Goal: Book appointment/travel/reservation

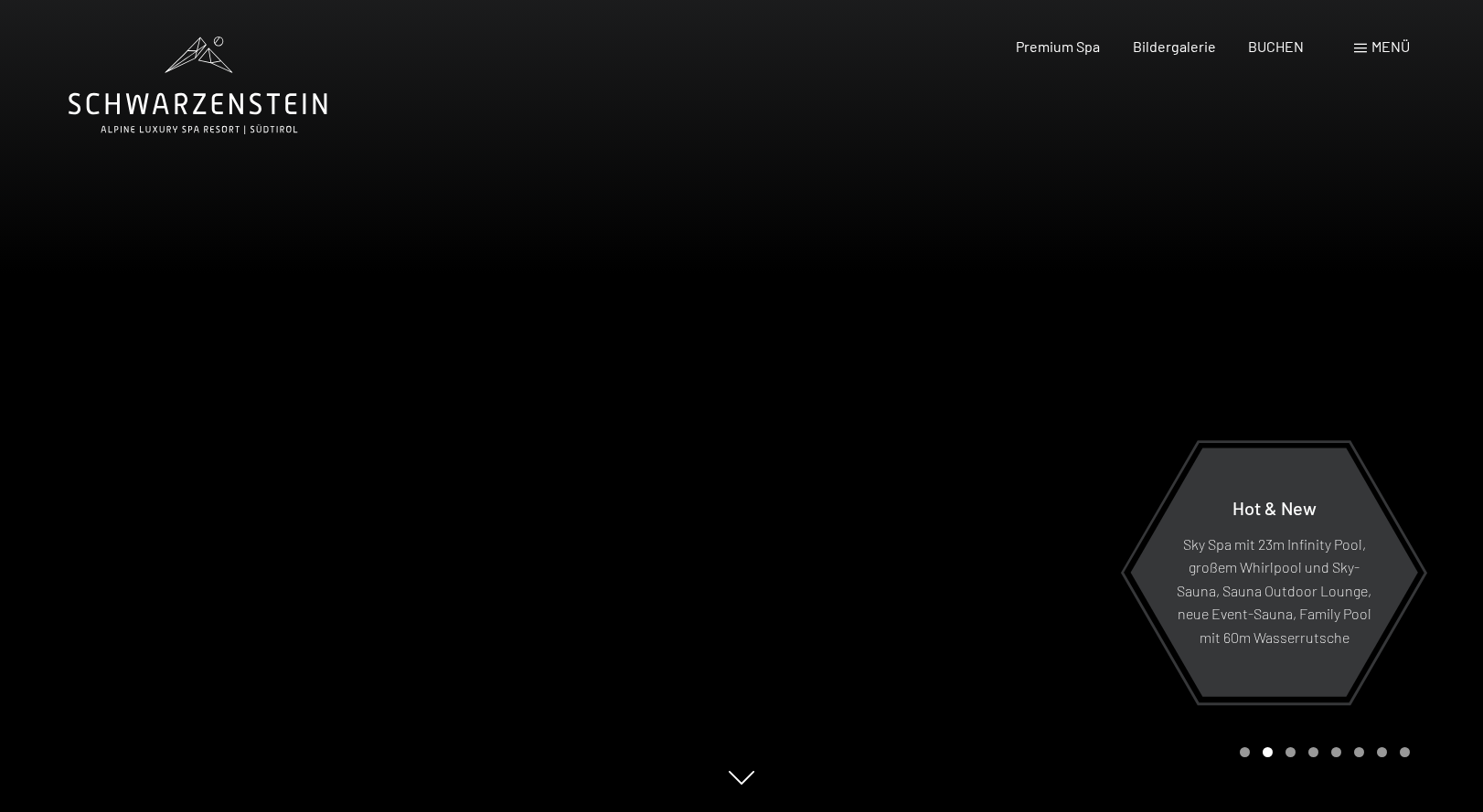
click at [1363, 44] on span at bounding box center [1359, 48] width 13 height 9
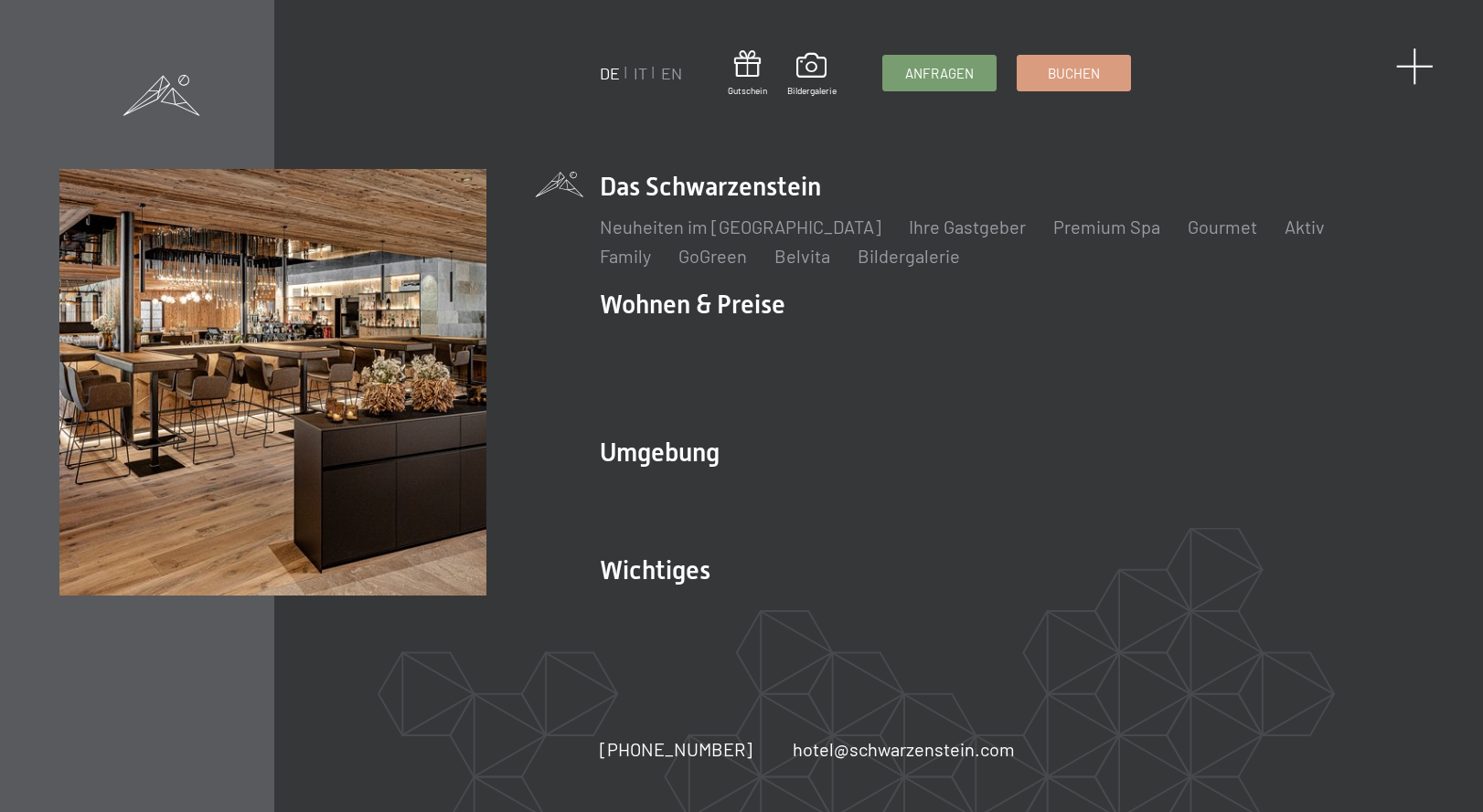
click at [1414, 69] on span at bounding box center [1414, 66] width 37 height 37
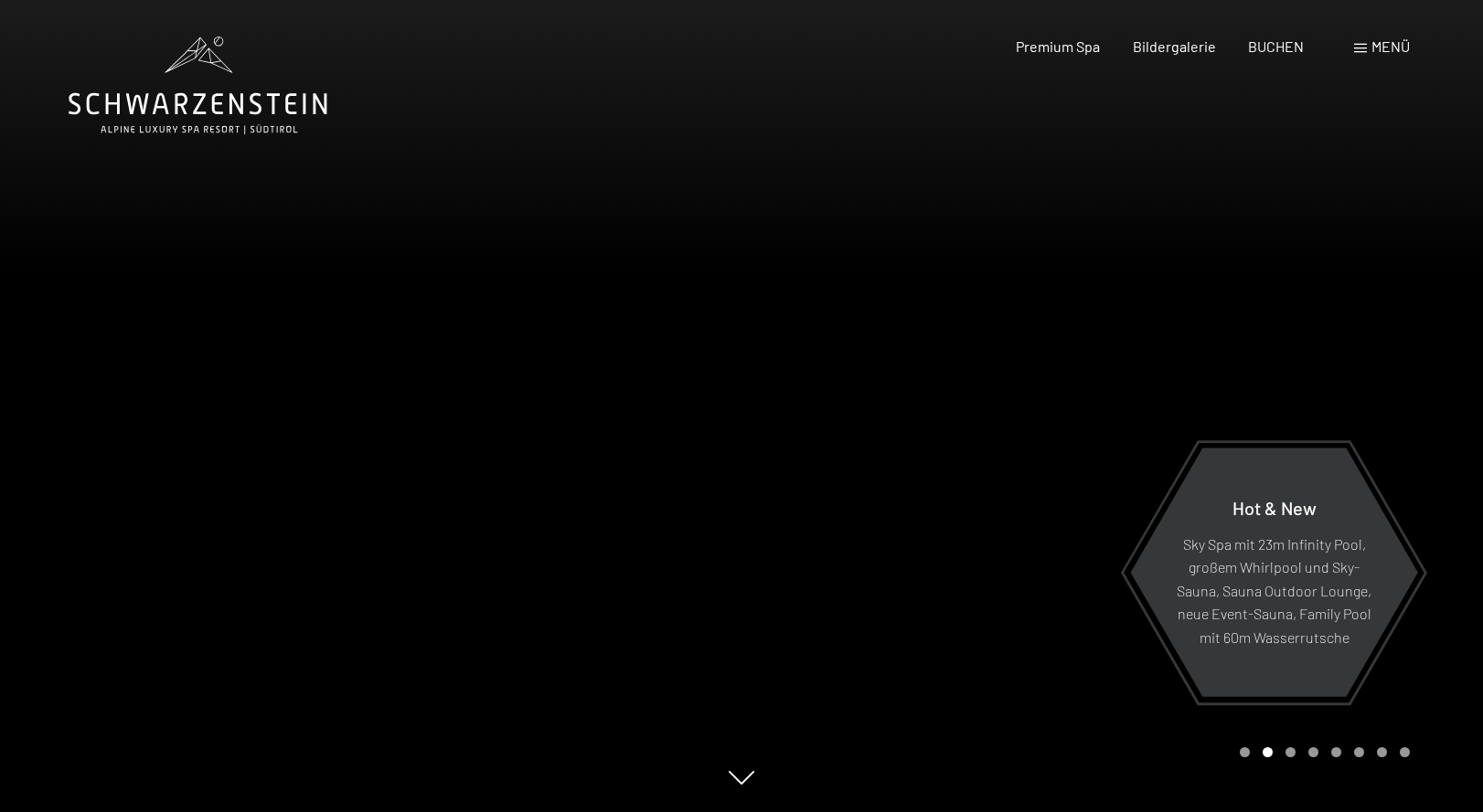
click at [1401, 57] on div "Buchen Anfragen Premium Spa Bildergalerie BUCHEN Menü DE IT EN Gutschein Bilder…" at bounding box center [1181, 46] width 458 height 20
click at [1390, 43] on span "Menü" at bounding box center [1390, 46] width 38 height 18
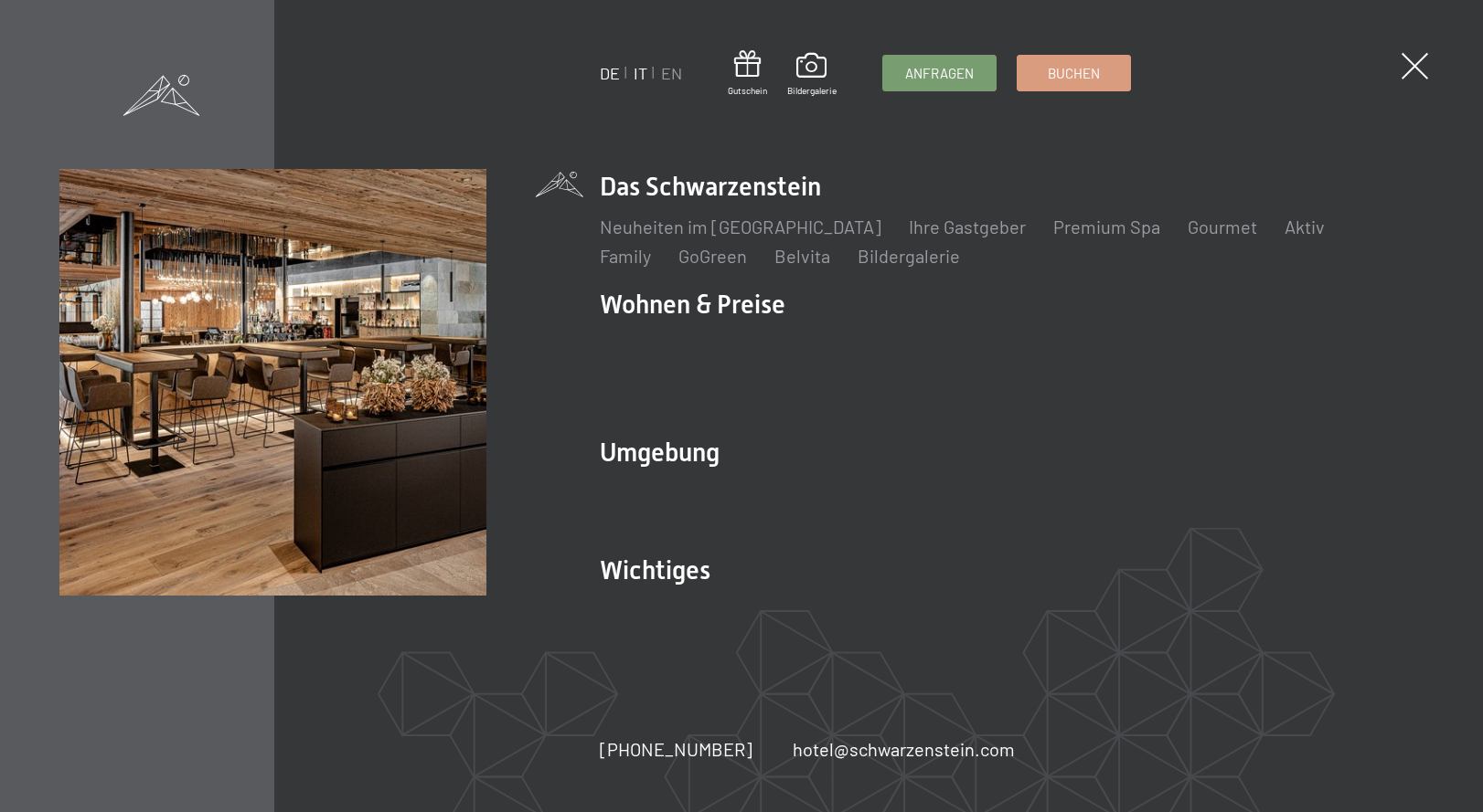
click at [640, 73] on link "IT" at bounding box center [640, 73] width 14 height 20
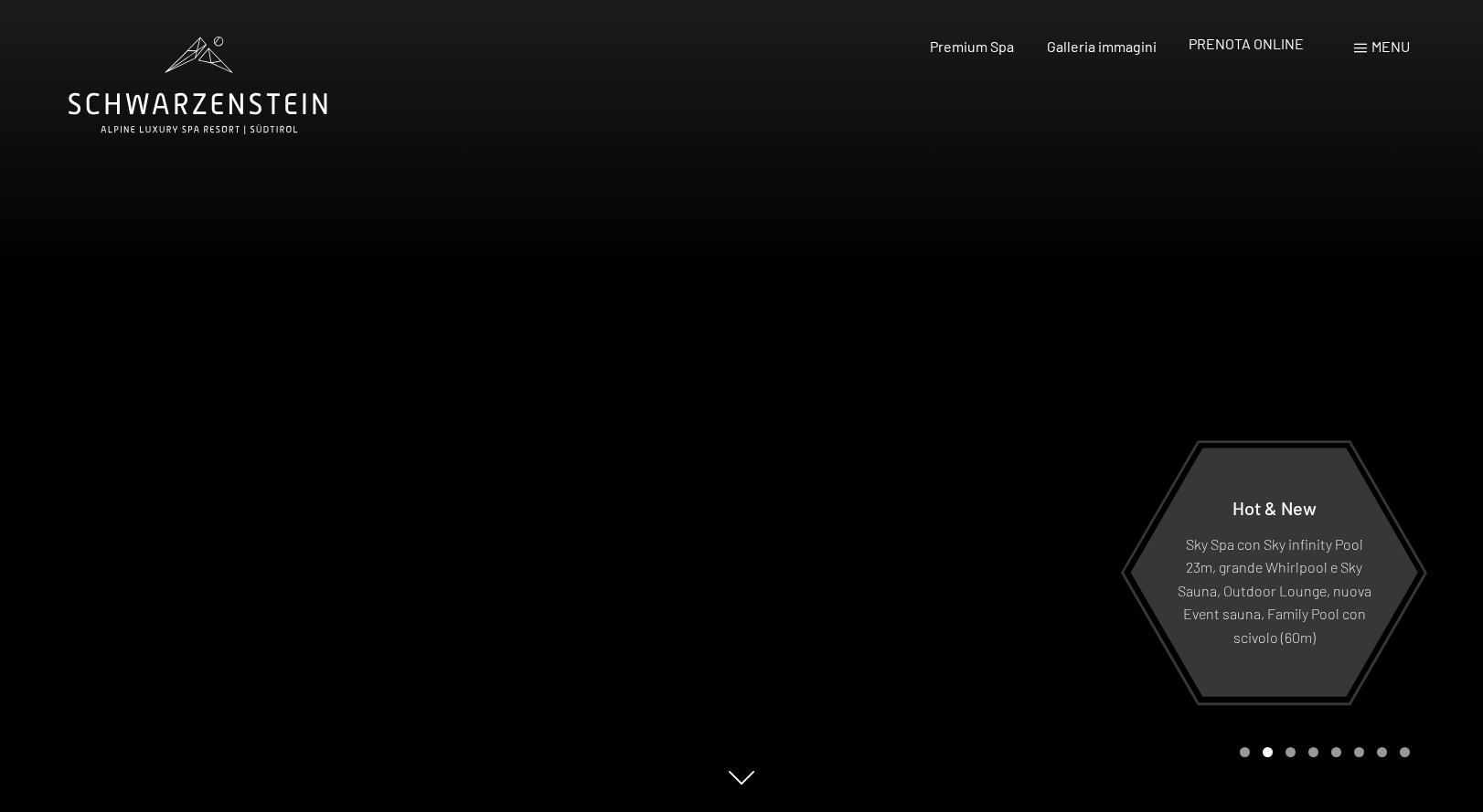
click at [1234, 48] on span "PRENOTA ONLINE" at bounding box center [1245, 43] width 115 height 18
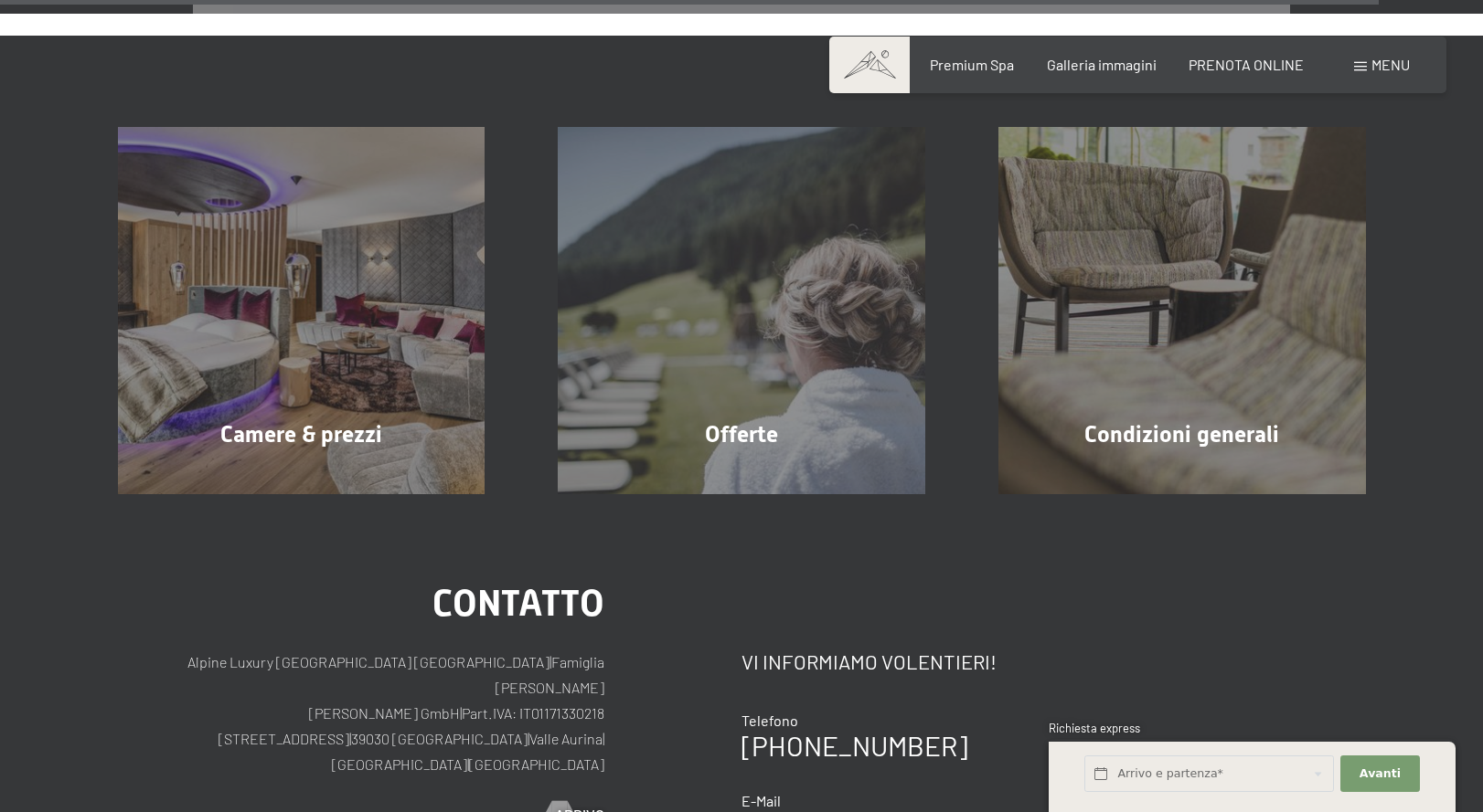
scroll to position [5785, 0]
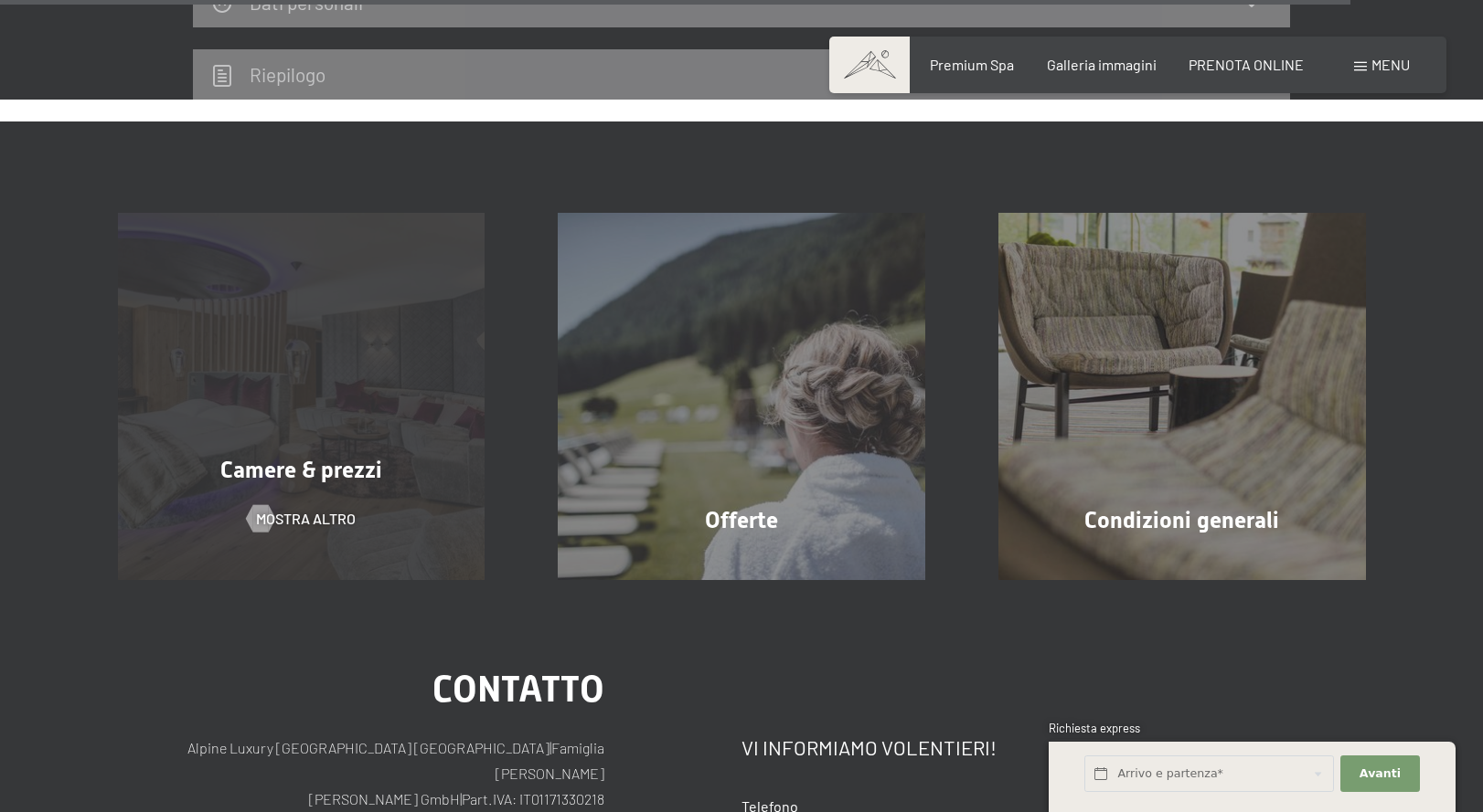
click at [338, 429] on div "Camere & prezzi mostra altro" at bounding box center [302, 397] width 441 height 367
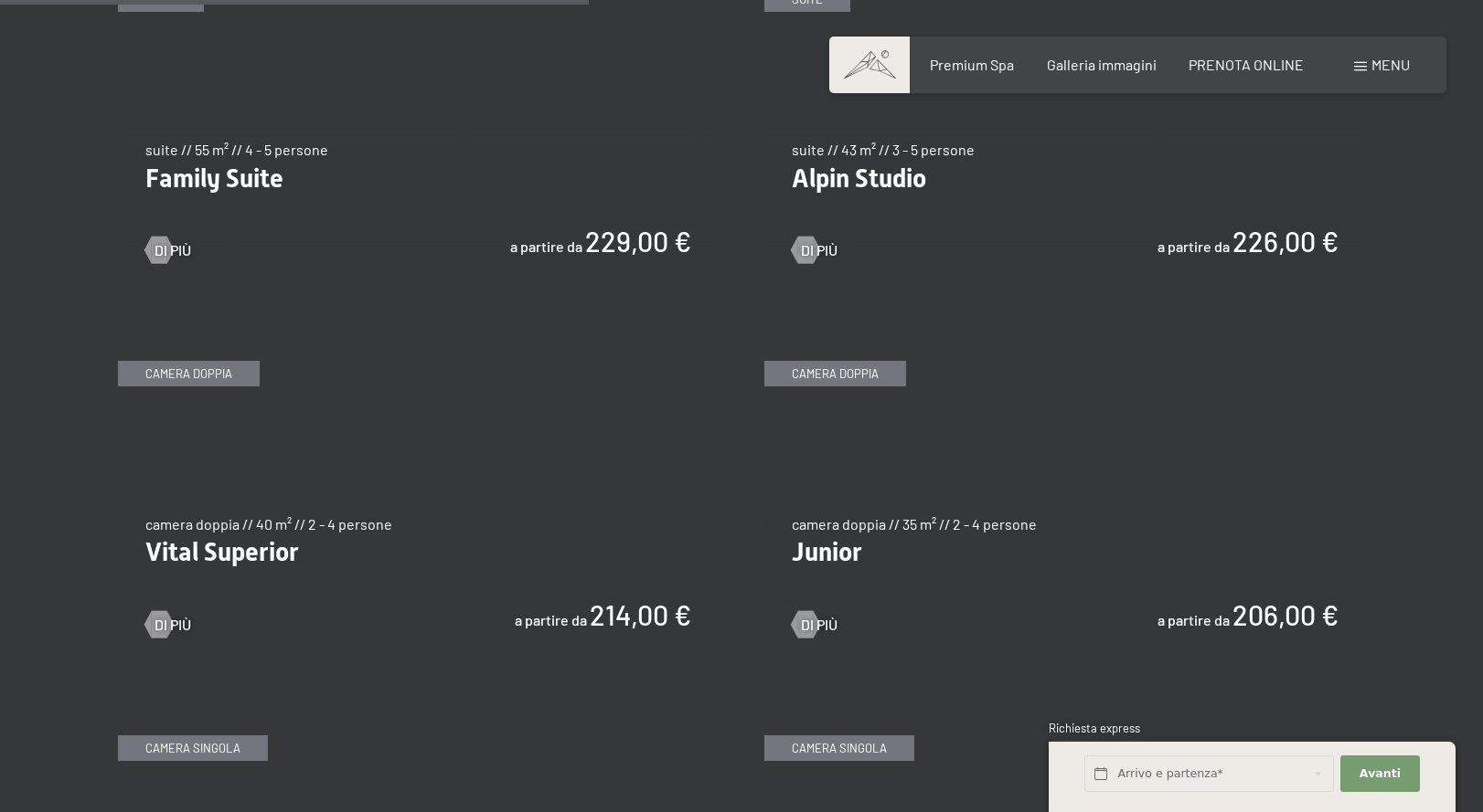
scroll to position [2386, 0]
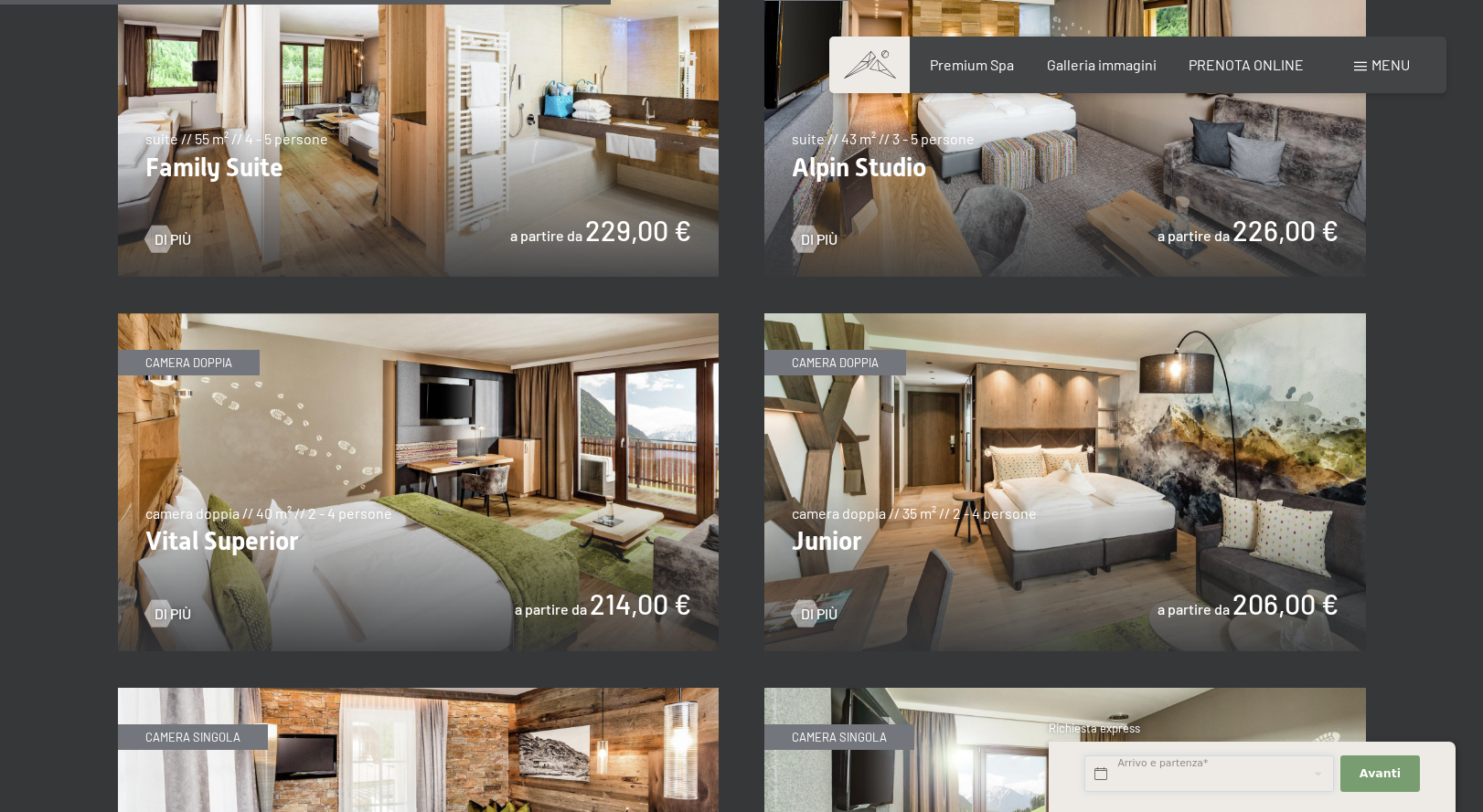
click at [1165, 772] on input "text" at bounding box center [1209, 775] width 249 height 37
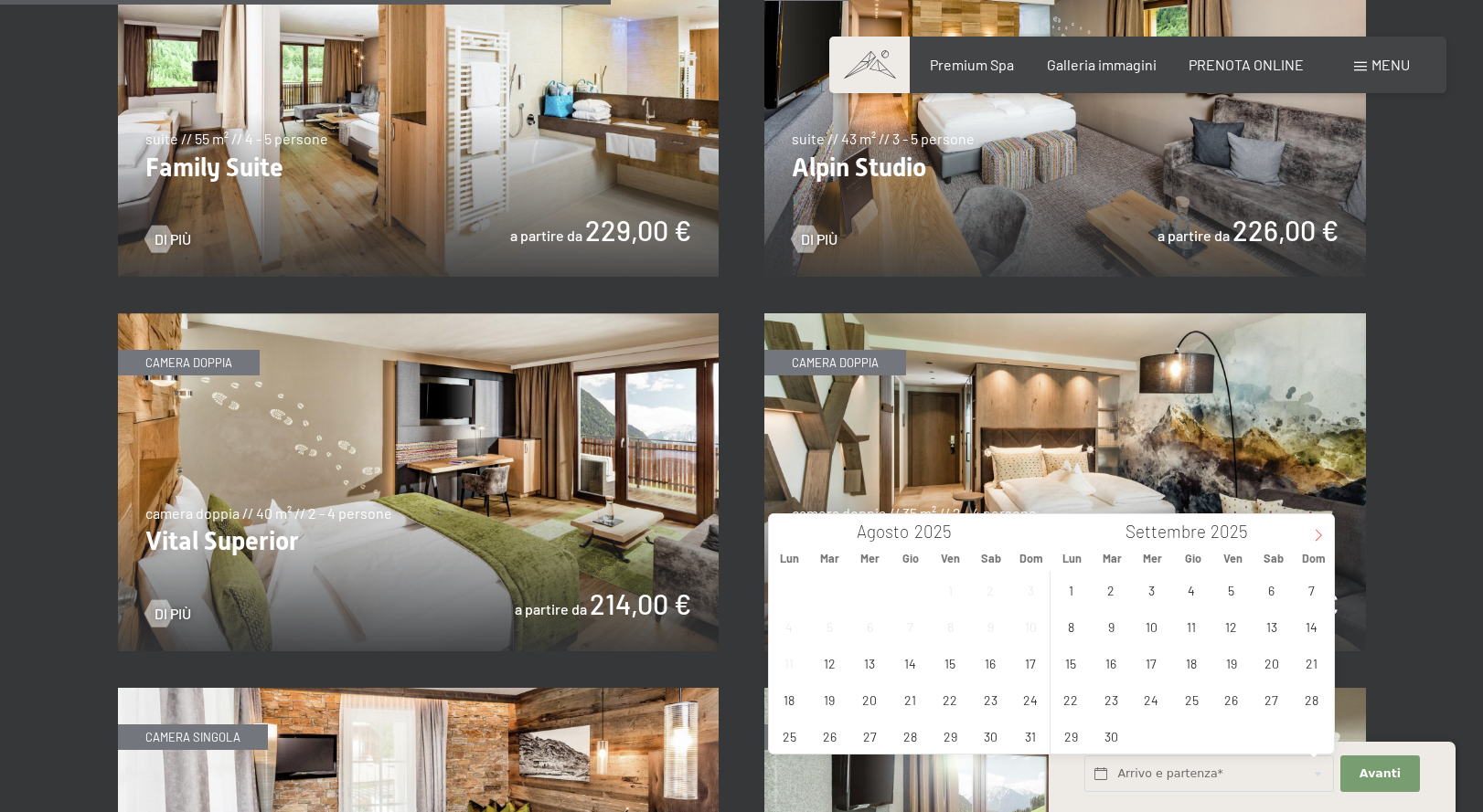
click at [1310, 533] on span at bounding box center [1318, 530] width 31 height 31
click at [1272, 581] on span "6" at bounding box center [1271, 590] width 35 height 35
click at [1273, 629] on span "13" at bounding box center [1271, 626] width 35 height 35
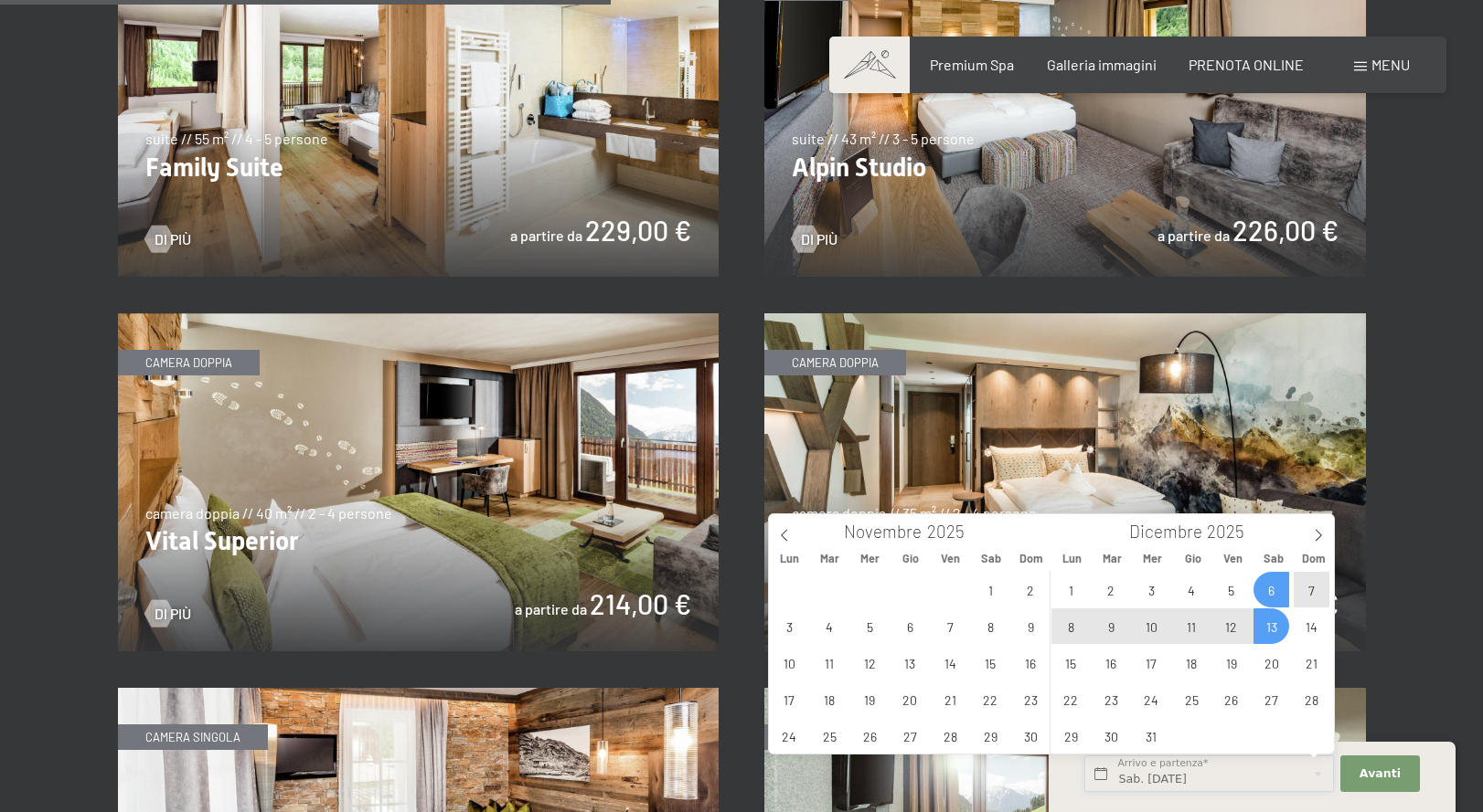
type input "Sab. 06/12/2025 - Sab. 13/12/2025"
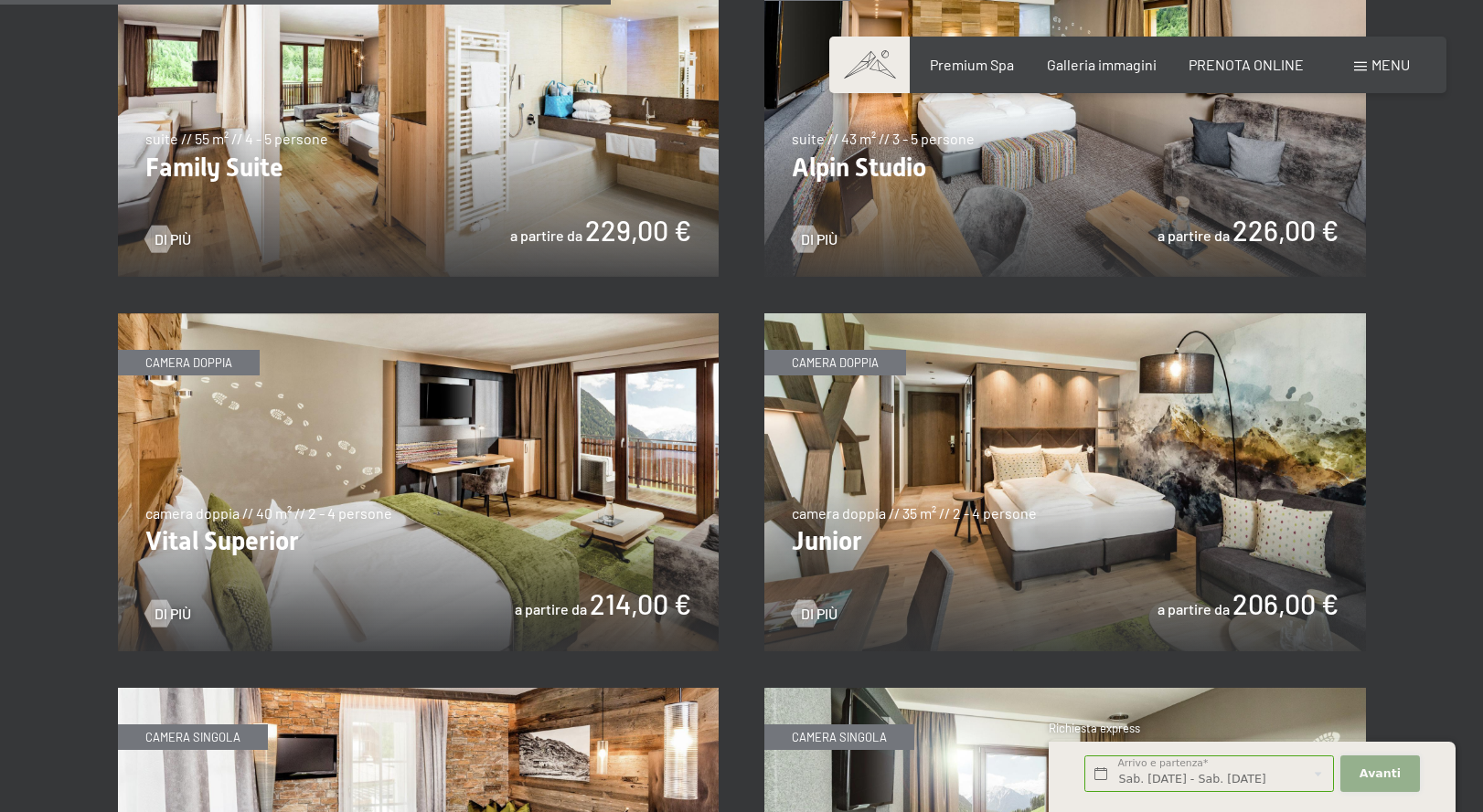
click at [1381, 778] on span "Avanti" at bounding box center [1380, 774] width 41 height 17
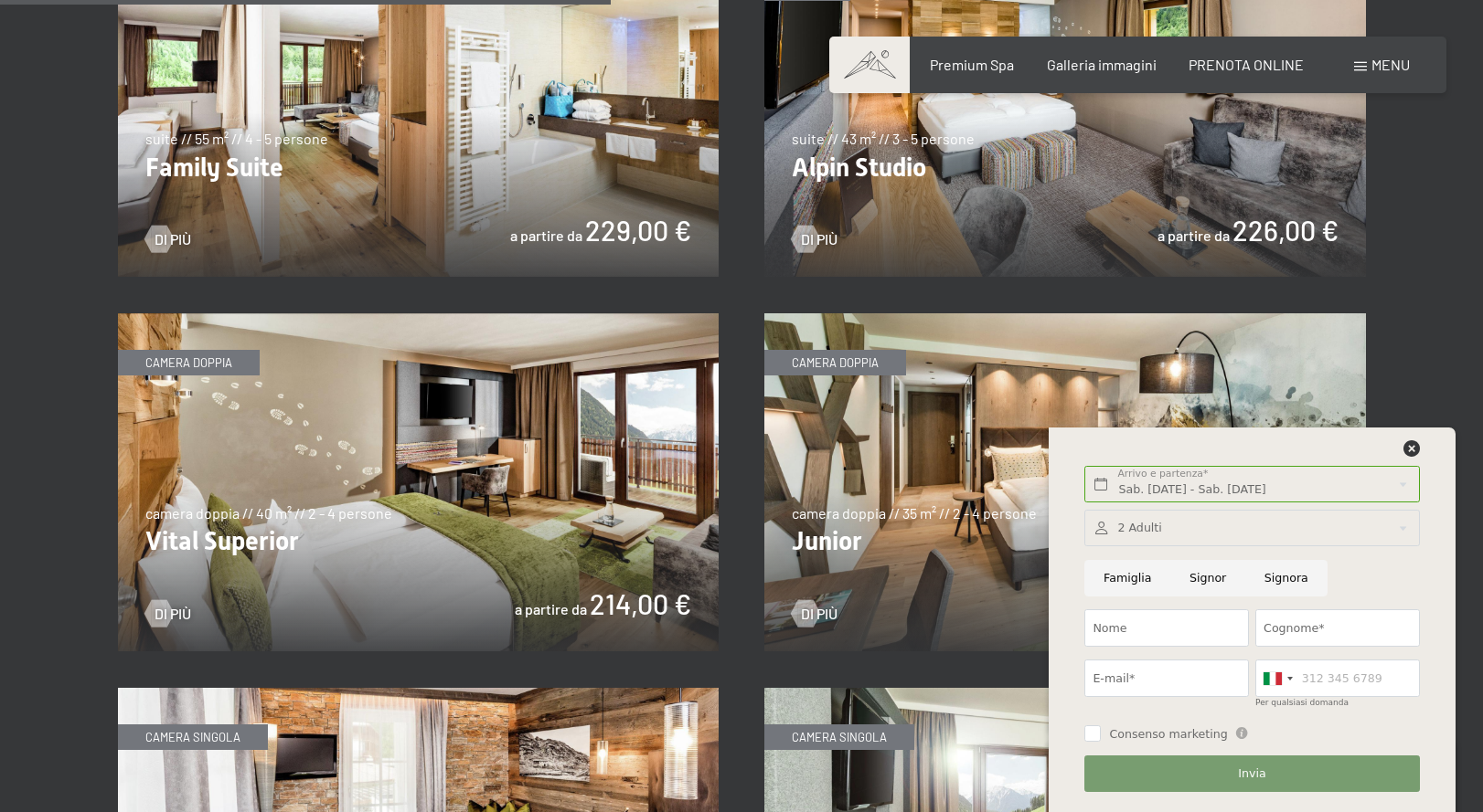
click at [1123, 579] on input "Famiglia" at bounding box center [1126, 579] width 85 height 37
radio input "true"
click at [1151, 530] on div at bounding box center [1251, 528] width 335 height 37
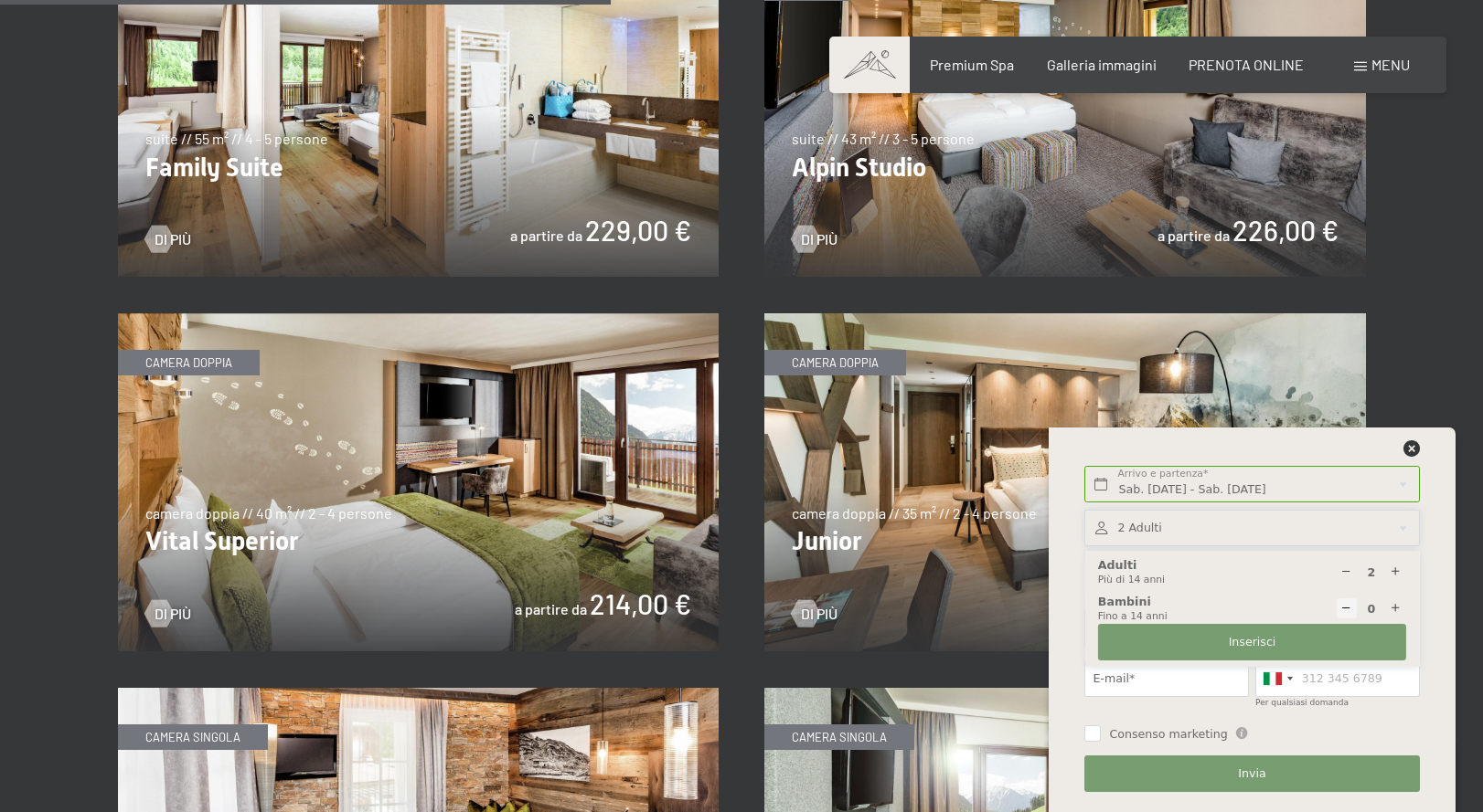
click at [1396, 609] on icon at bounding box center [1396, 609] width 12 height 12
select select
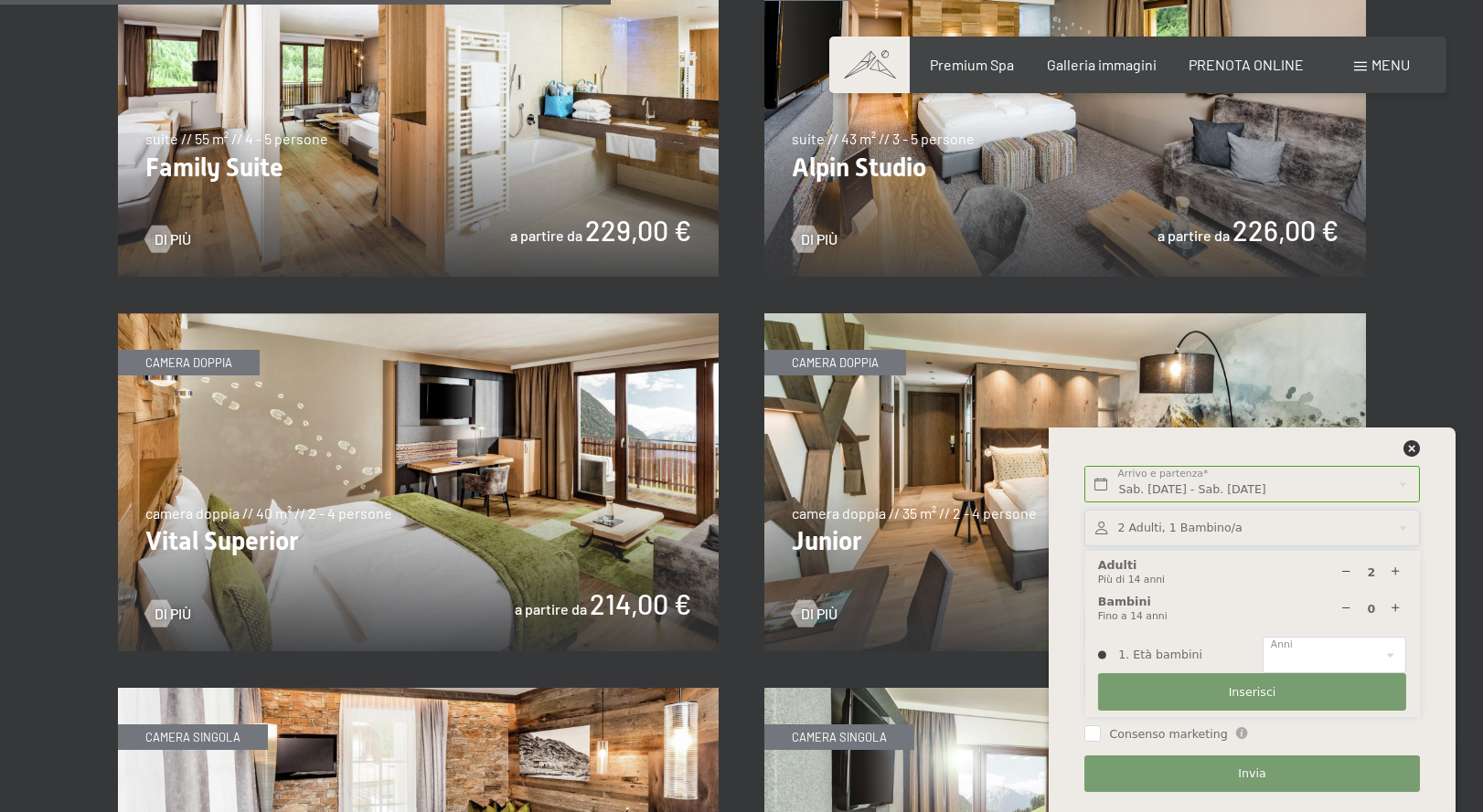
type input "1"
click at [1316, 659] on select "0 1 2 3 4 5 6 7 8 9 10 11 12 13 14" at bounding box center [1334, 656] width 143 height 37
select select "11"
click at [1259, 688] on span "Inserisci" at bounding box center [1252, 692] width 47 height 17
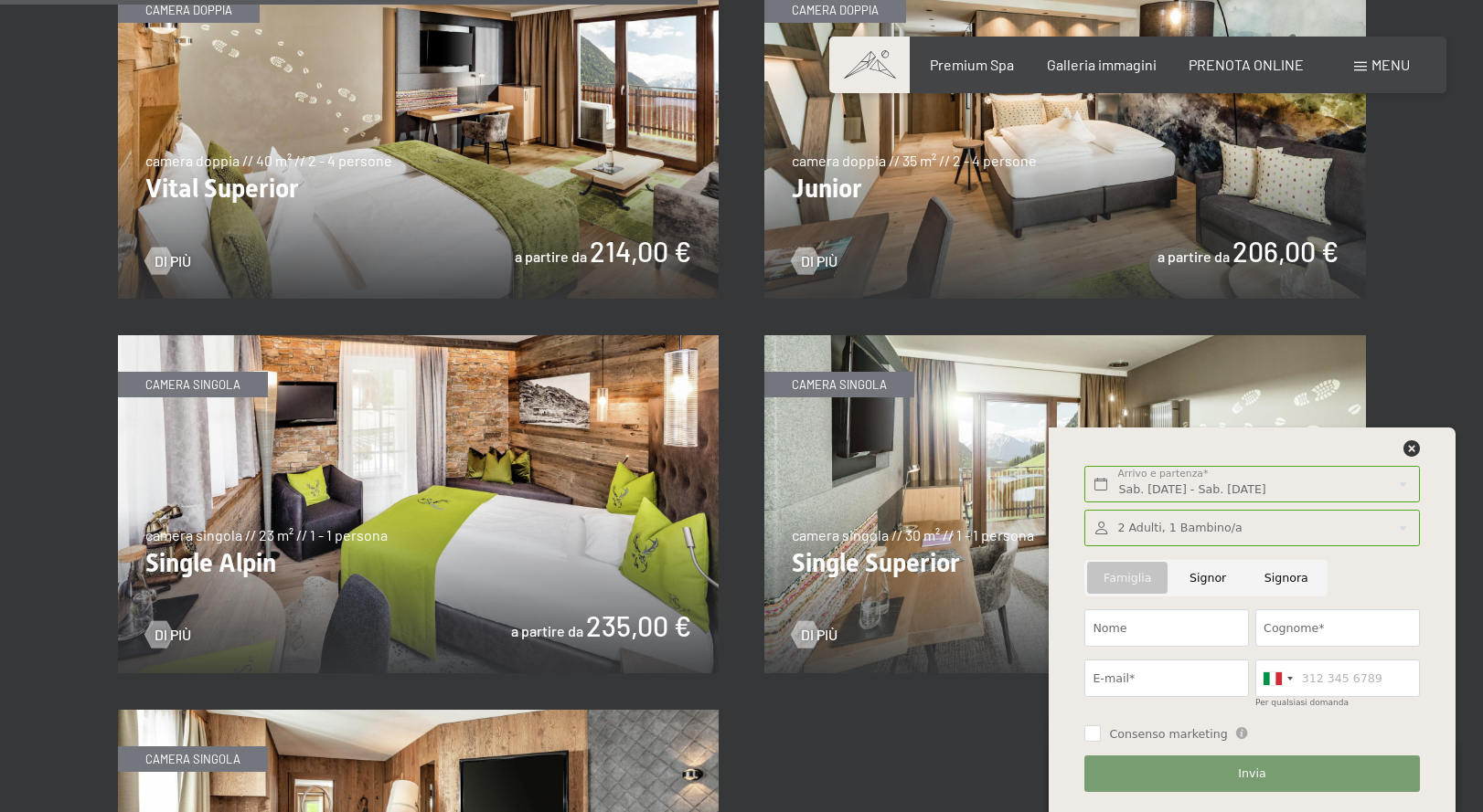
scroll to position [2748, 0]
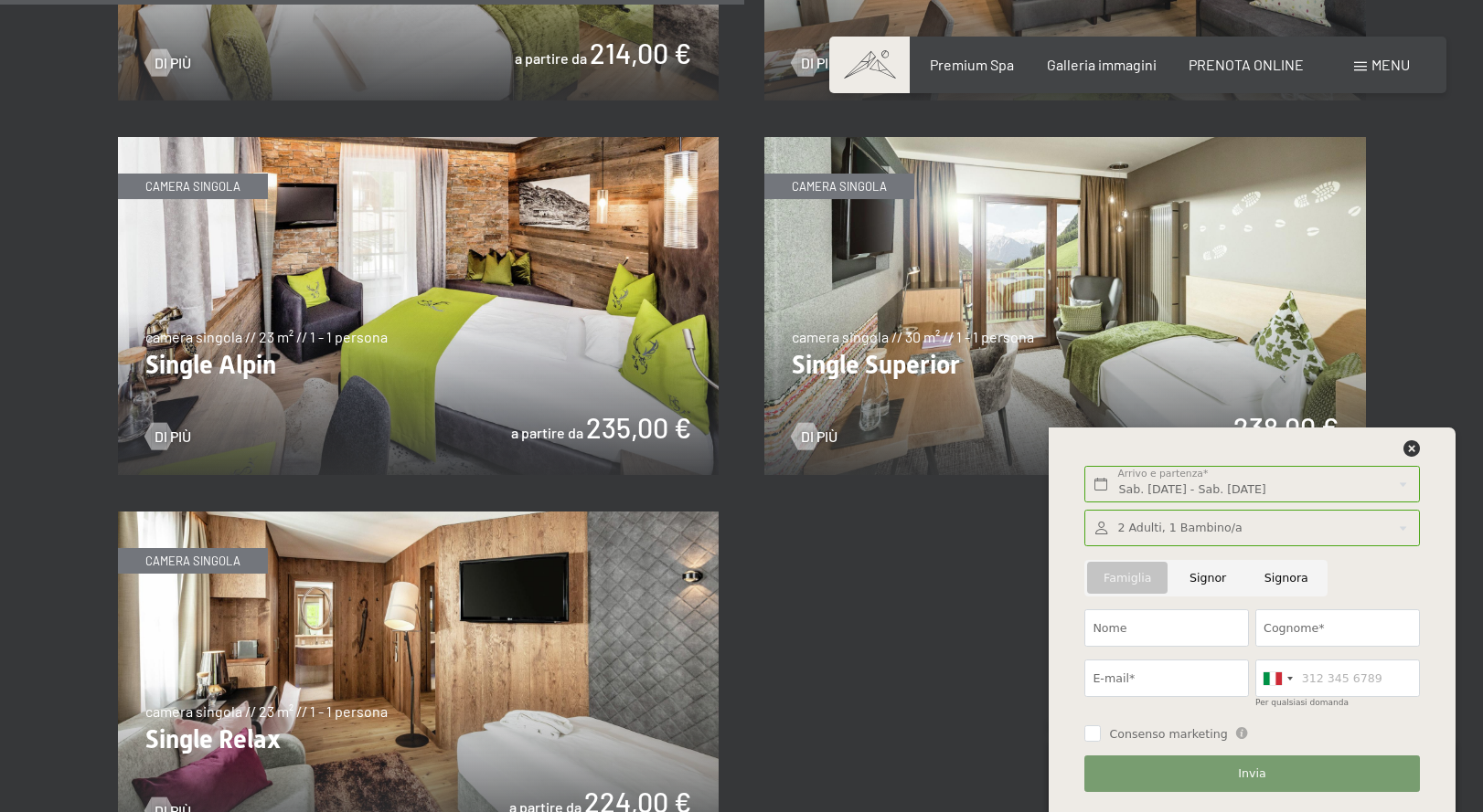
scroll to position [2948, 0]
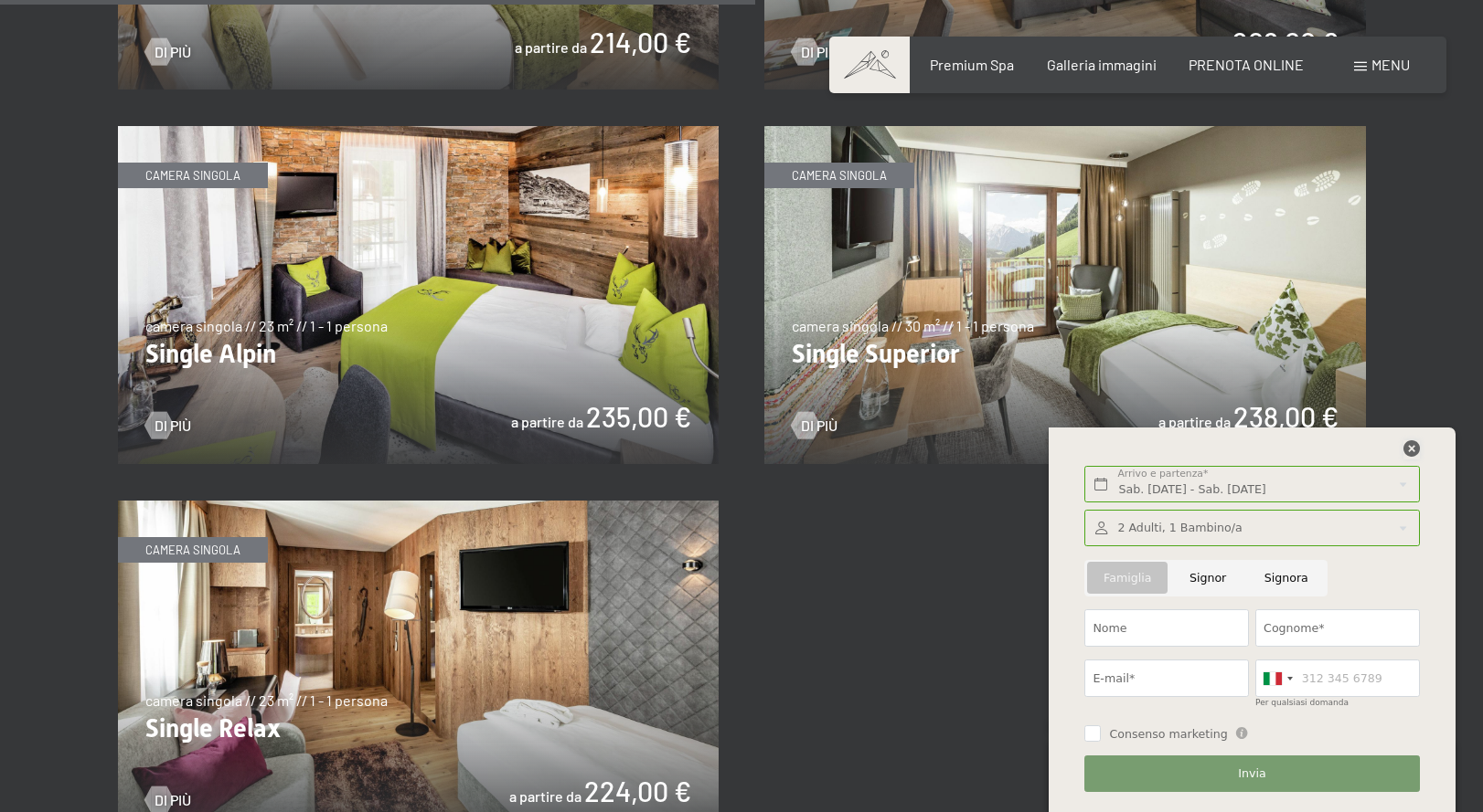
click at [1417, 442] on icon at bounding box center [1411, 449] width 17 height 17
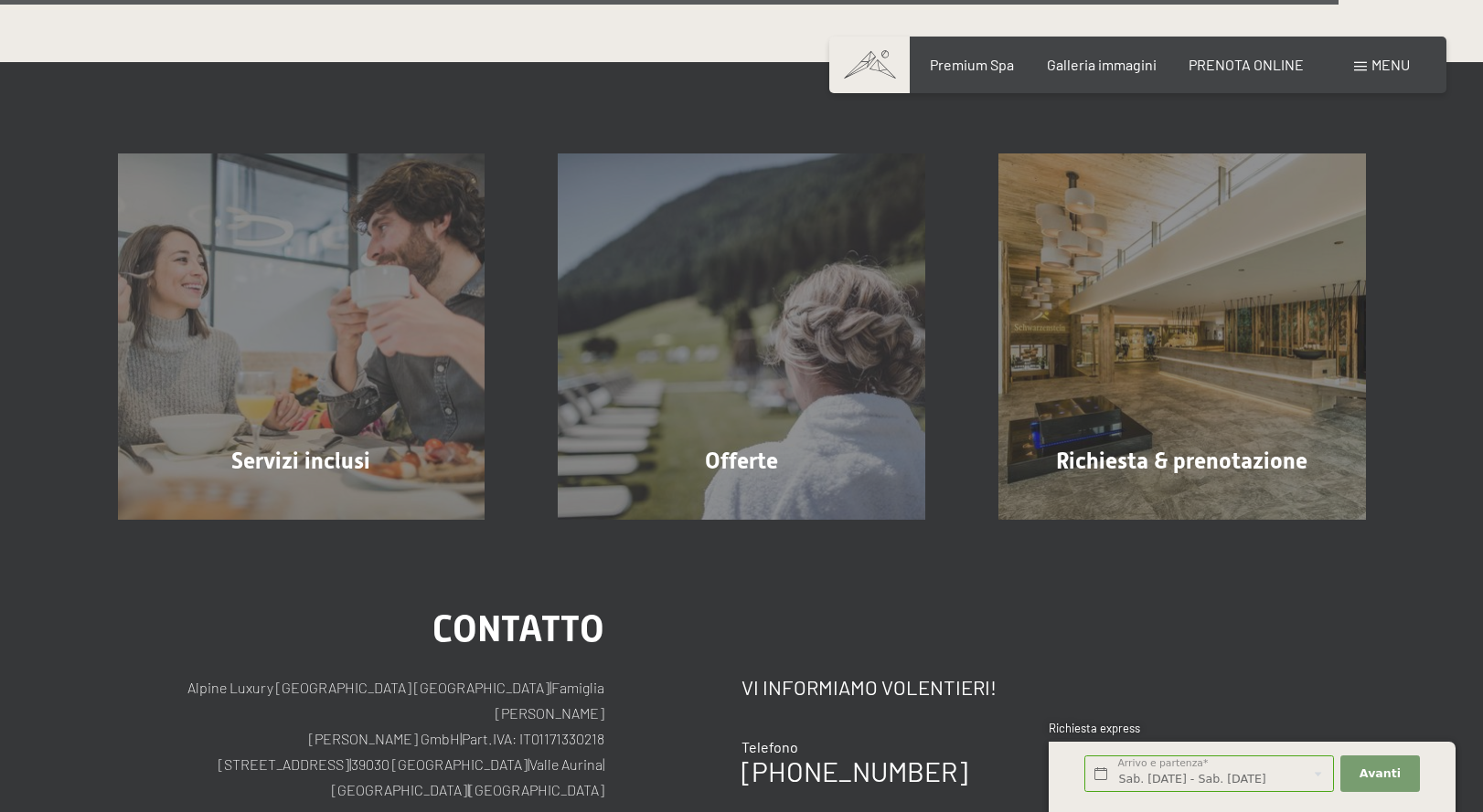
scroll to position [5305, 0]
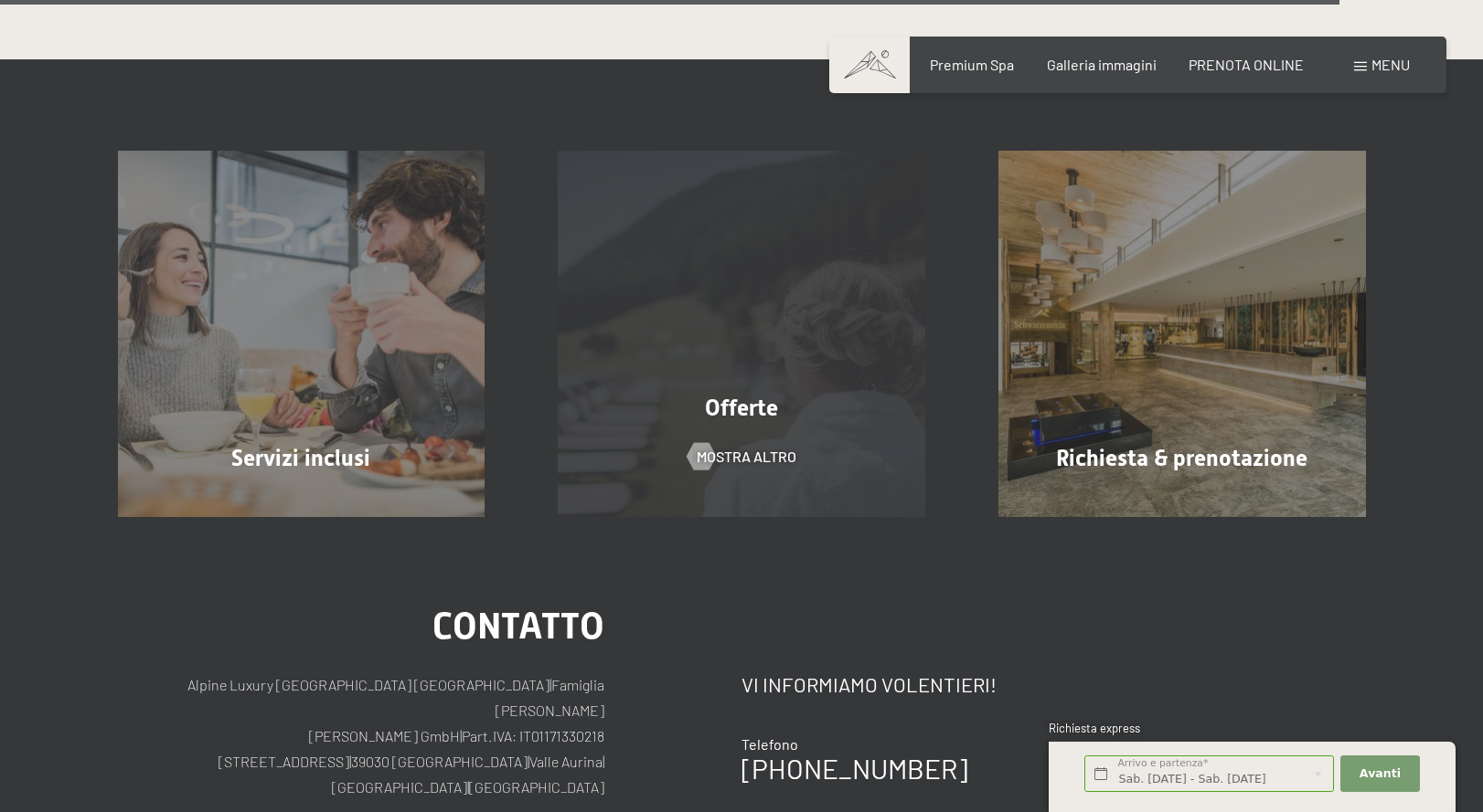
click at [742, 406] on span "Offerte" at bounding box center [742, 407] width 73 height 27
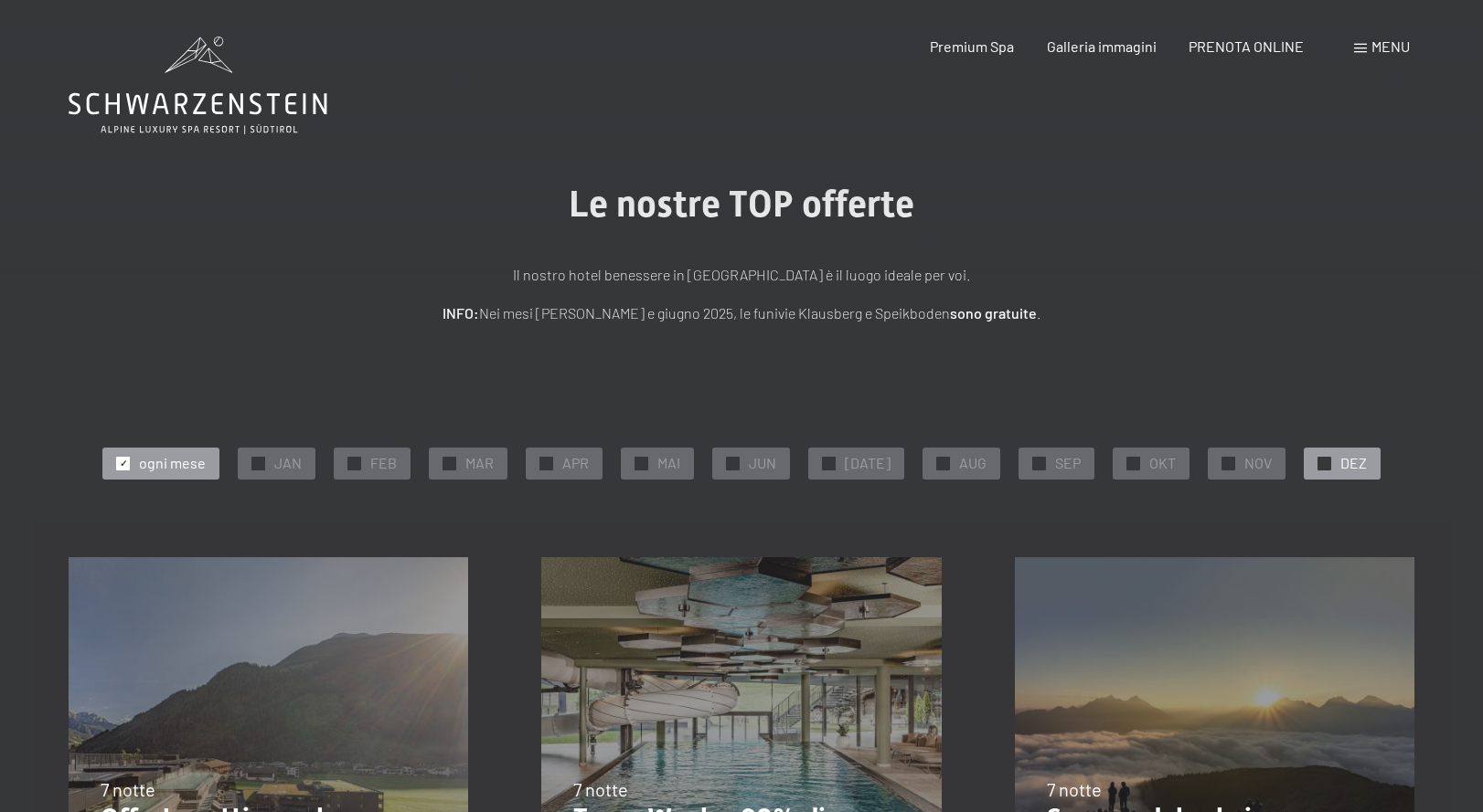
click at [1341, 456] on span "DEZ" at bounding box center [1352, 463] width 27 height 20
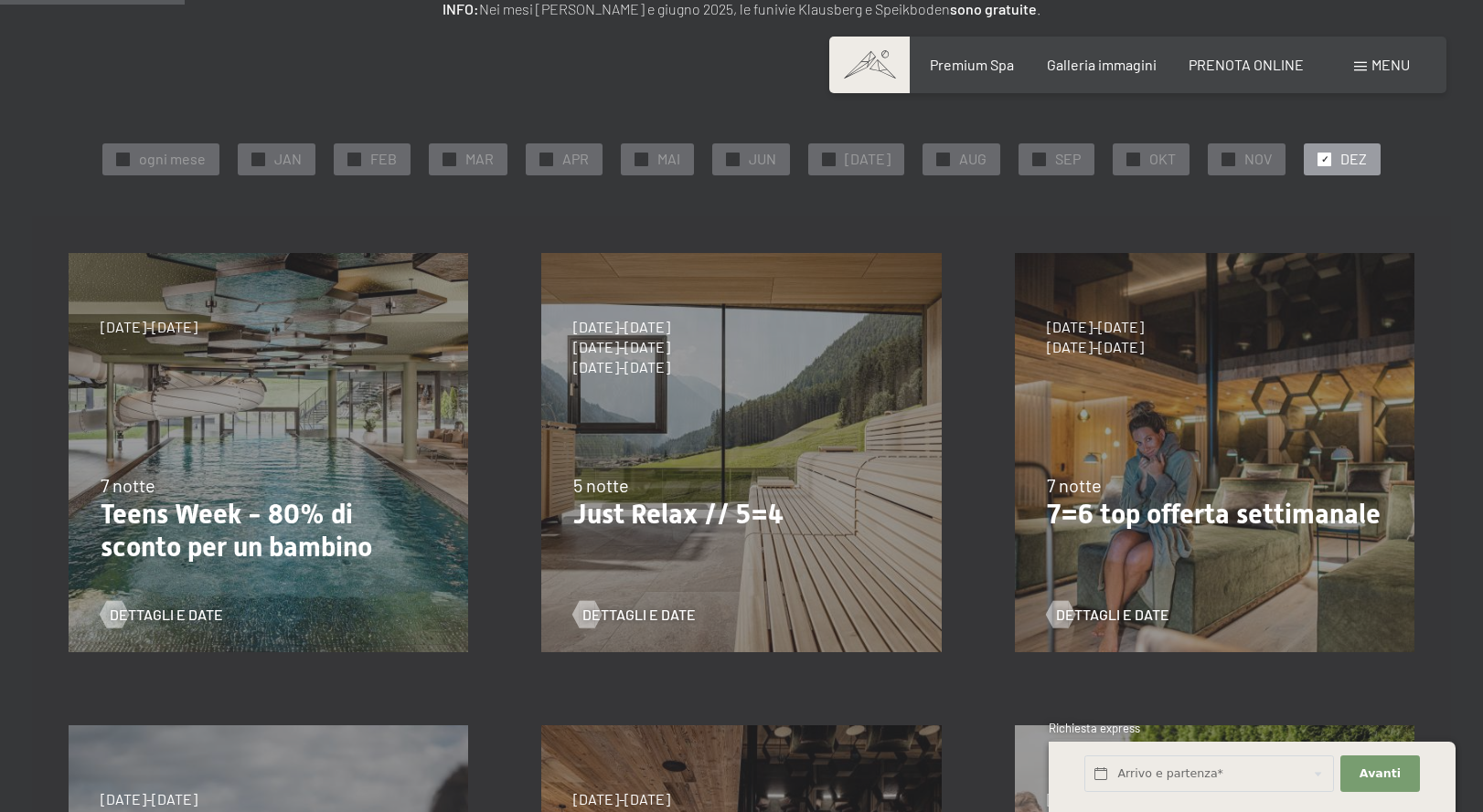
scroll to position [324, 0]
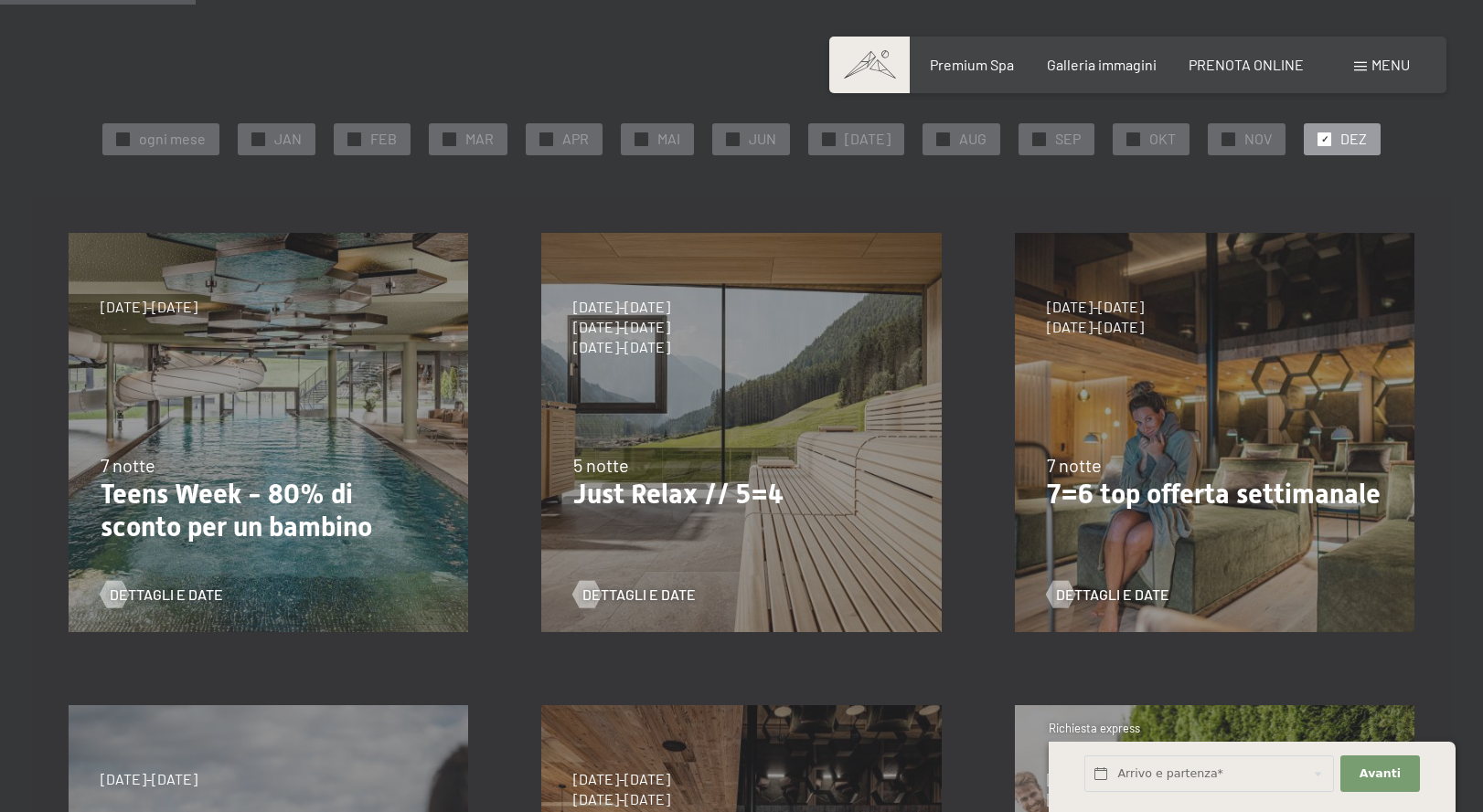
click at [1214, 523] on div "4/10/2025-26/10/2025 1/11/2025-21/12/2025 10/1/2026-1/2/2026 7/3/2026-29/3/2026…" at bounding box center [1214, 432] width 472 height 472
click at [1117, 597] on span "Dettagli e Date" at bounding box center [1130, 595] width 113 height 20
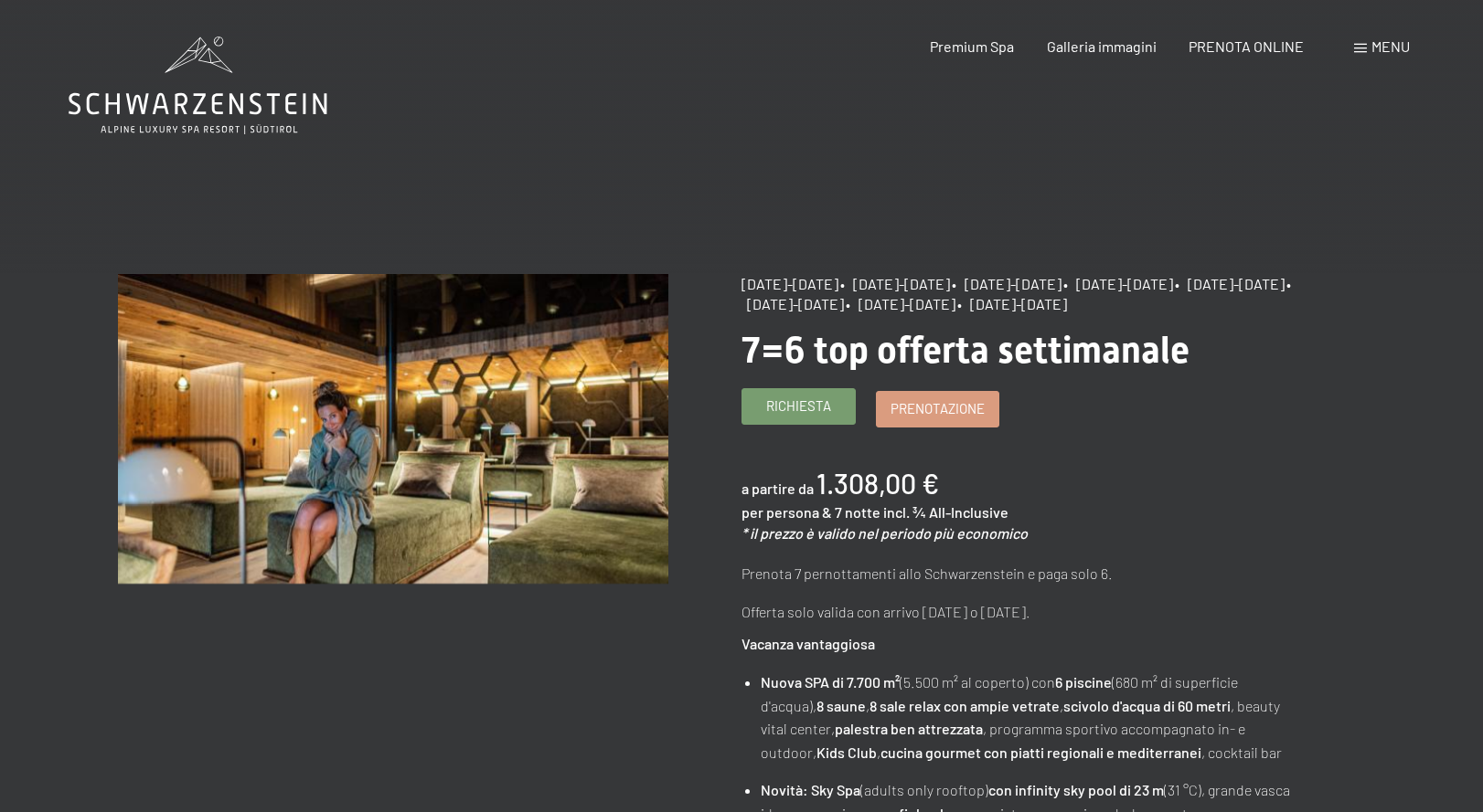
click at [815, 415] on span "Richiesta" at bounding box center [798, 406] width 65 height 20
click at [935, 424] on link "Prenotazione" at bounding box center [938, 406] width 122 height 34
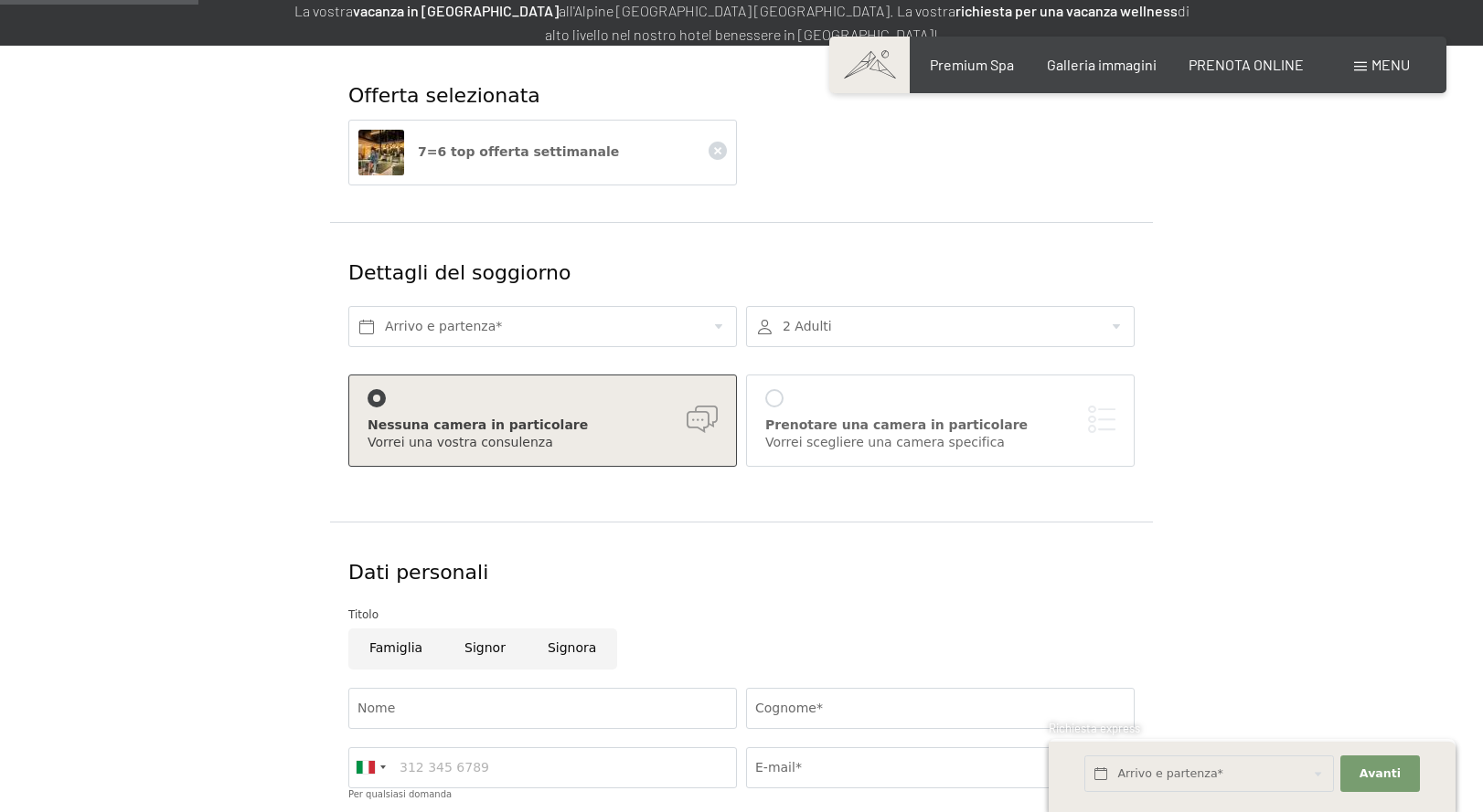
scroll to position [292, 0]
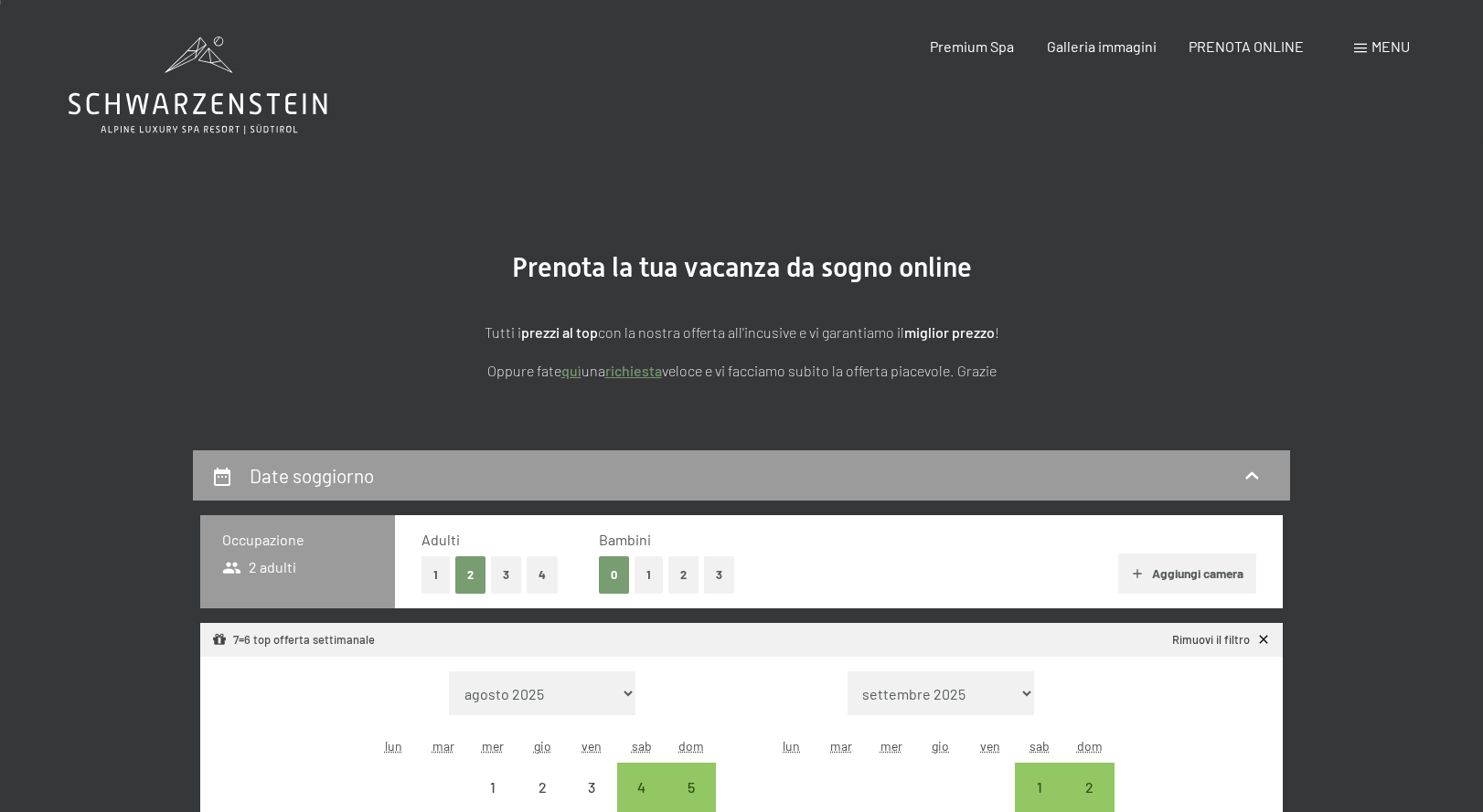
select select "[DATE]"
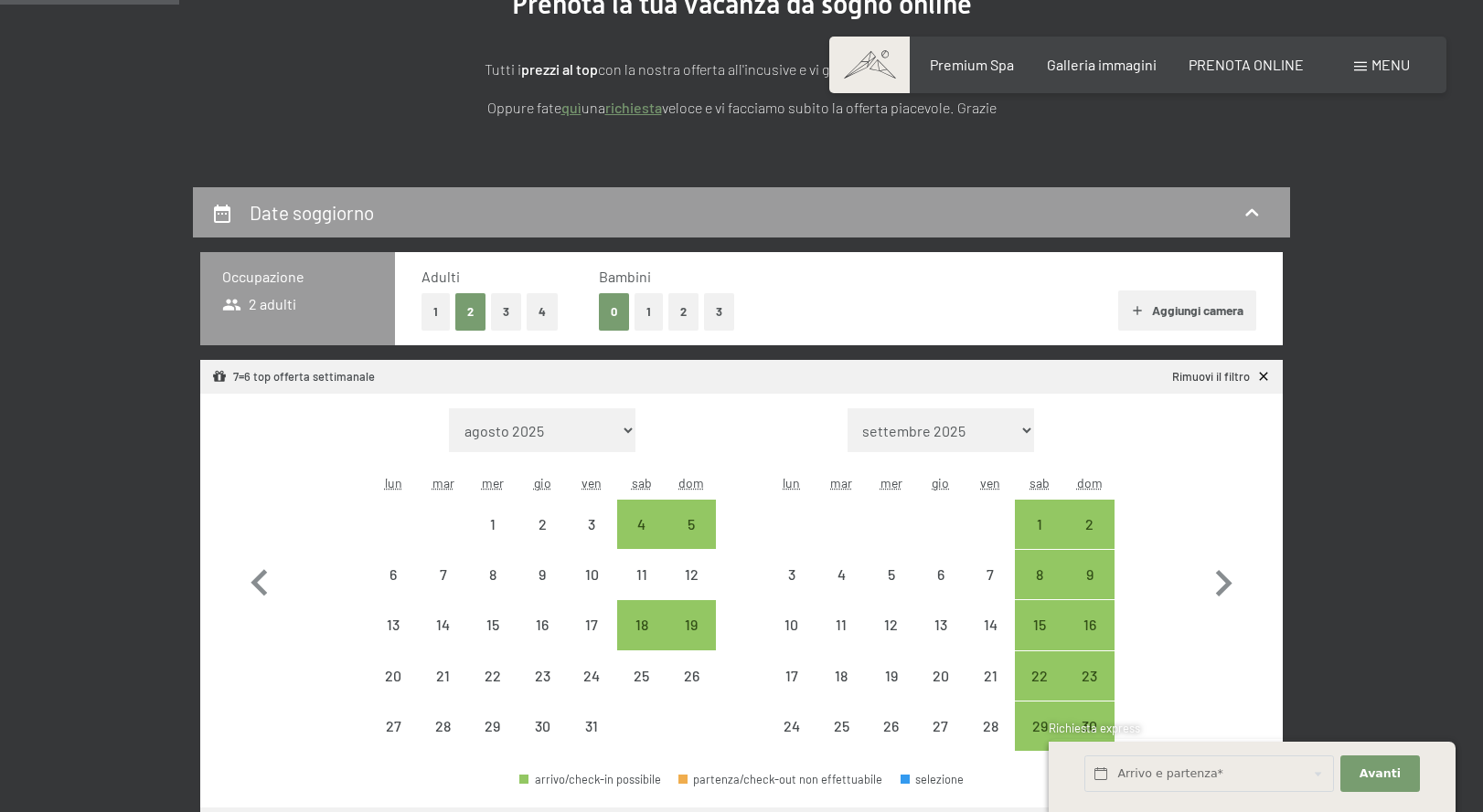
scroll to position [264, 0]
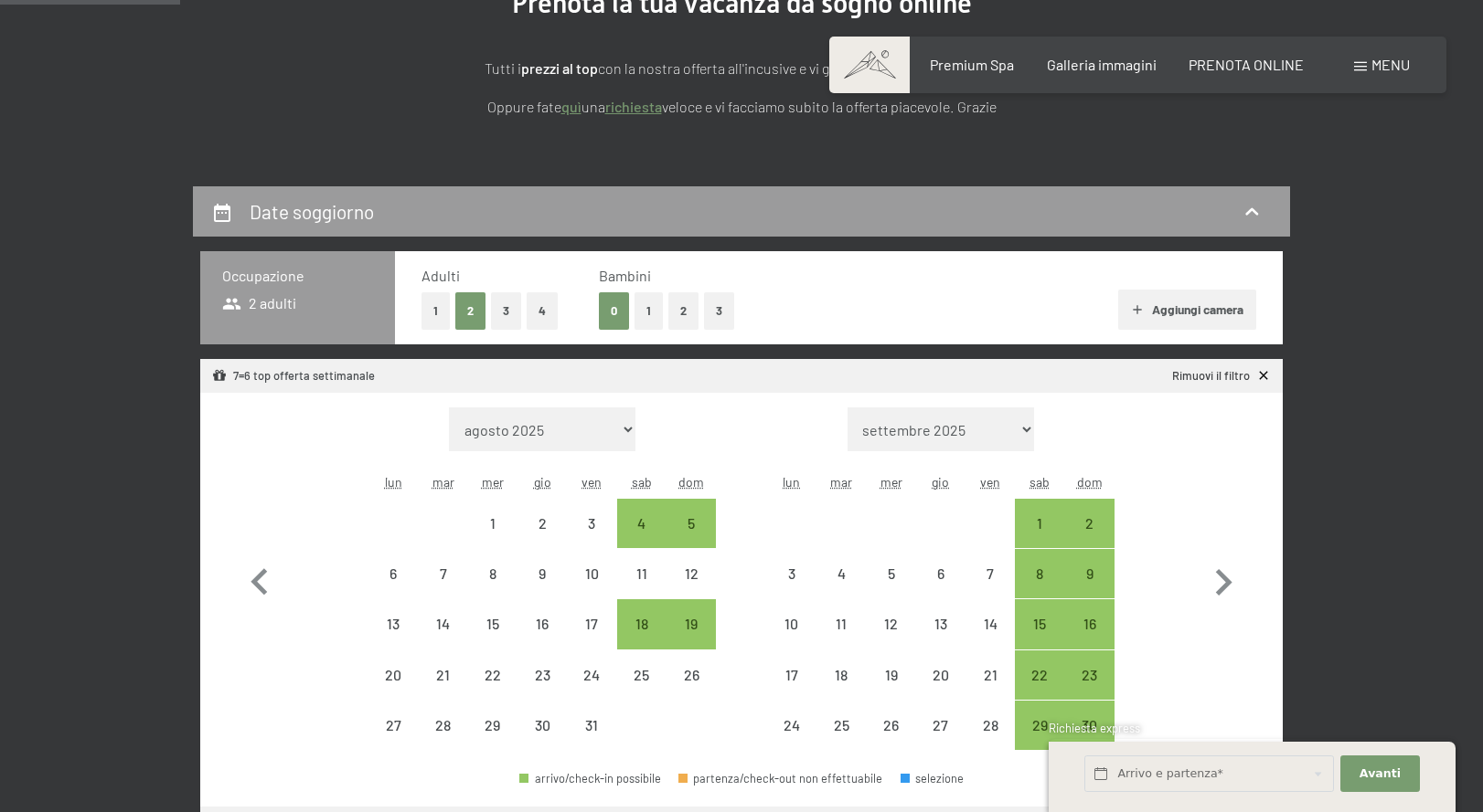
click at [647, 298] on button "1" at bounding box center [648, 311] width 28 height 37
select select "[DATE]"
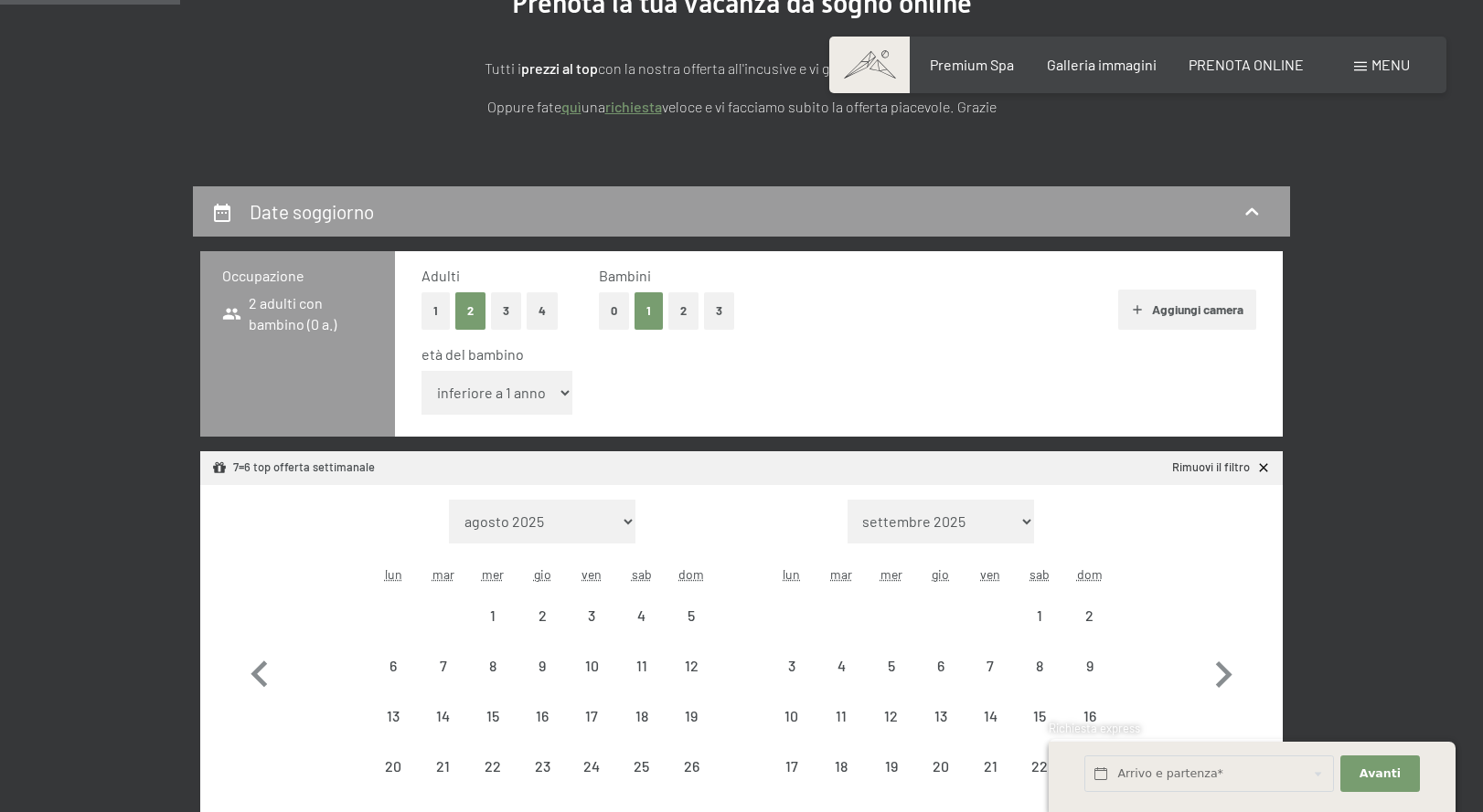
select select "[DATE]"
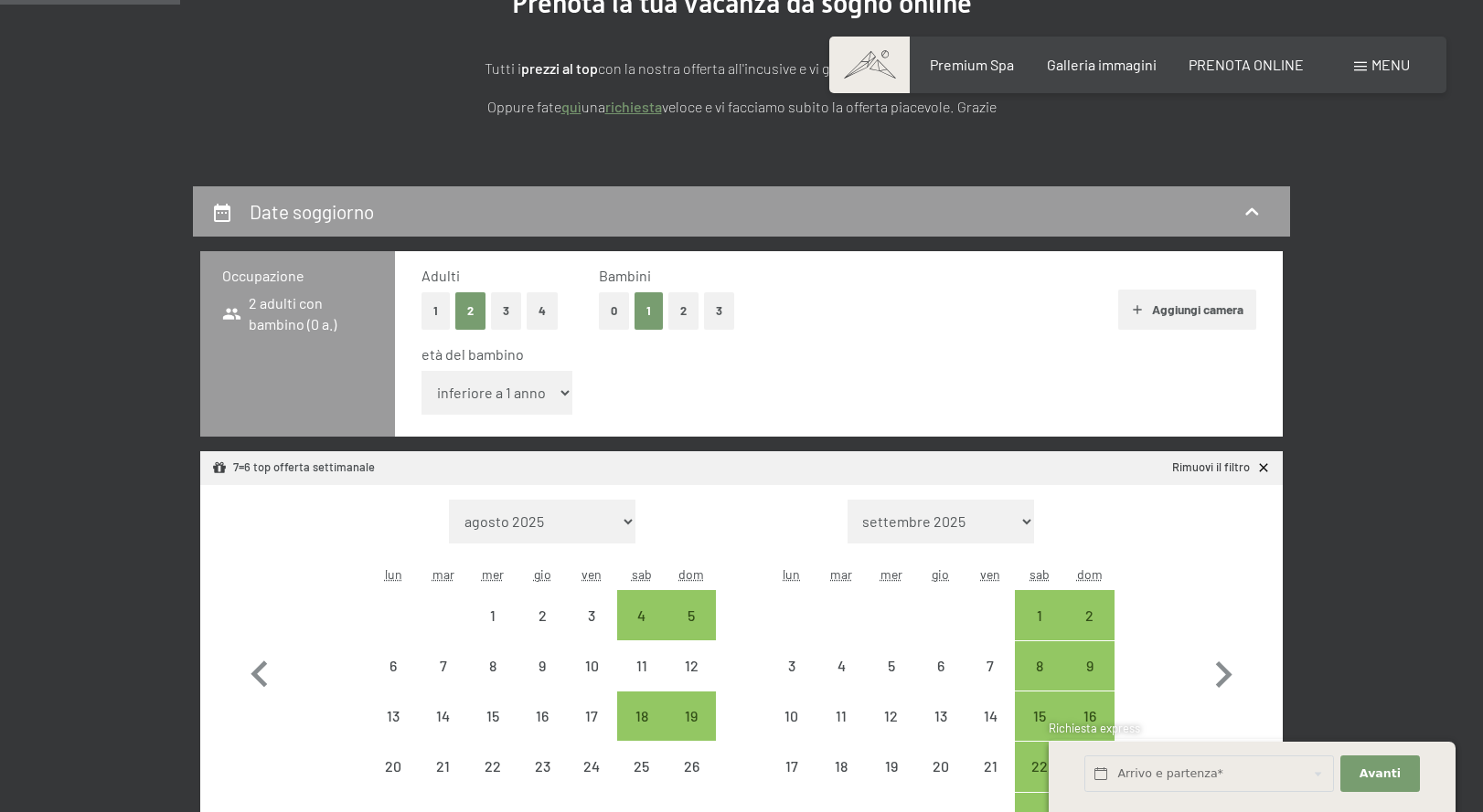
click at [541, 385] on select "inferiore a 1 anno 1 anno 2 anni 3 anni 4 anni 5 anni 6 anni 7 anni 8 anni 9 an…" at bounding box center [497, 393] width 151 height 44
select select "11"
select select "[DATE]"
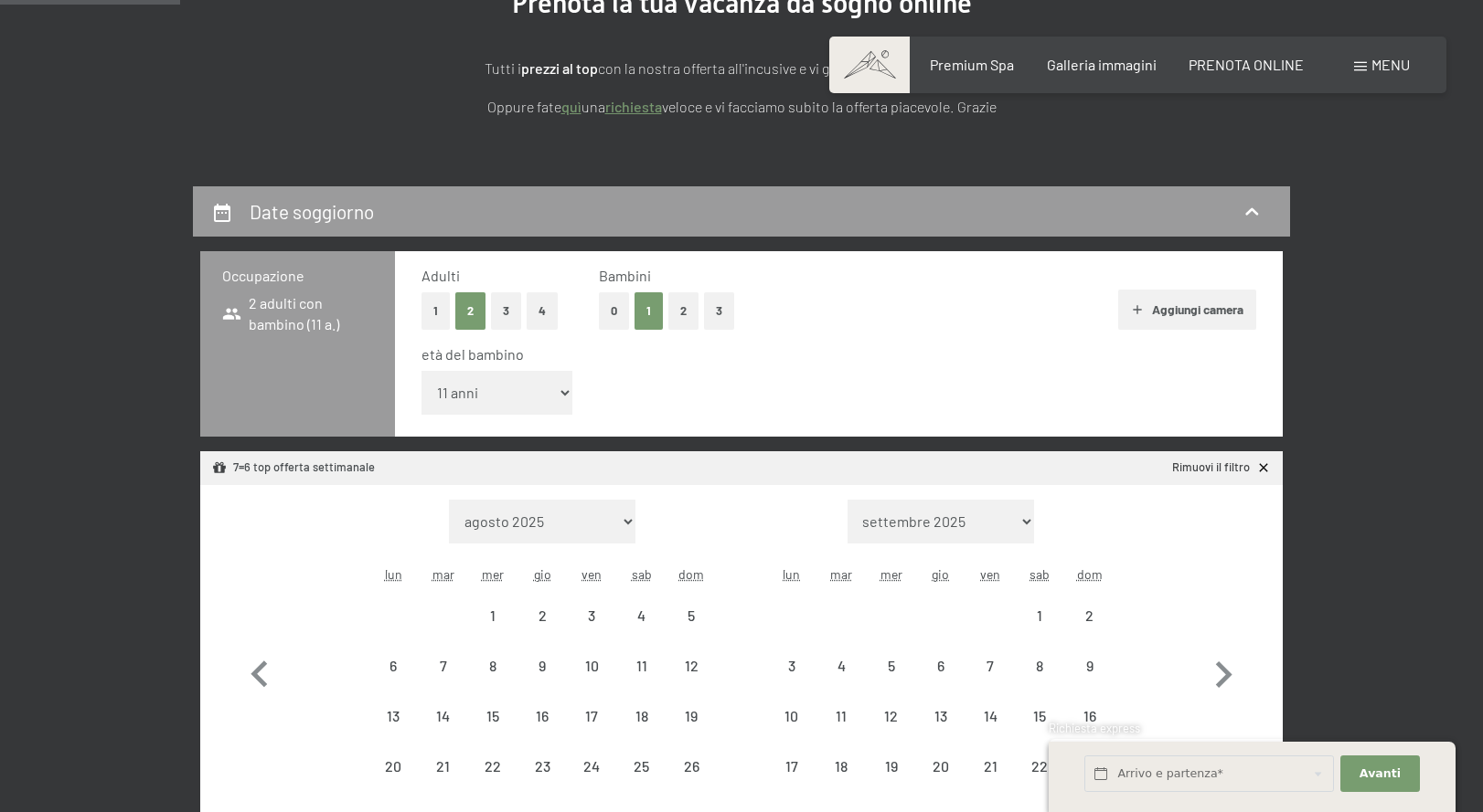
select select "[DATE]"
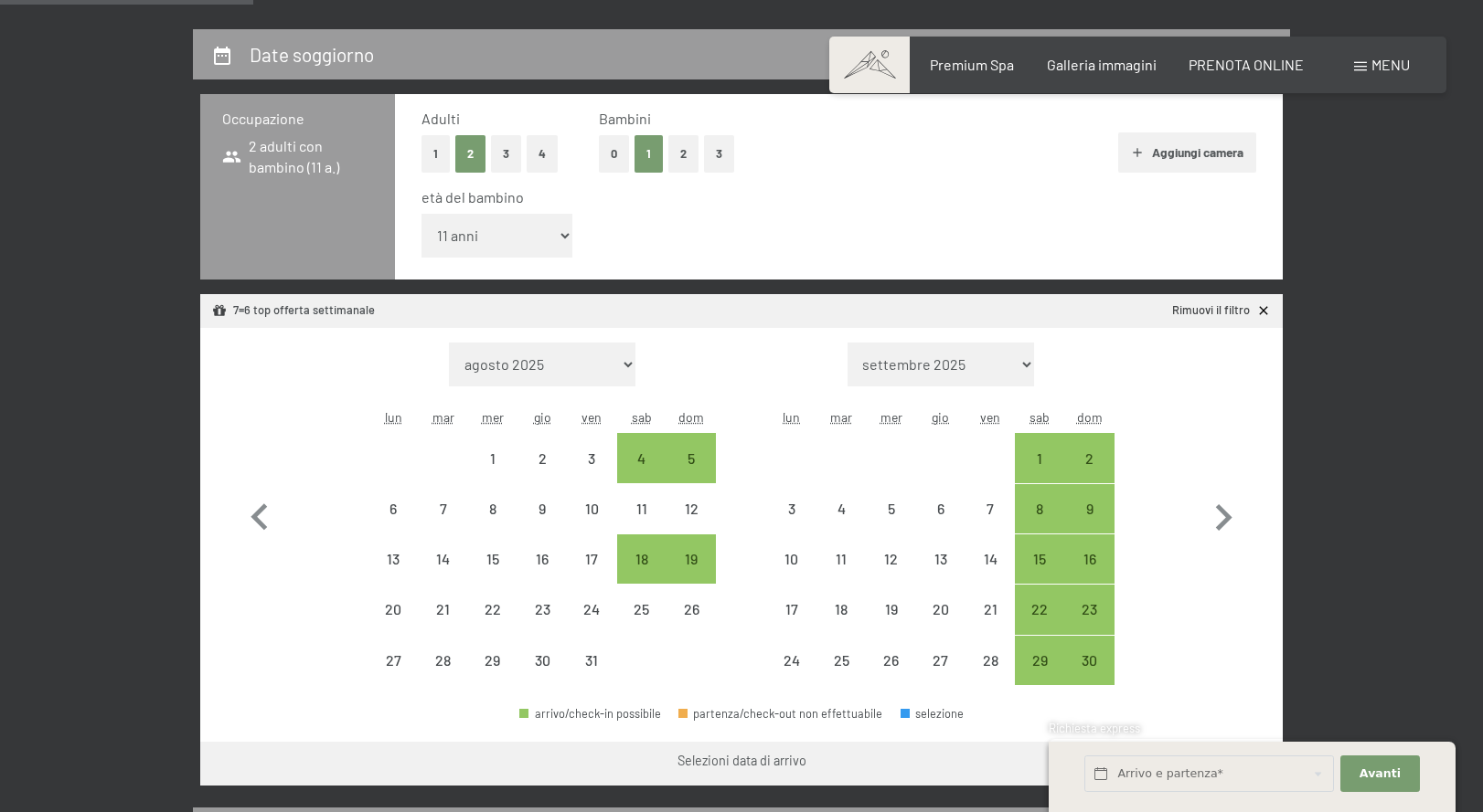
scroll to position [435, 0]
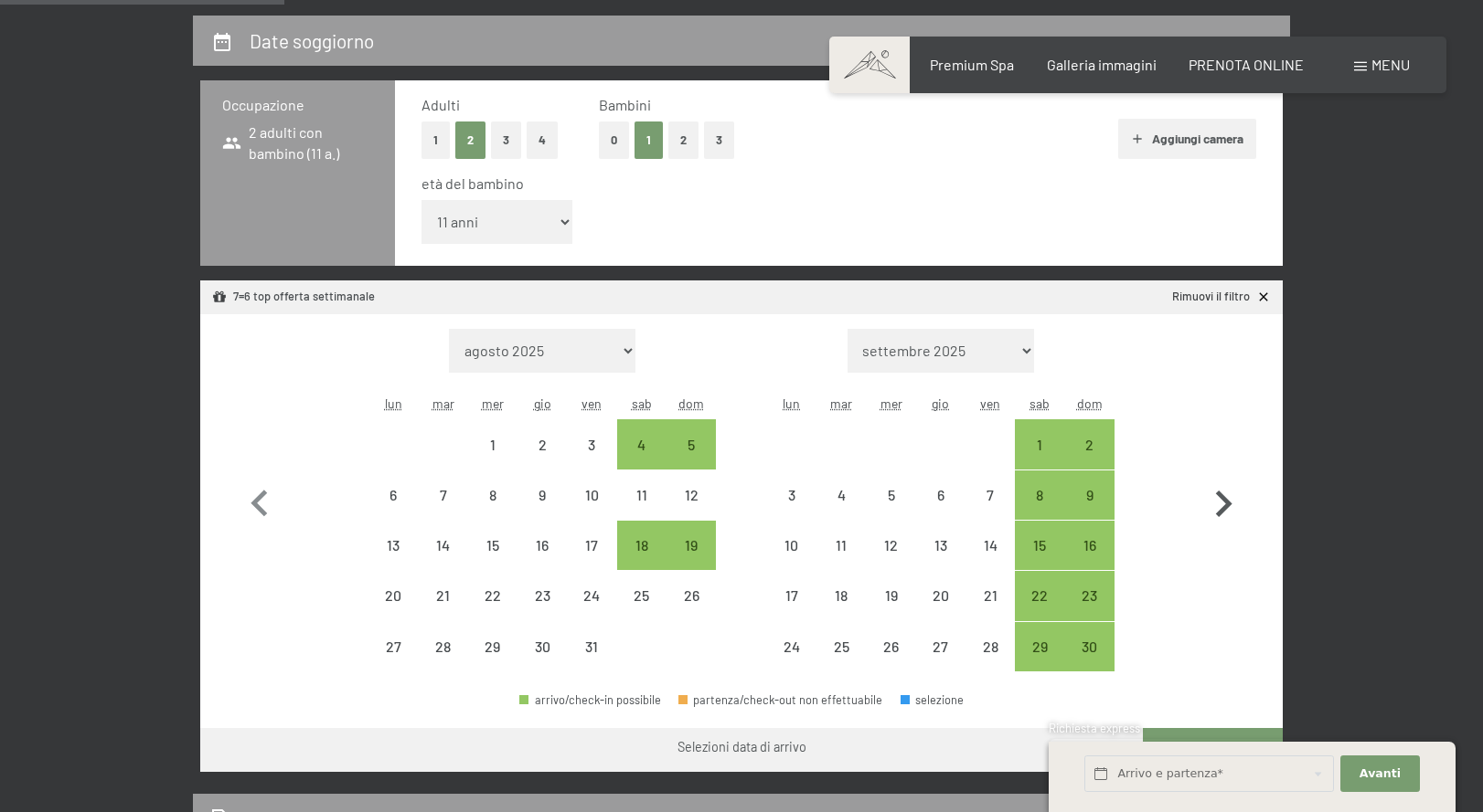
click at [1223, 501] on icon "button" at bounding box center [1224, 504] width 17 height 27
select select "[DATE]"
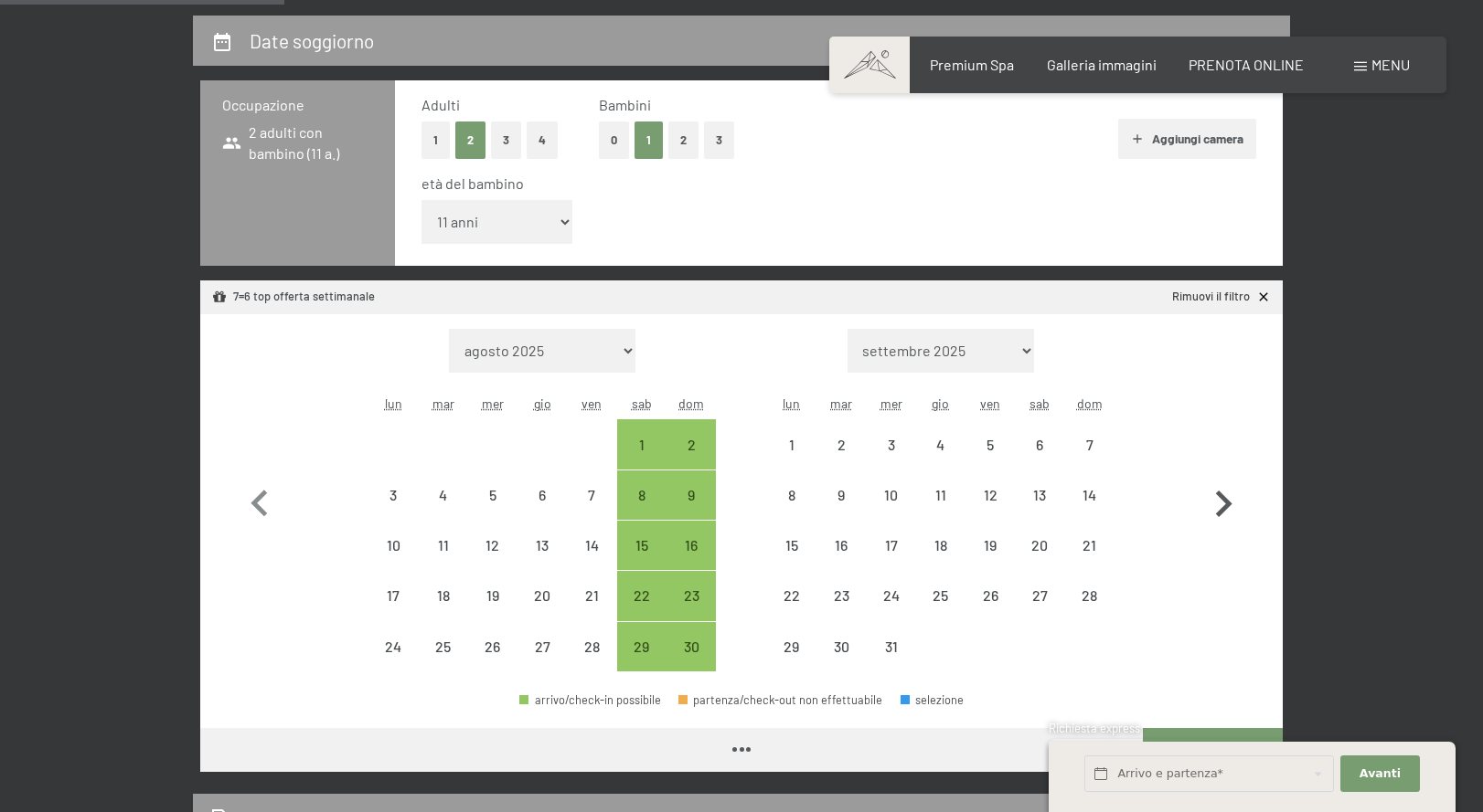
select select "[DATE]"
click at [1022, 443] on div "6" at bounding box center [1039, 460] width 46 height 46
select select "[DATE]"
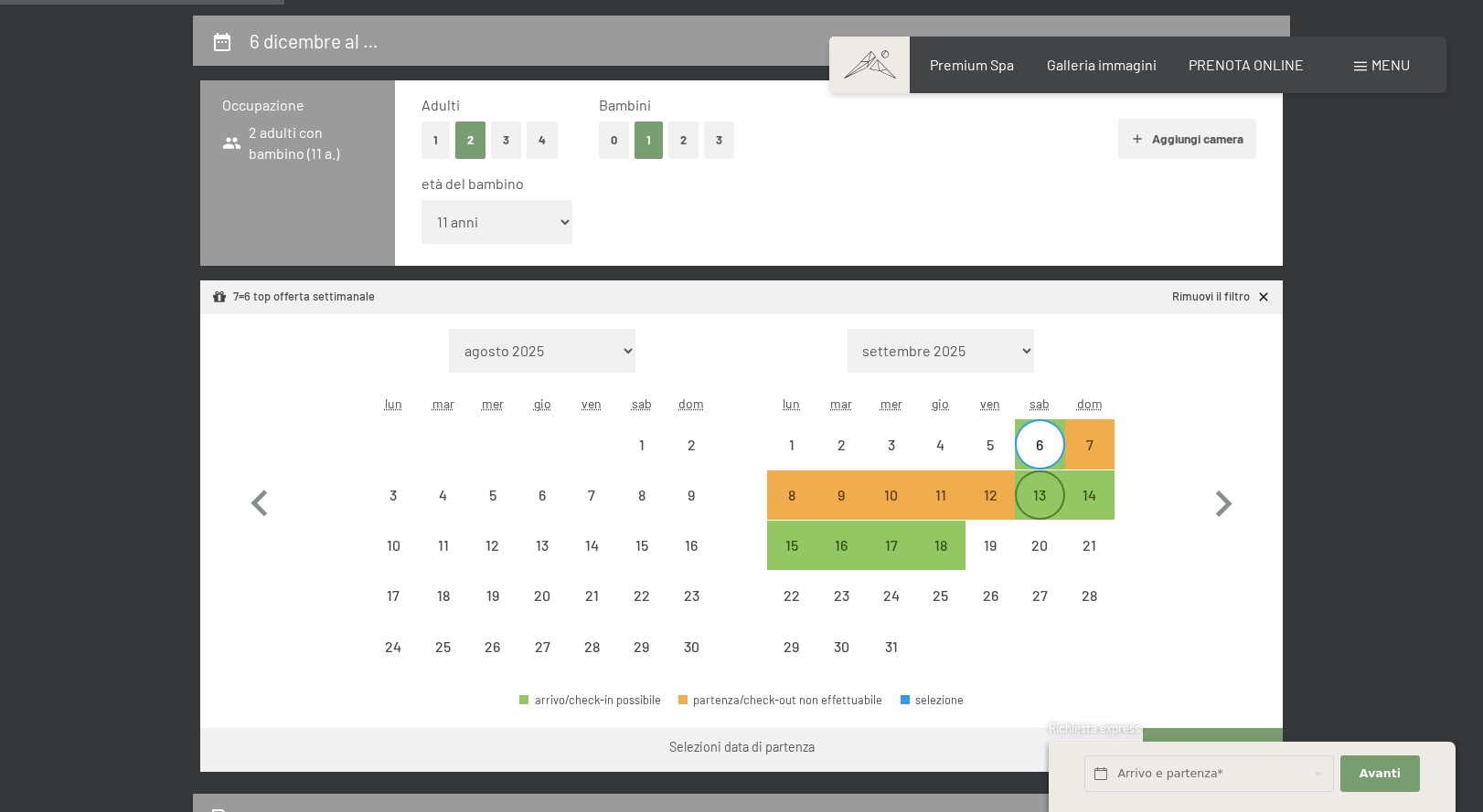
click at [1039, 497] on div "13" at bounding box center [1039, 511] width 46 height 46
select select "[DATE]"
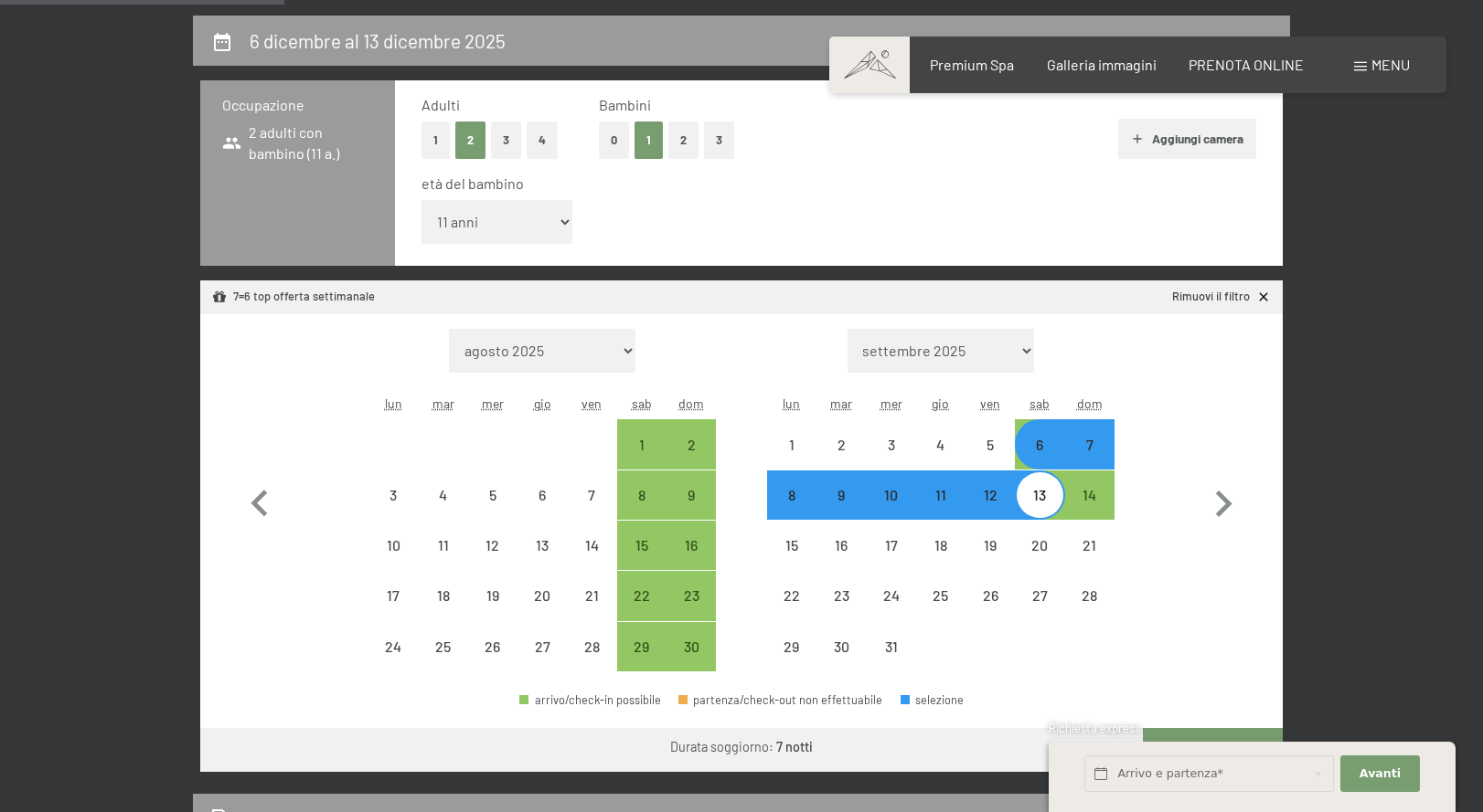
select select "[DATE]"
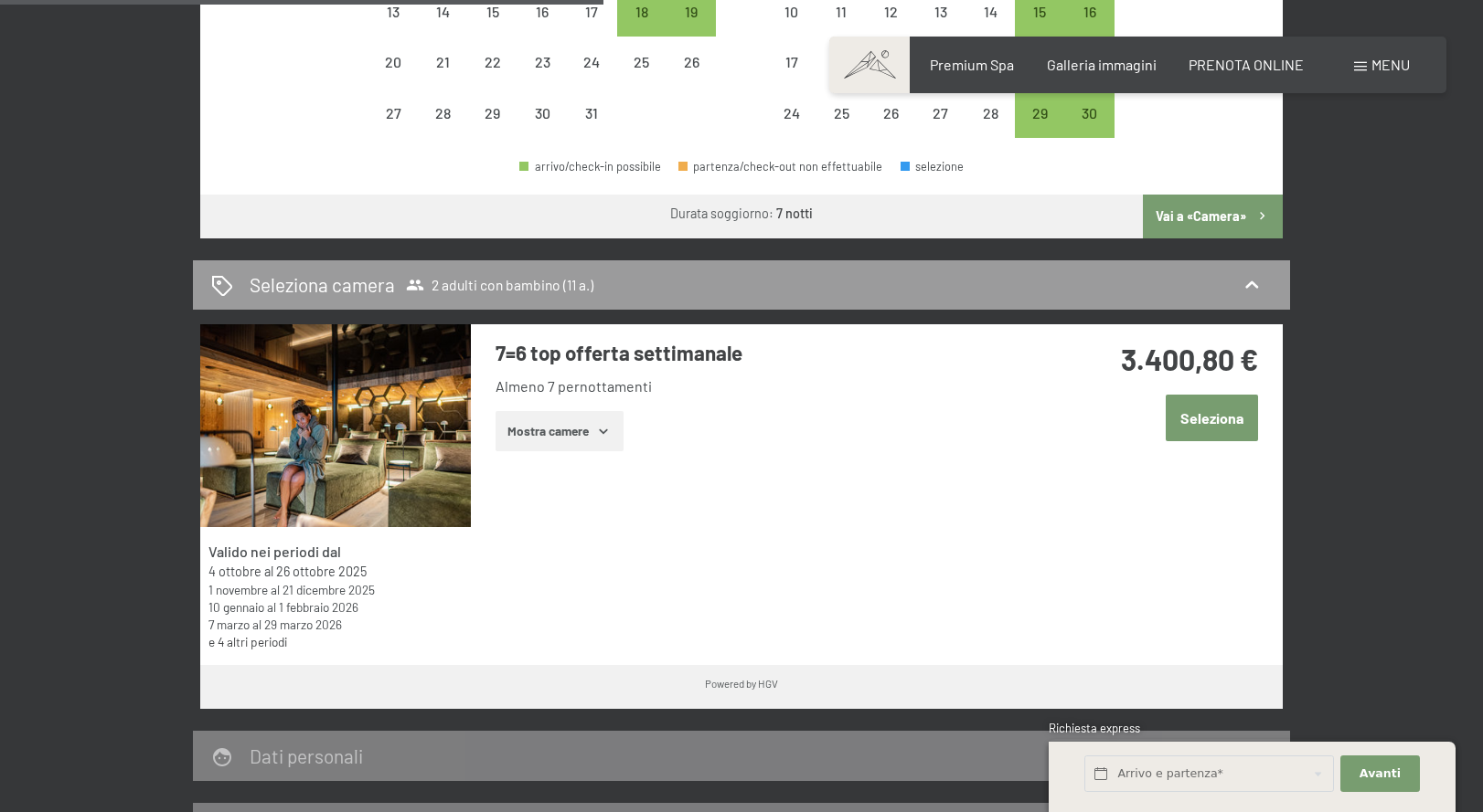
scroll to position [947, 0]
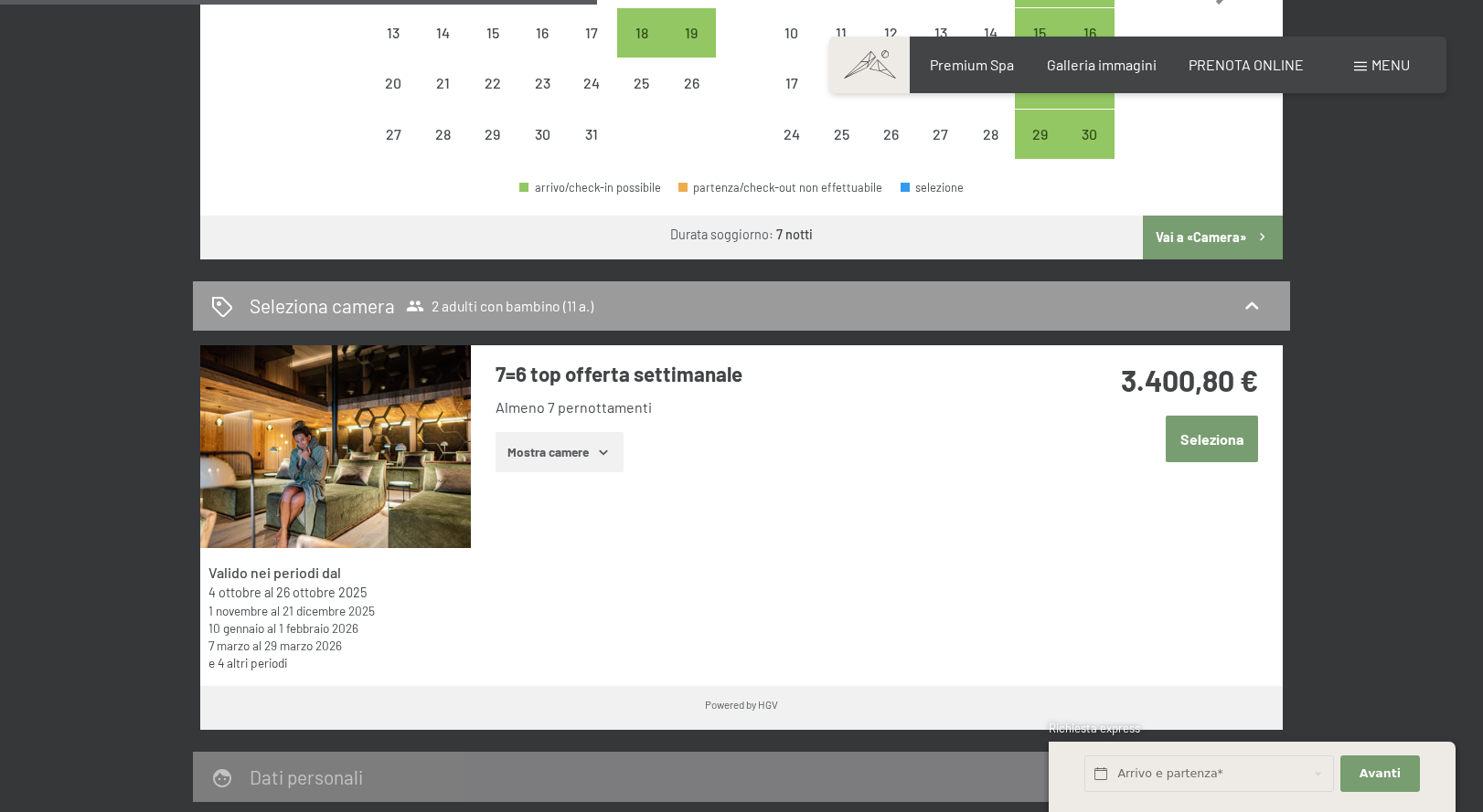
click at [597, 458] on span "Consenso marketing*" at bounding box center [634, 460] width 138 height 19
click at [557, 458] on input "Consenso marketing*" at bounding box center [547, 460] width 19 height 19
checkbox input "false"
click at [600, 448] on icon "button" at bounding box center [603, 452] width 15 height 15
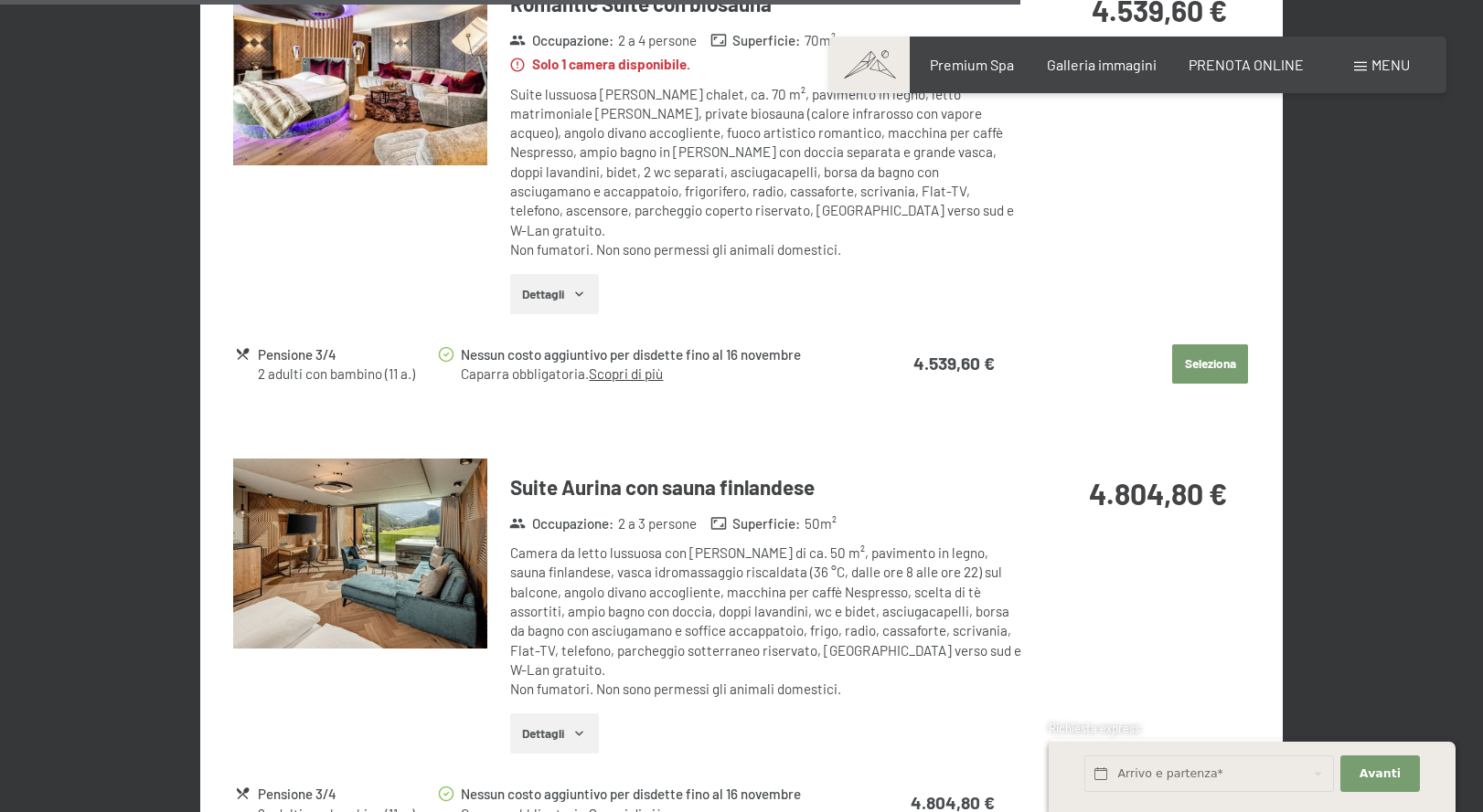
scroll to position [4351, 0]
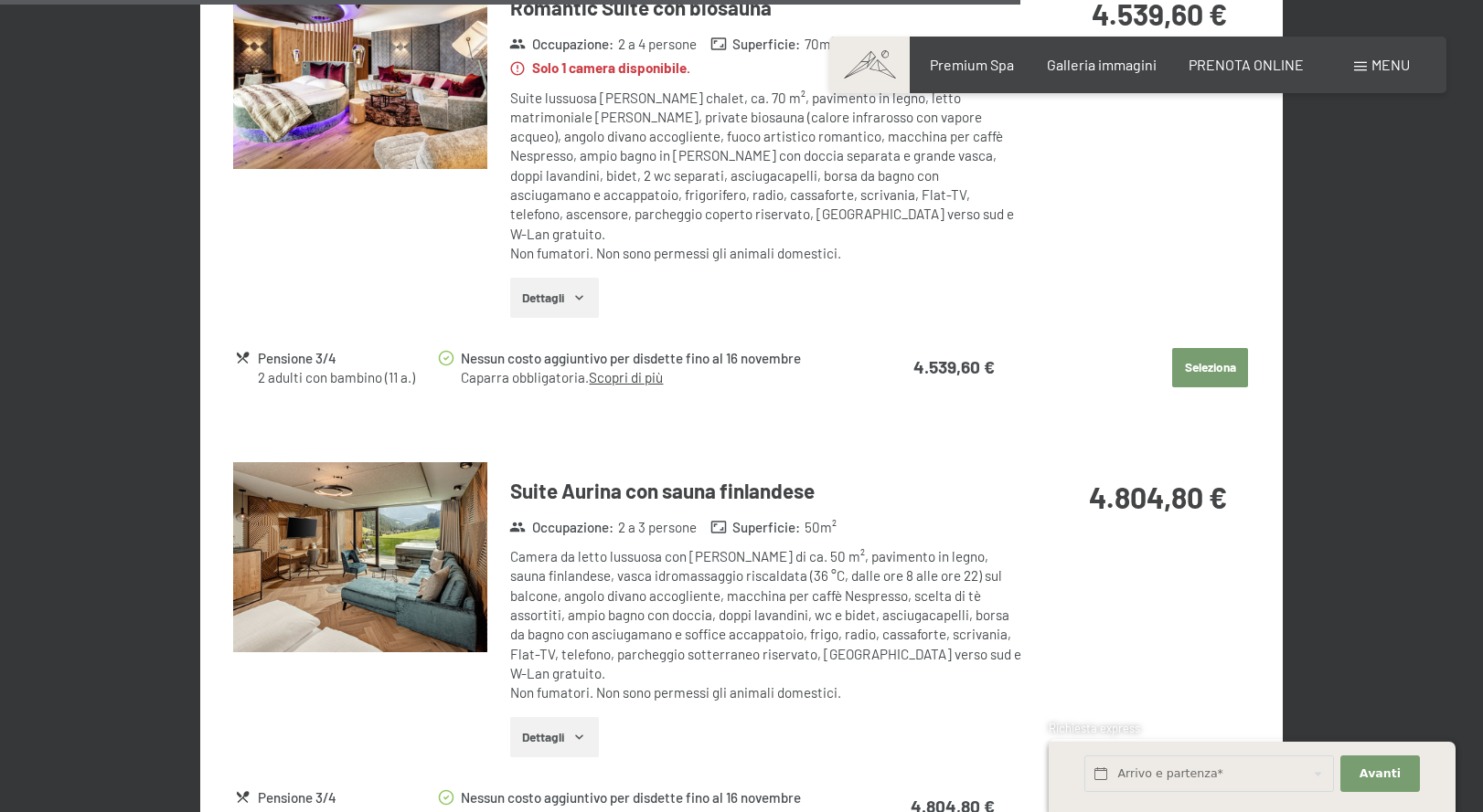
click at [394, 542] on img at bounding box center [359, 558] width 254 height 191
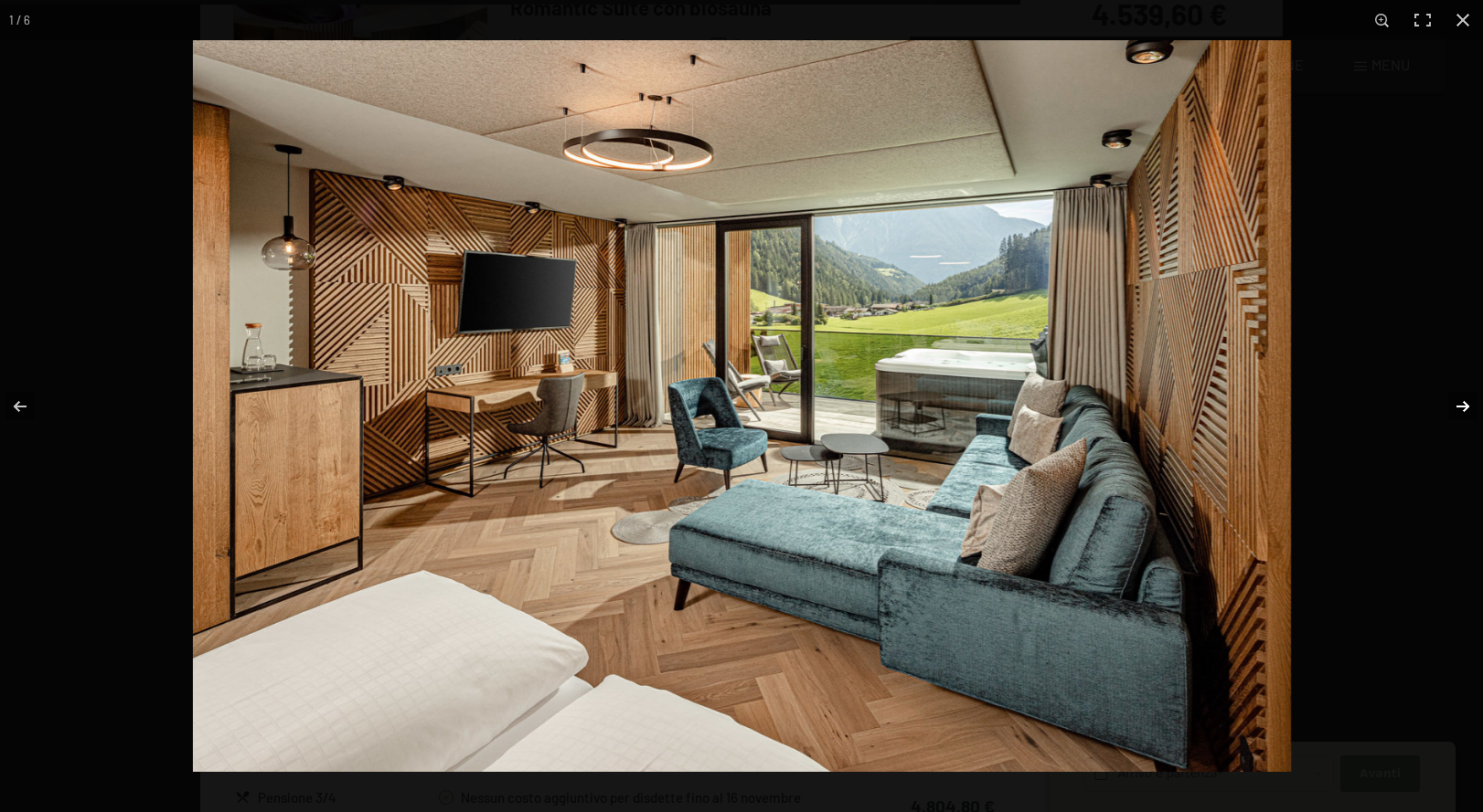
click at [1457, 401] on button "button" at bounding box center [1450, 406] width 64 height 91
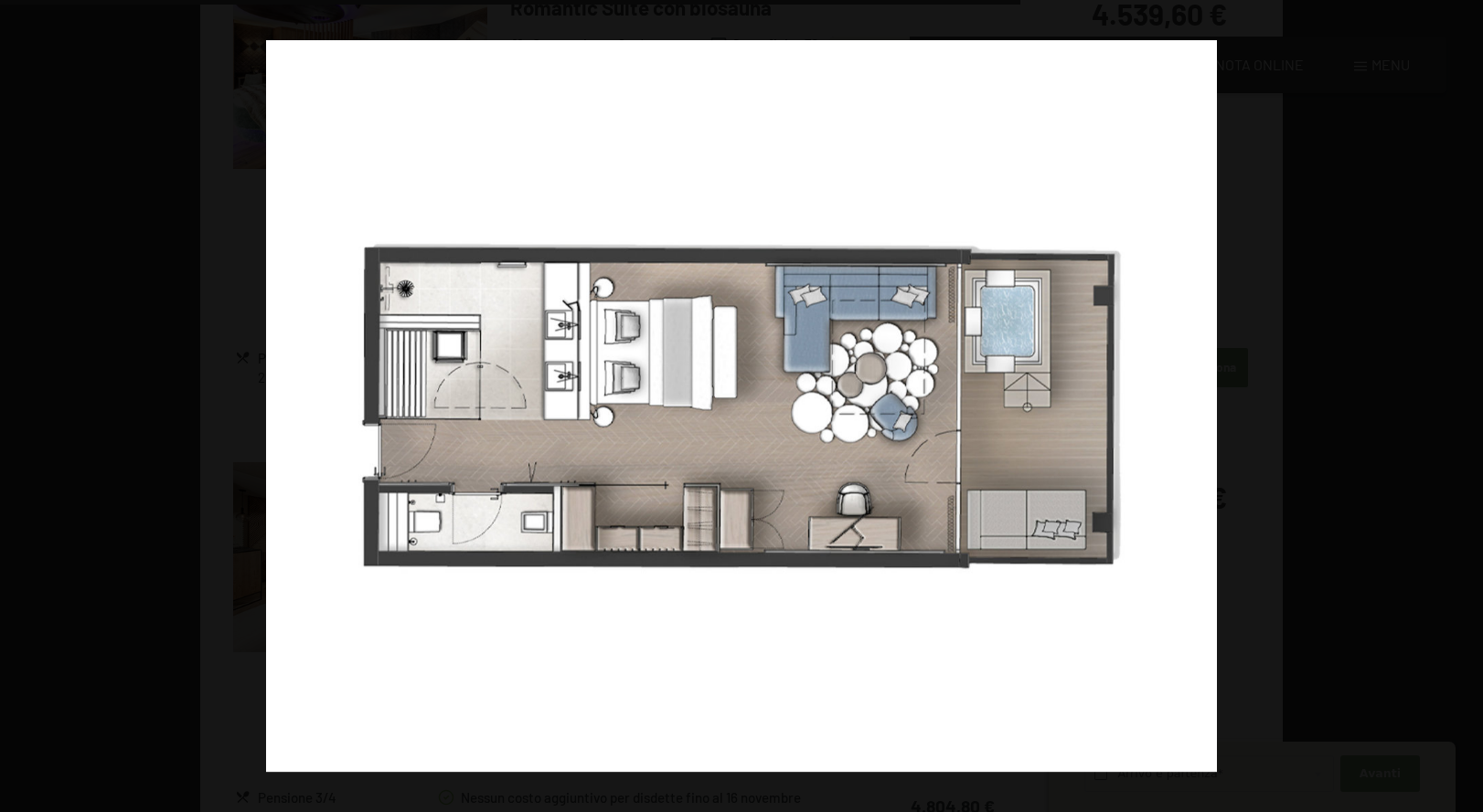
click at [1457, 401] on button "button" at bounding box center [1450, 406] width 64 height 91
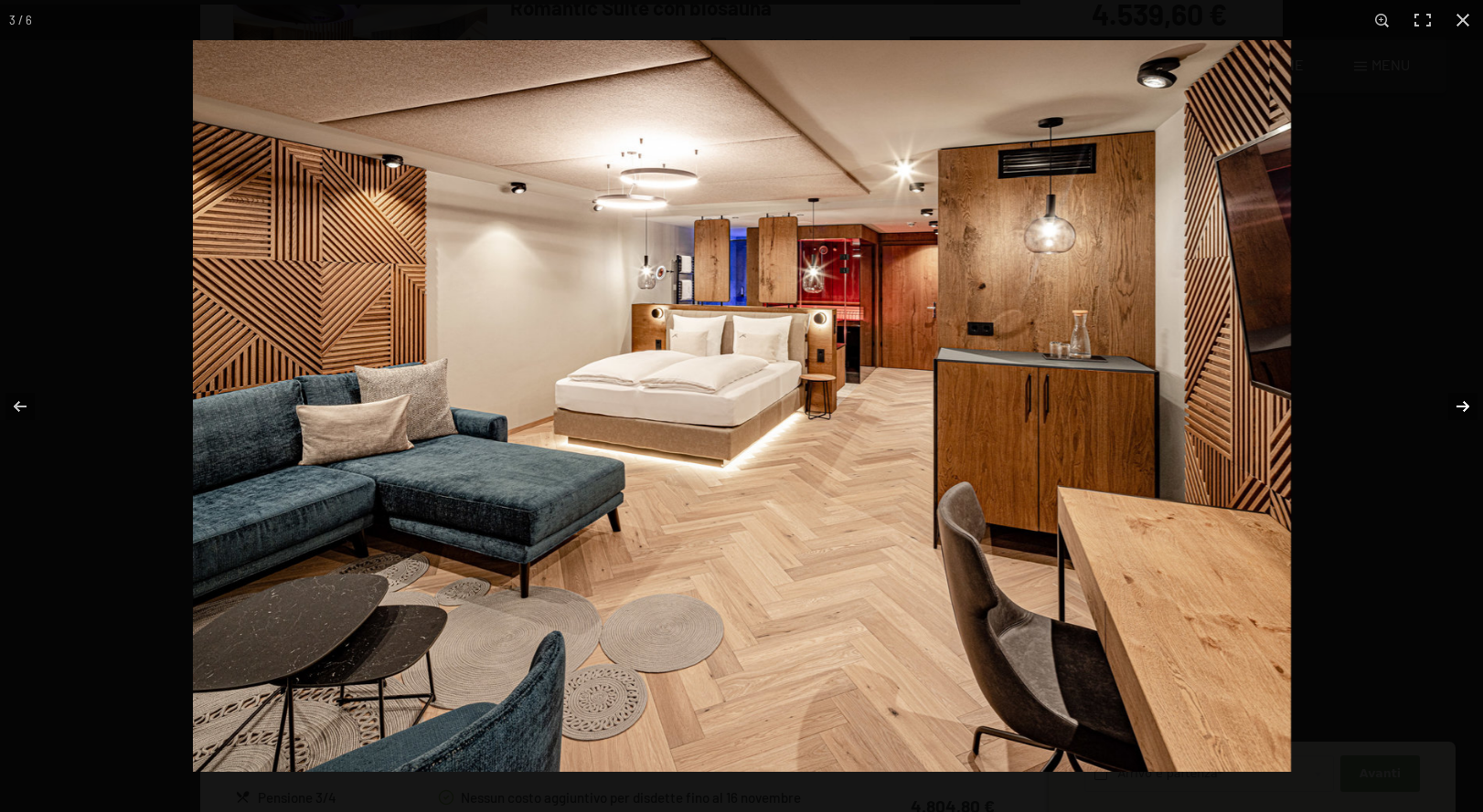
click at [1451, 399] on button "button" at bounding box center [1450, 406] width 64 height 91
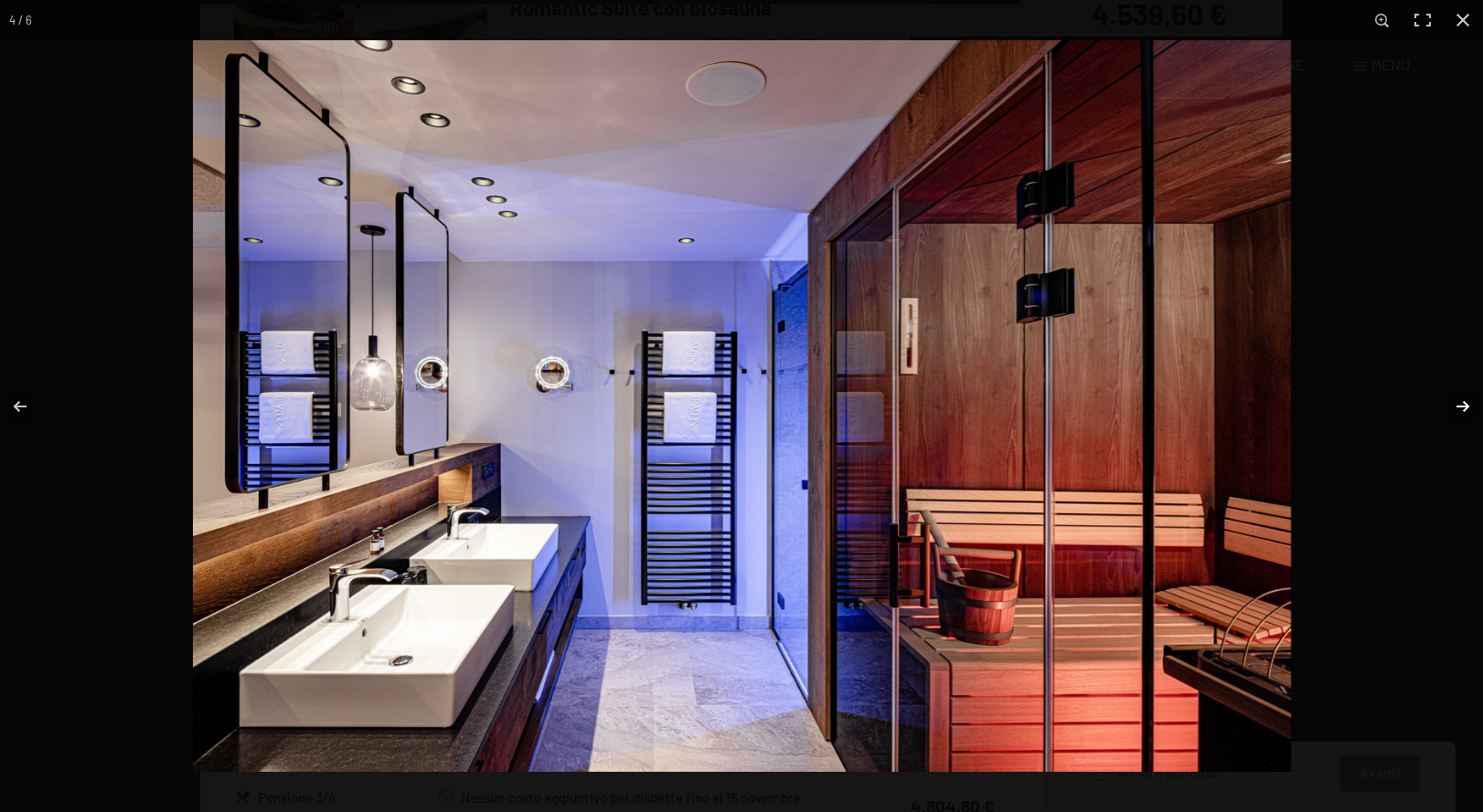
click at [1454, 398] on button "button" at bounding box center [1450, 406] width 64 height 91
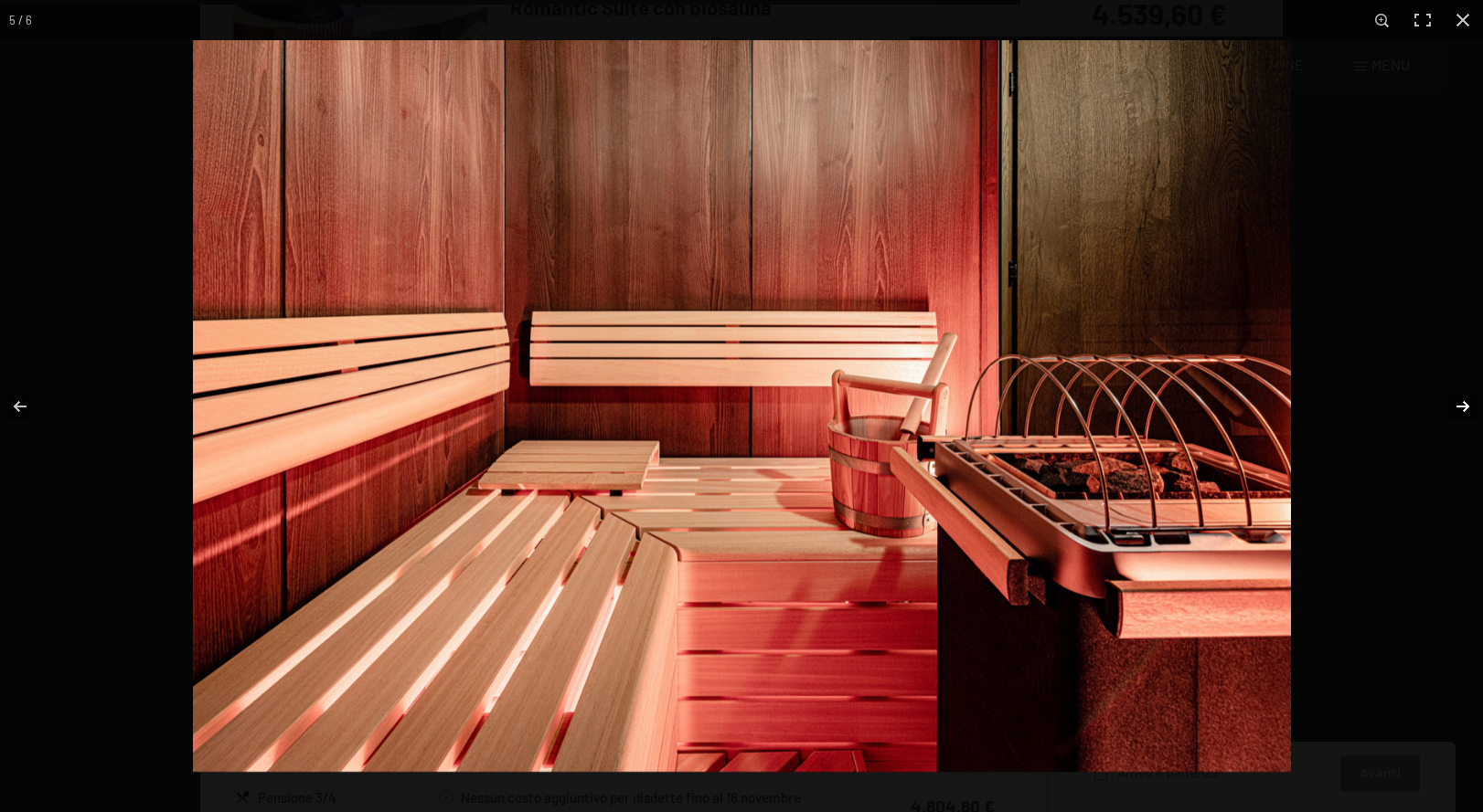
click at [1454, 398] on button "button" at bounding box center [1450, 406] width 64 height 91
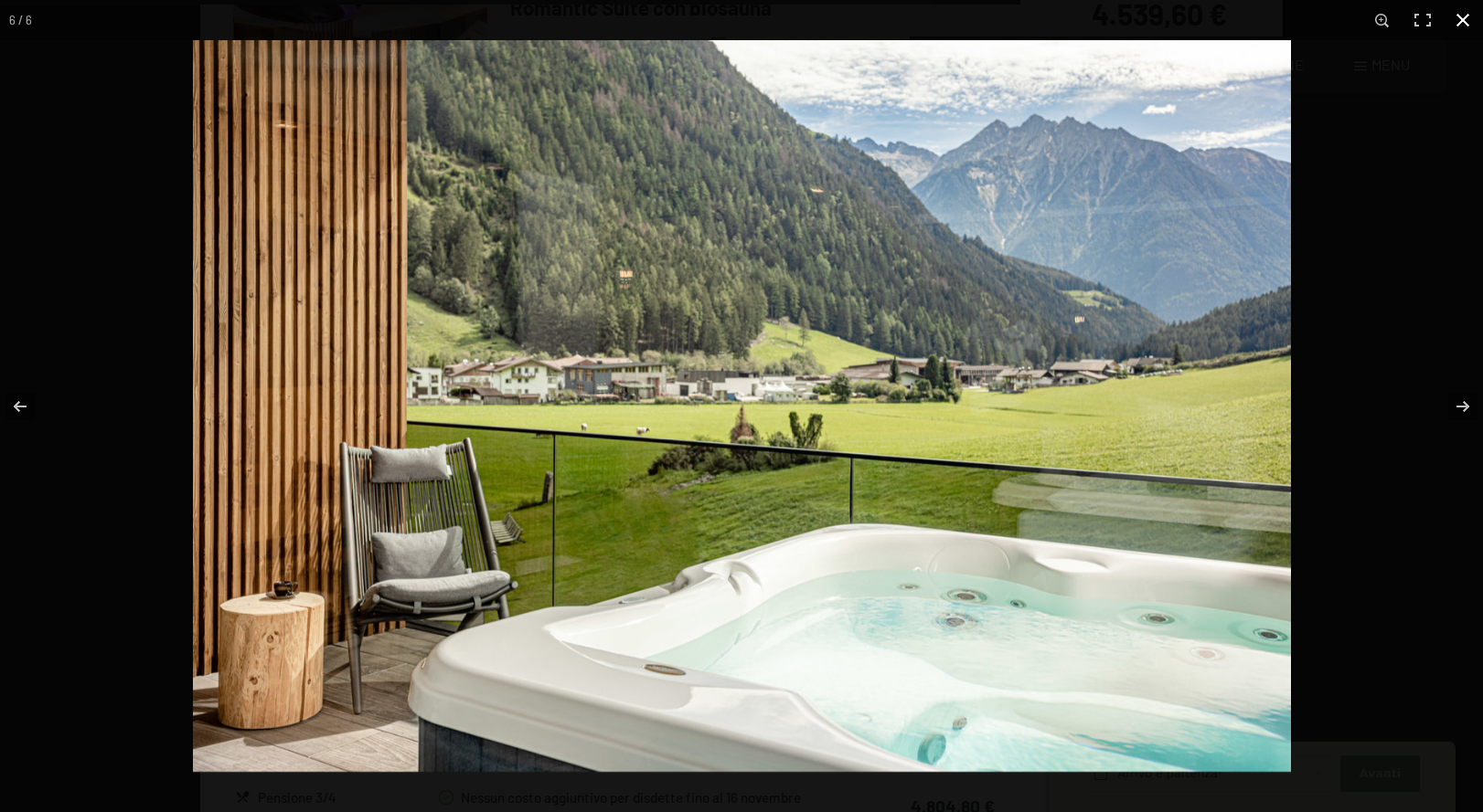
click at [1457, 14] on button "button" at bounding box center [1462, 20] width 40 height 40
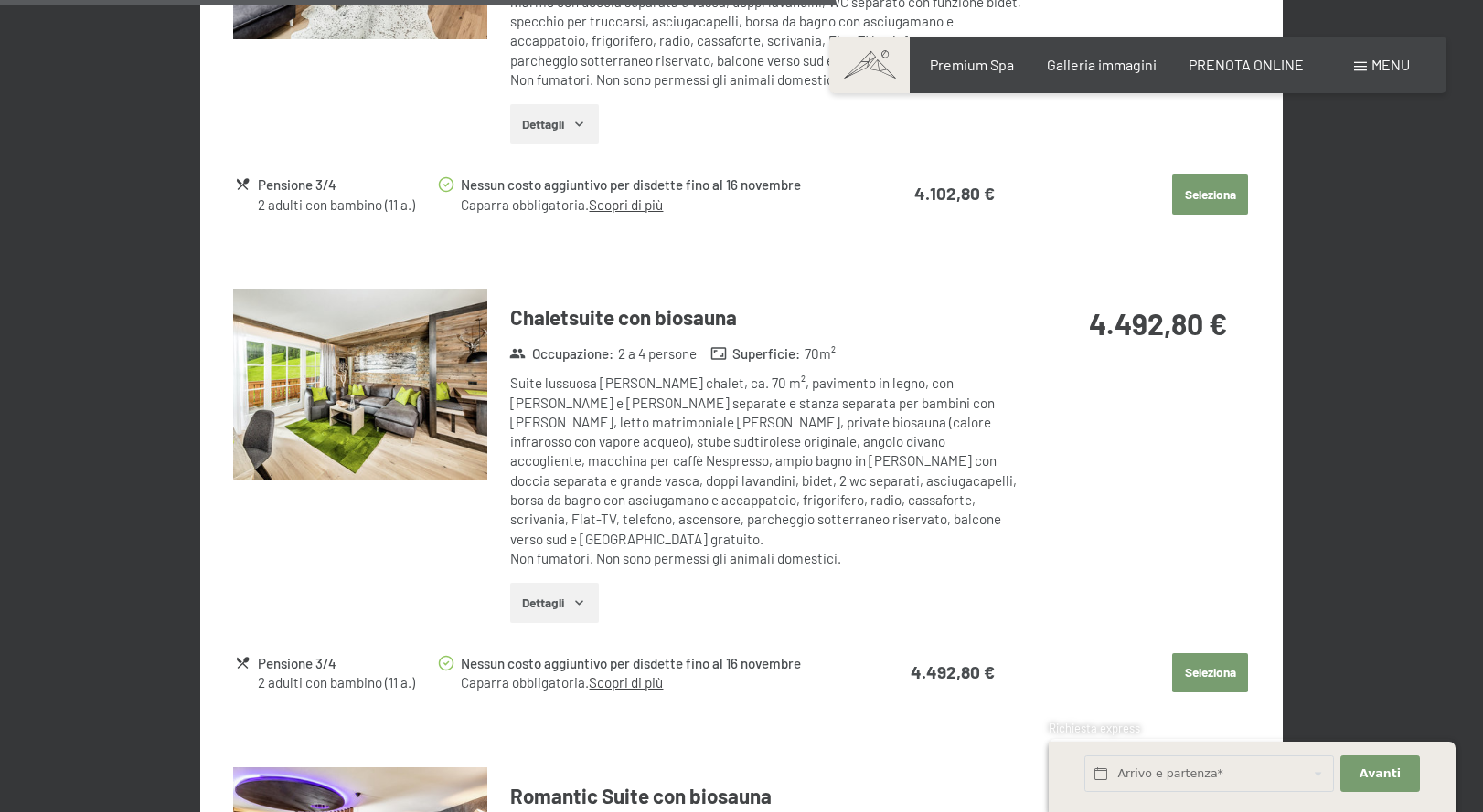
scroll to position [3558, 0]
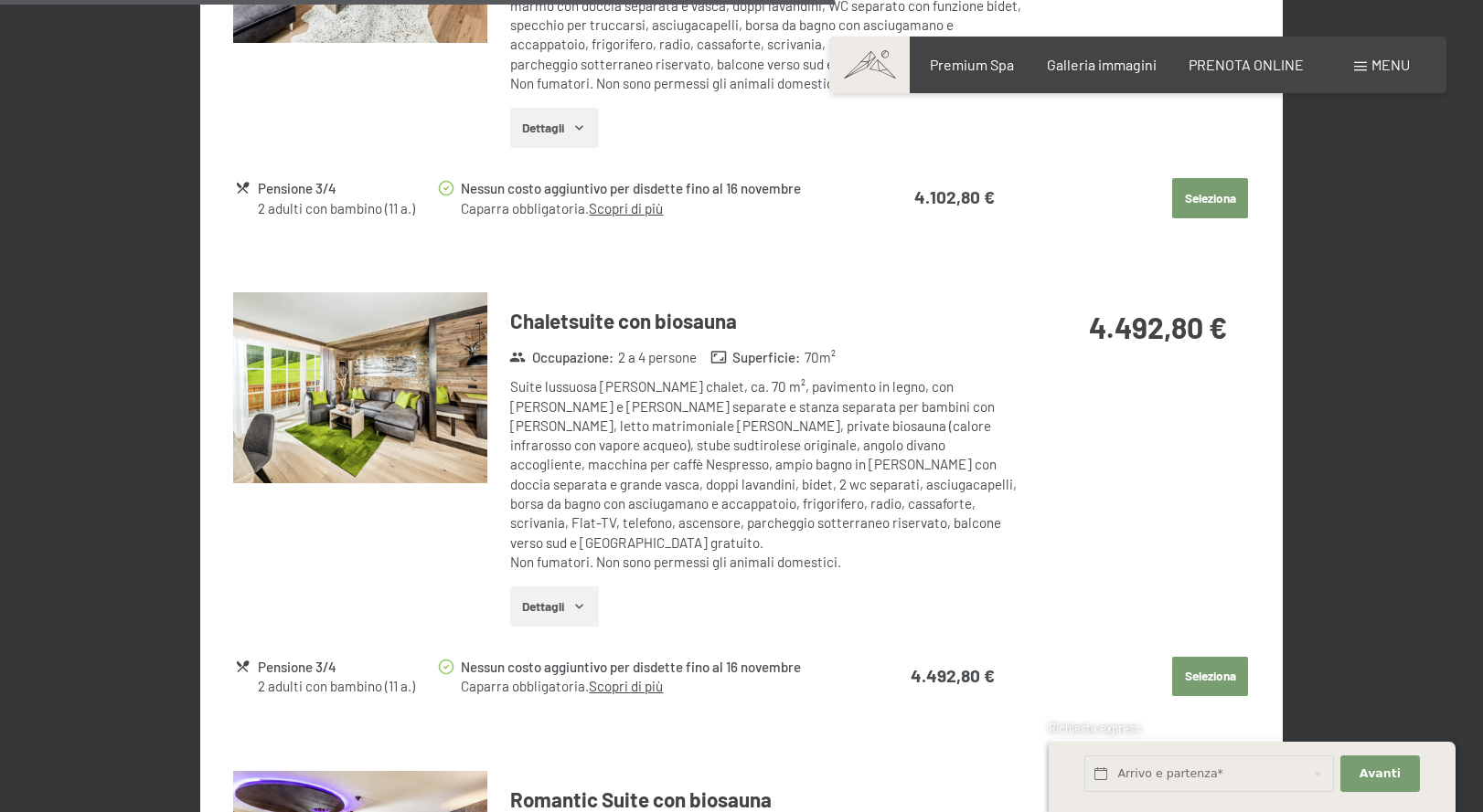
click at [589, 317] on h3 "Chaletsuite con biosauna" at bounding box center [765, 321] width 511 height 28
click at [578, 586] on button "Dettagli" at bounding box center [554, 606] width 88 height 40
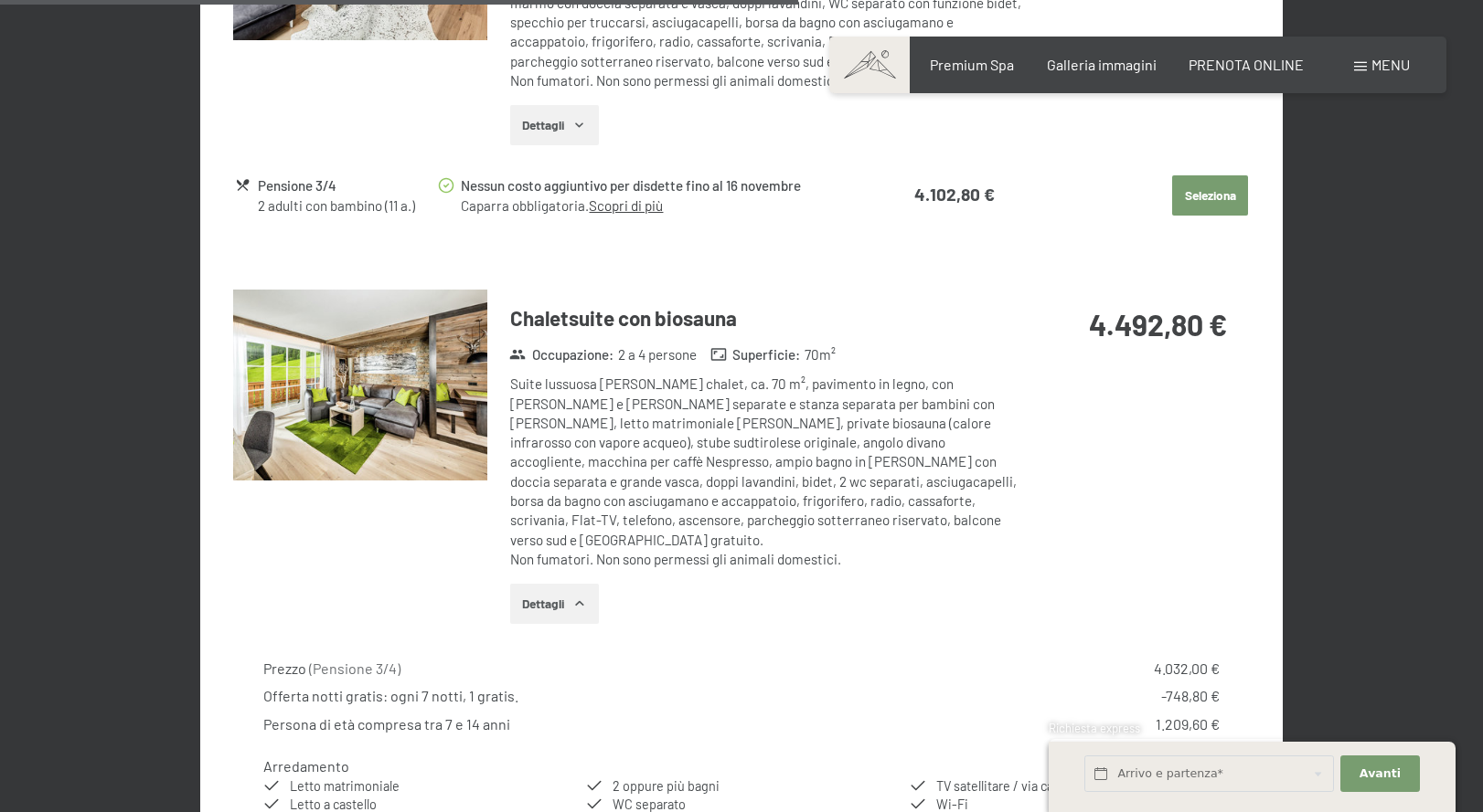
scroll to position [3555, 0]
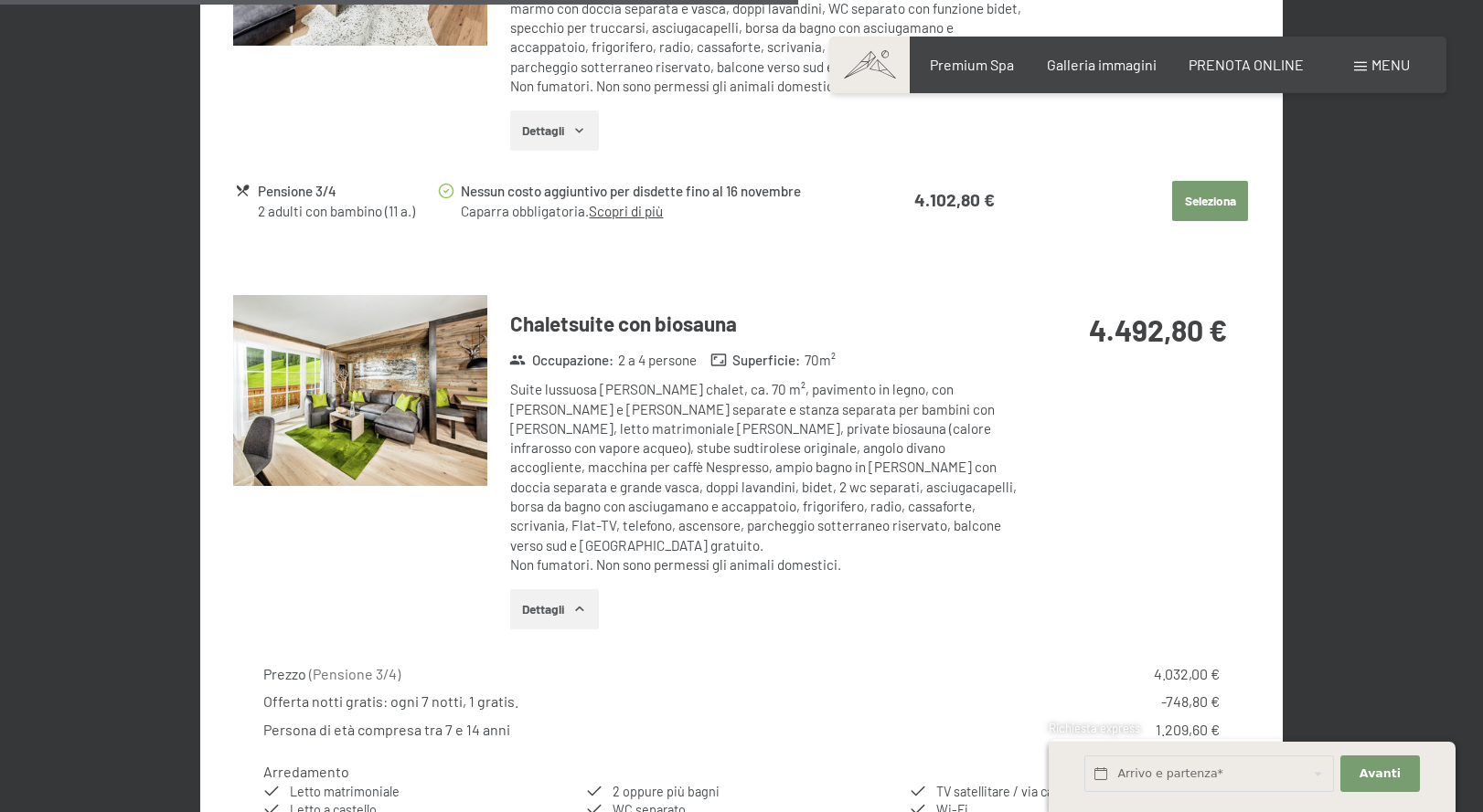
click at [576, 324] on h3 "Chaletsuite con biosauna" at bounding box center [765, 324] width 511 height 28
click at [358, 393] on img at bounding box center [359, 391] width 254 height 191
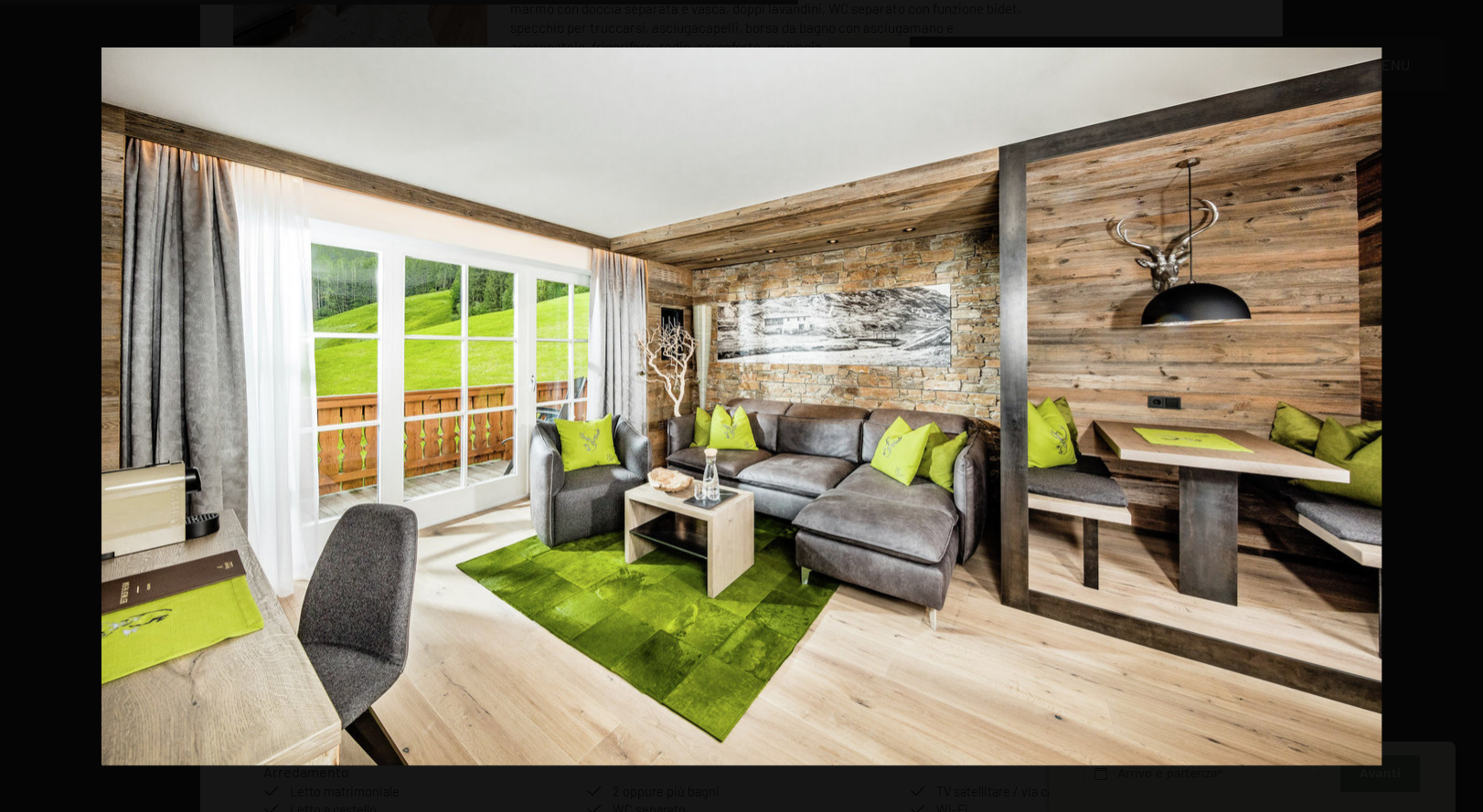
click at [1457, 399] on button "button" at bounding box center [1450, 406] width 64 height 91
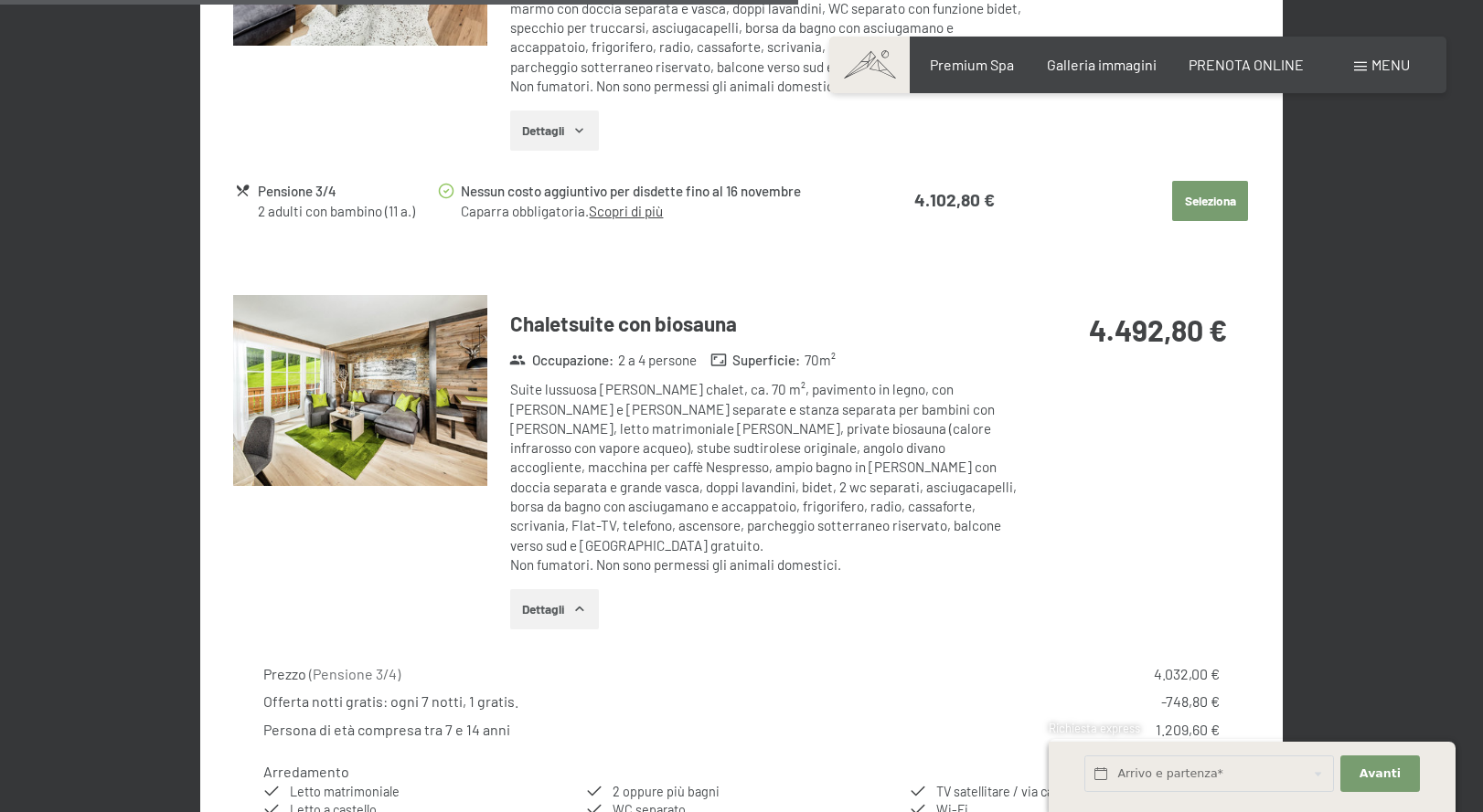
click at [0, 0] on button "button" at bounding box center [0, 0] width 0 height 0
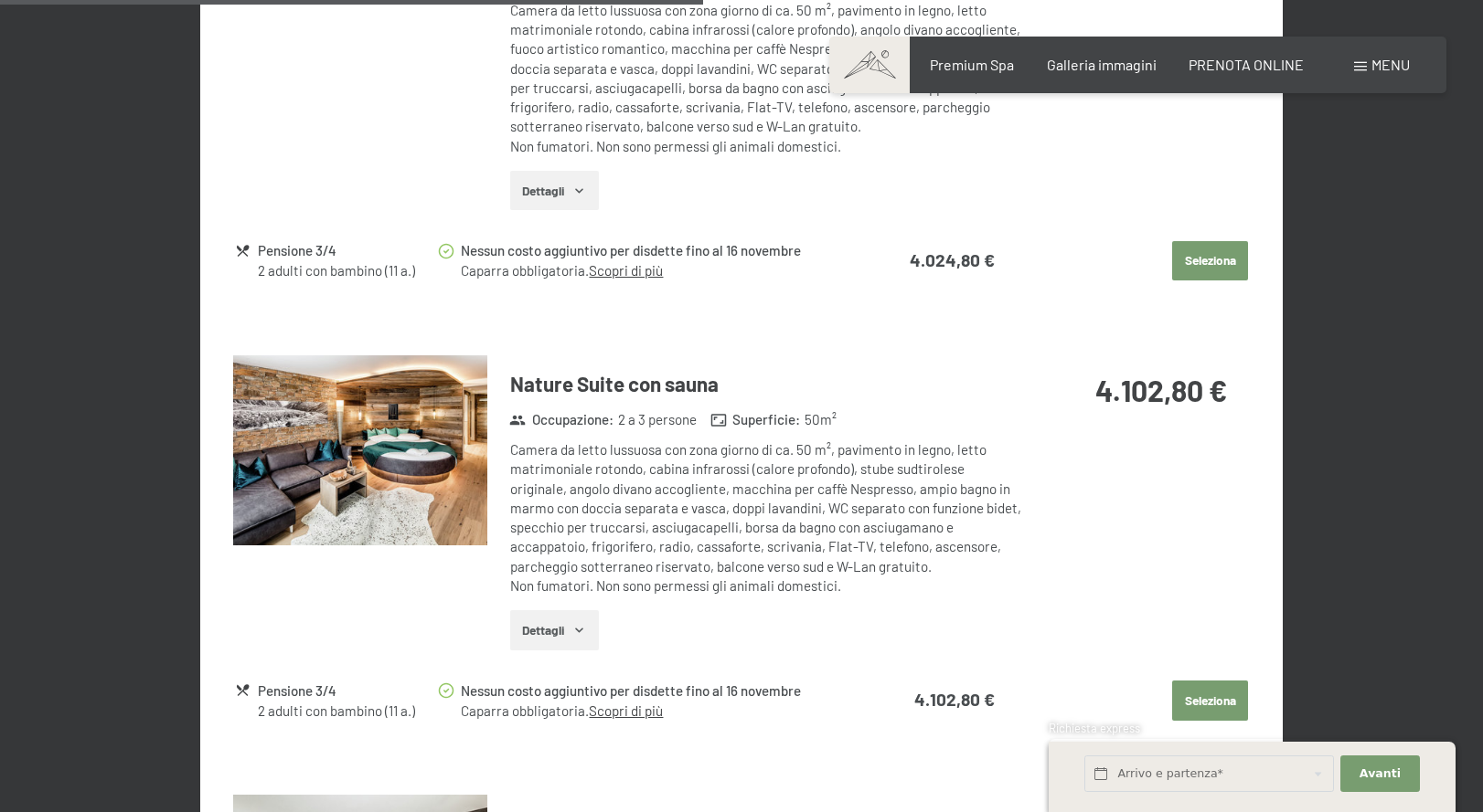
scroll to position [3051, 0]
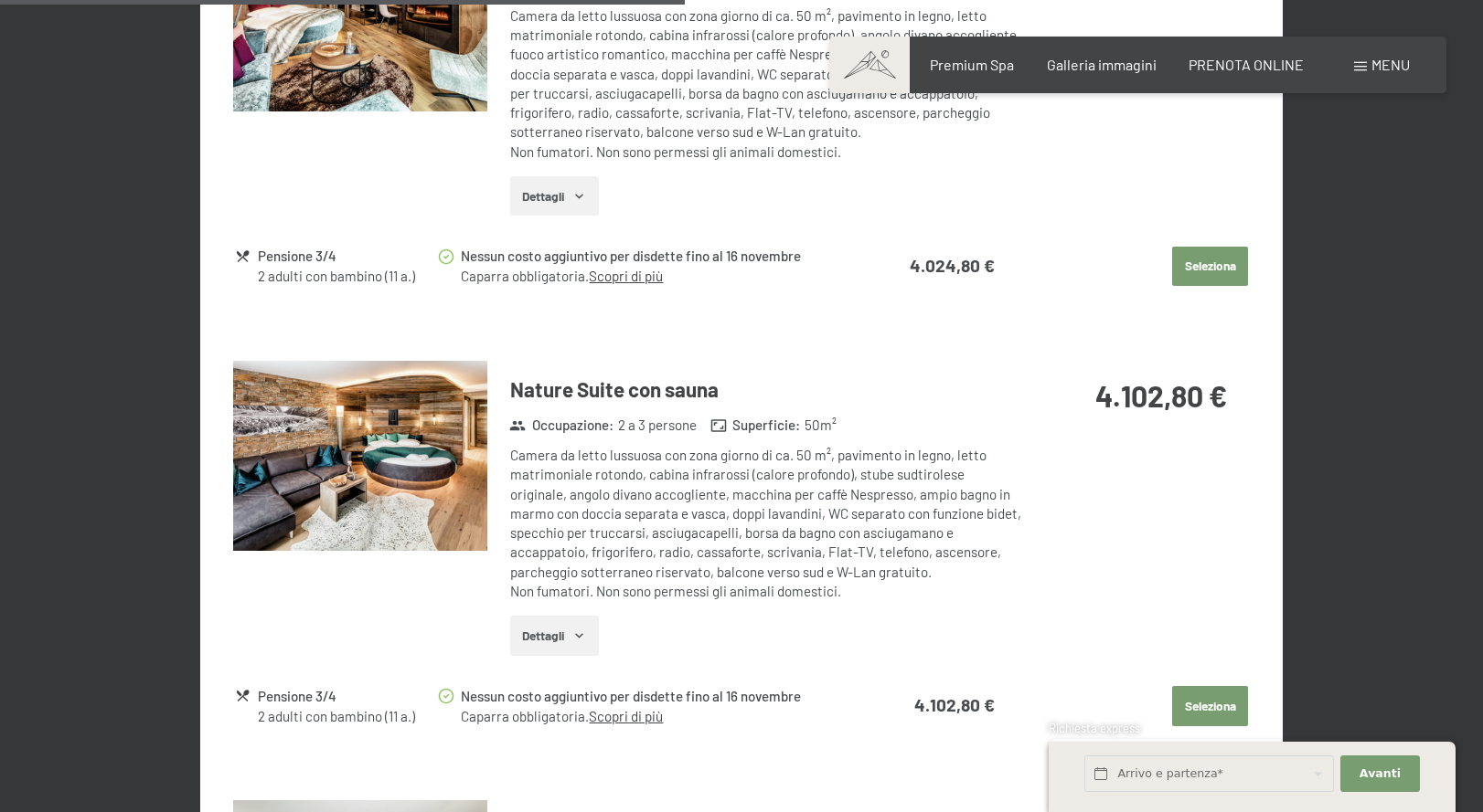
drag, startPoint x: 511, startPoint y: 450, endPoint x: 719, endPoint y: 449, distance: 208.0
click at [719, 449] on div "Camera da letto lussuosa con zona giorno di ca. 50 m², pavimento in legno, lett…" at bounding box center [765, 523] width 511 height 155
click at [726, 508] on div "Camera da letto lussuosa con zona giorno di ca. 50 m², pavimento in legno, lett…" at bounding box center [765, 523] width 511 height 155
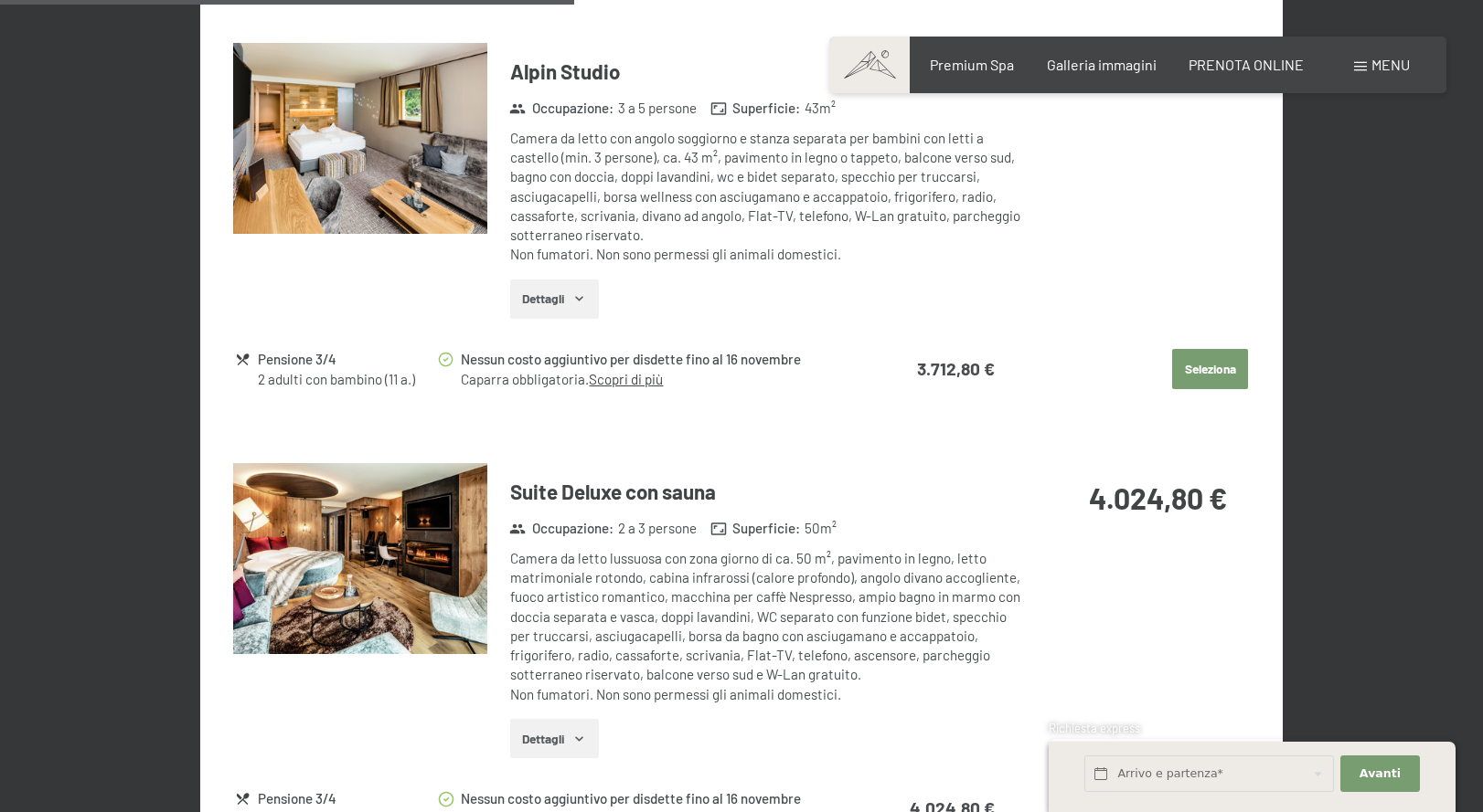
scroll to position [2499, 0]
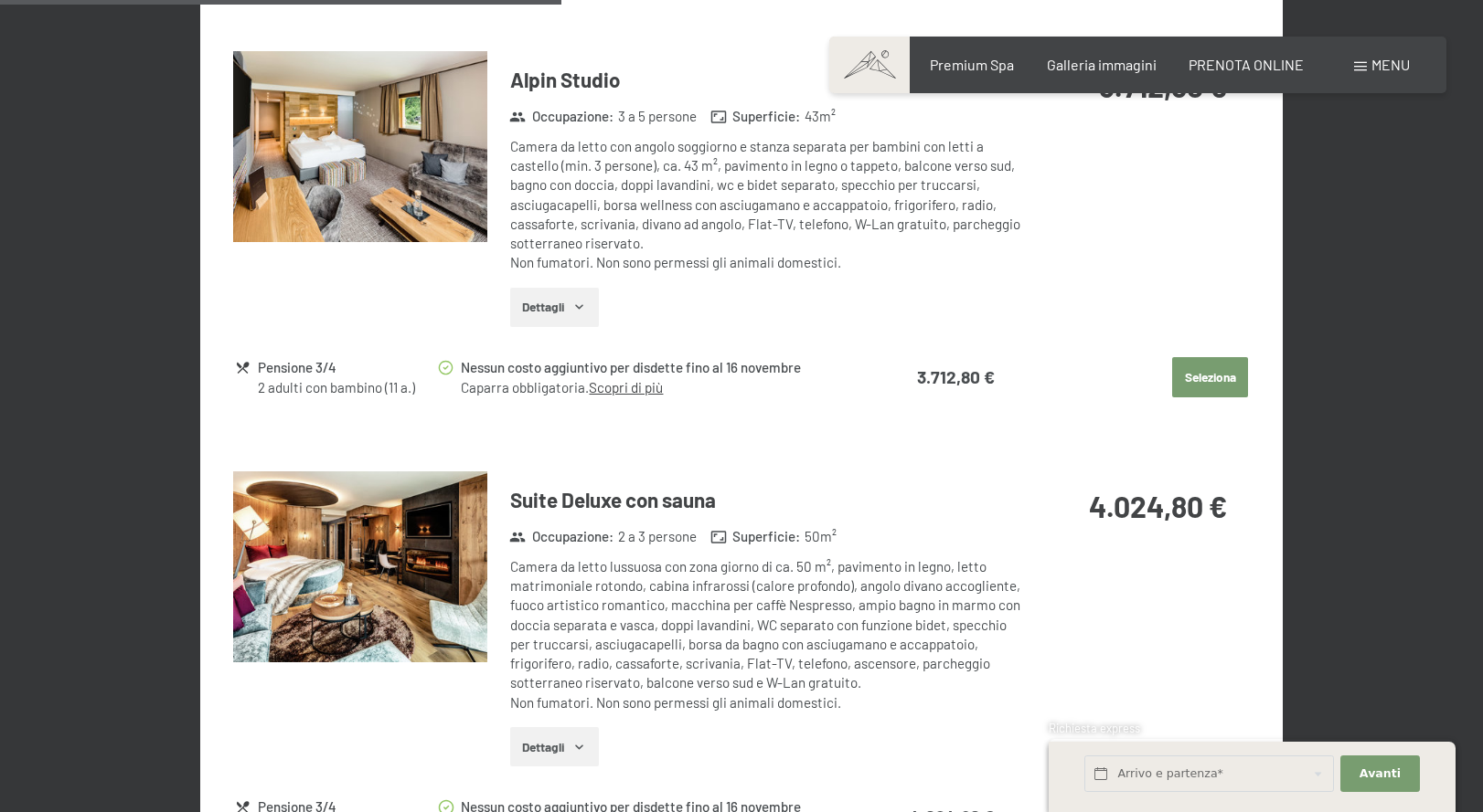
click at [396, 579] on img at bounding box center [359, 567] width 254 height 191
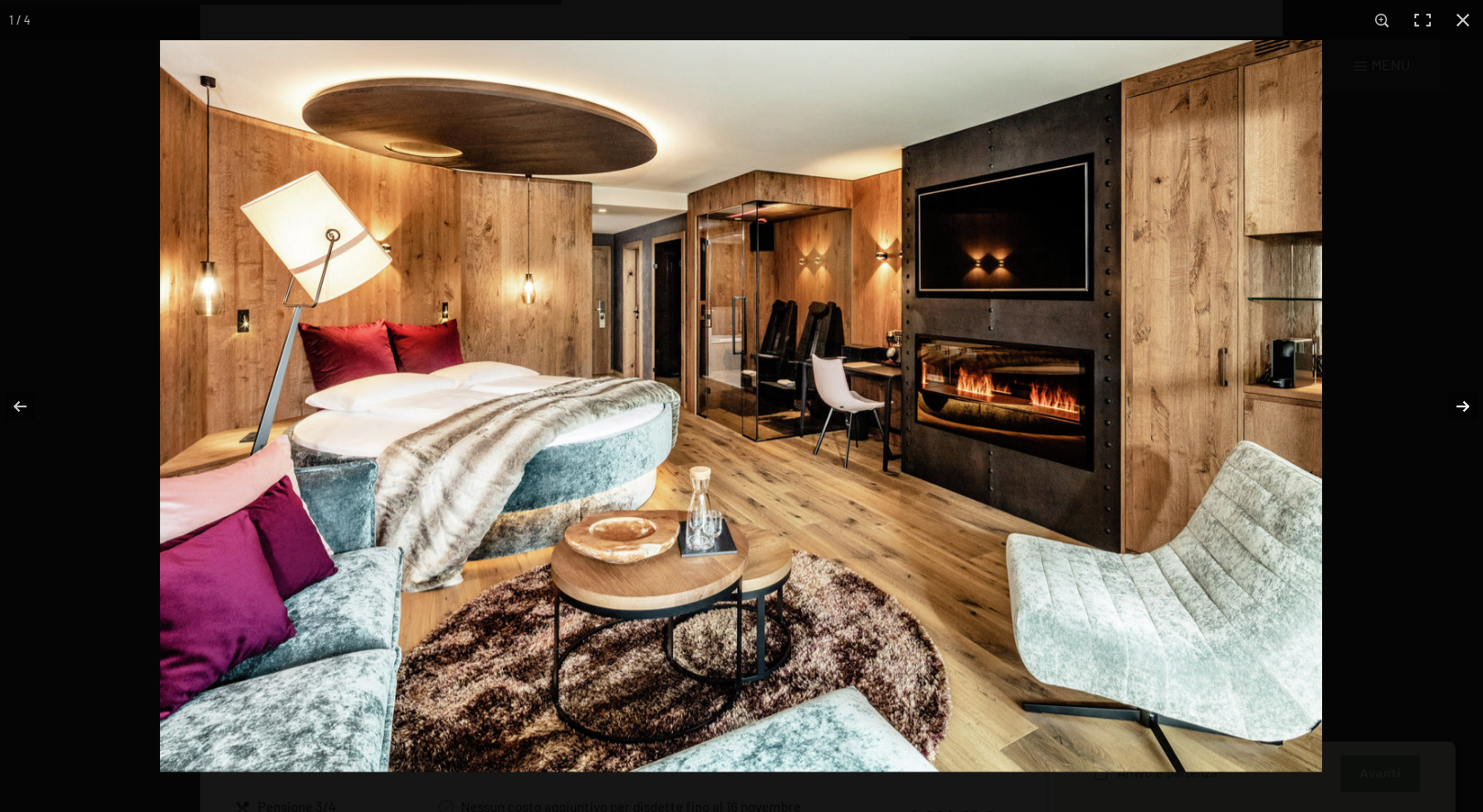
click at [1462, 402] on button "button" at bounding box center [1450, 406] width 64 height 91
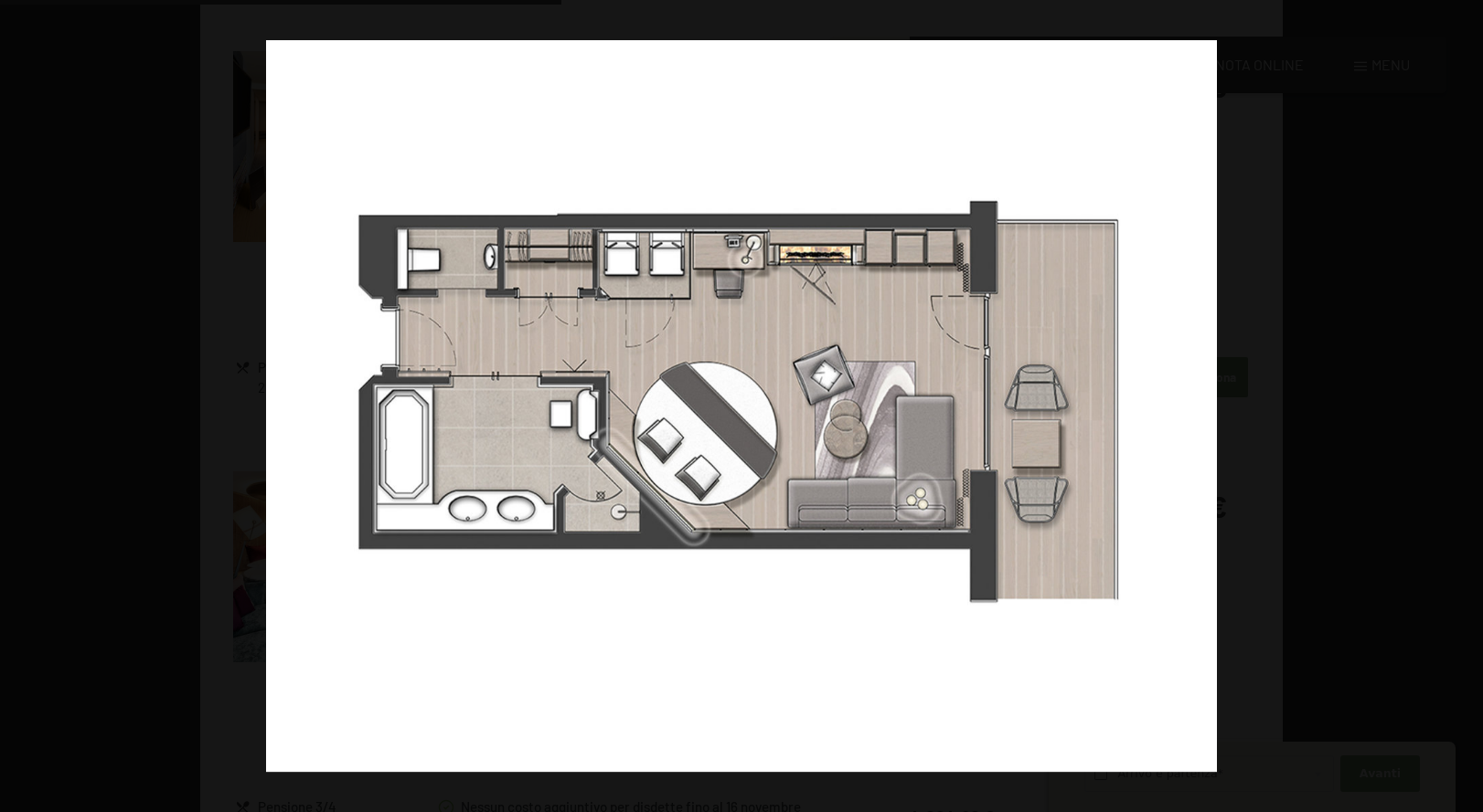
click at [1462, 402] on button "button" at bounding box center [1450, 406] width 64 height 91
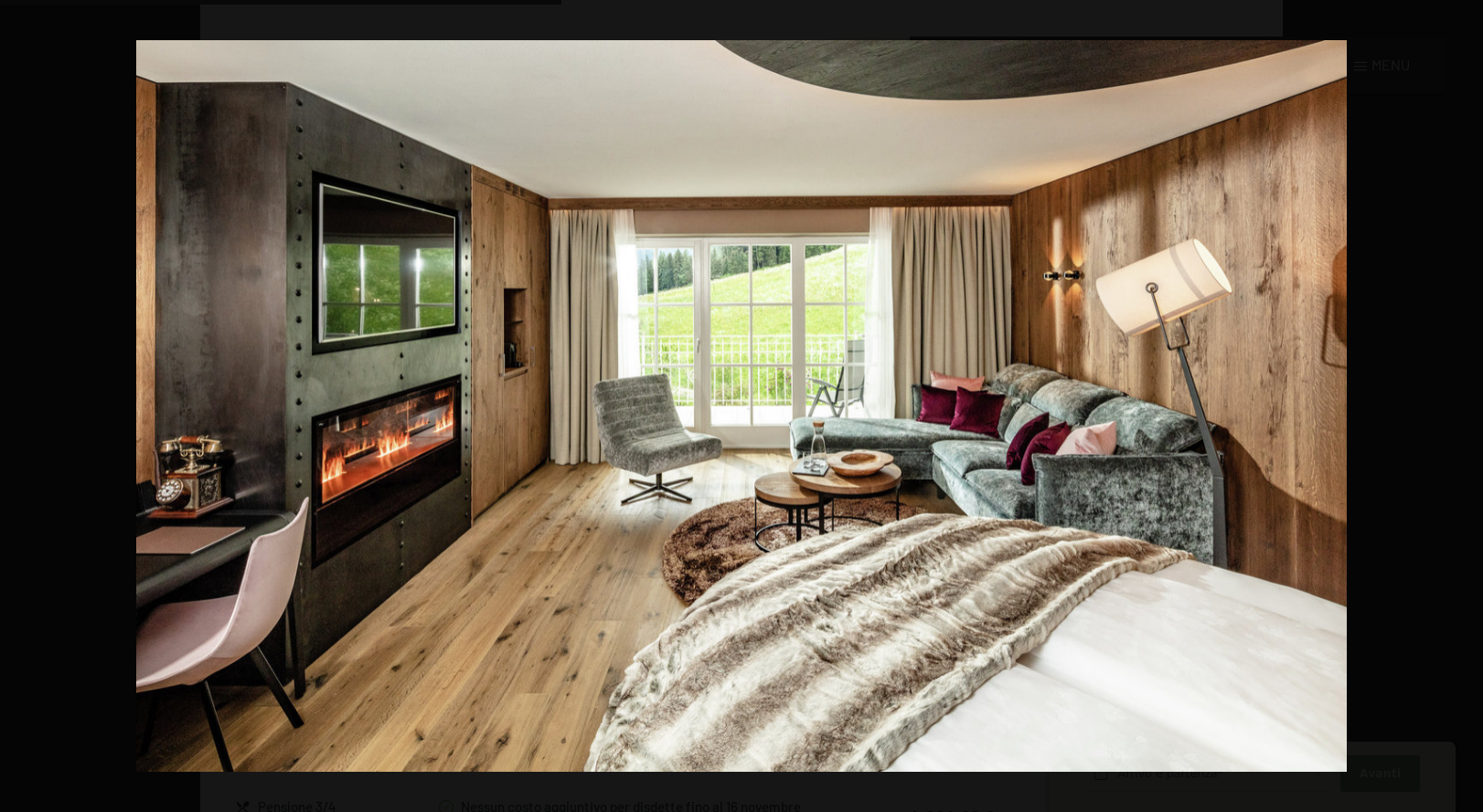
click at [1462, 402] on button "button" at bounding box center [1450, 406] width 64 height 91
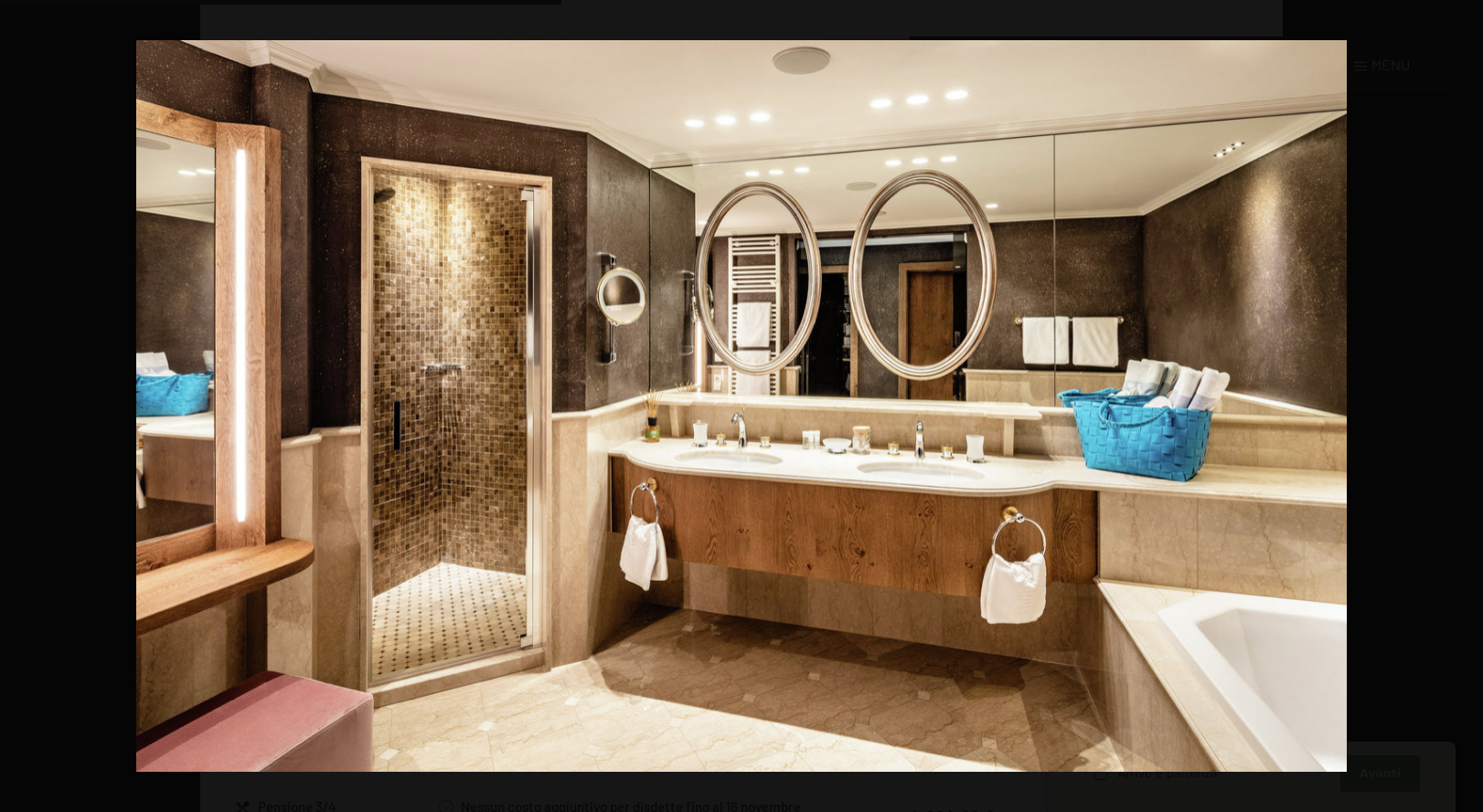
click at [1462, 402] on button "button" at bounding box center [1450, 406] width 64 height 91
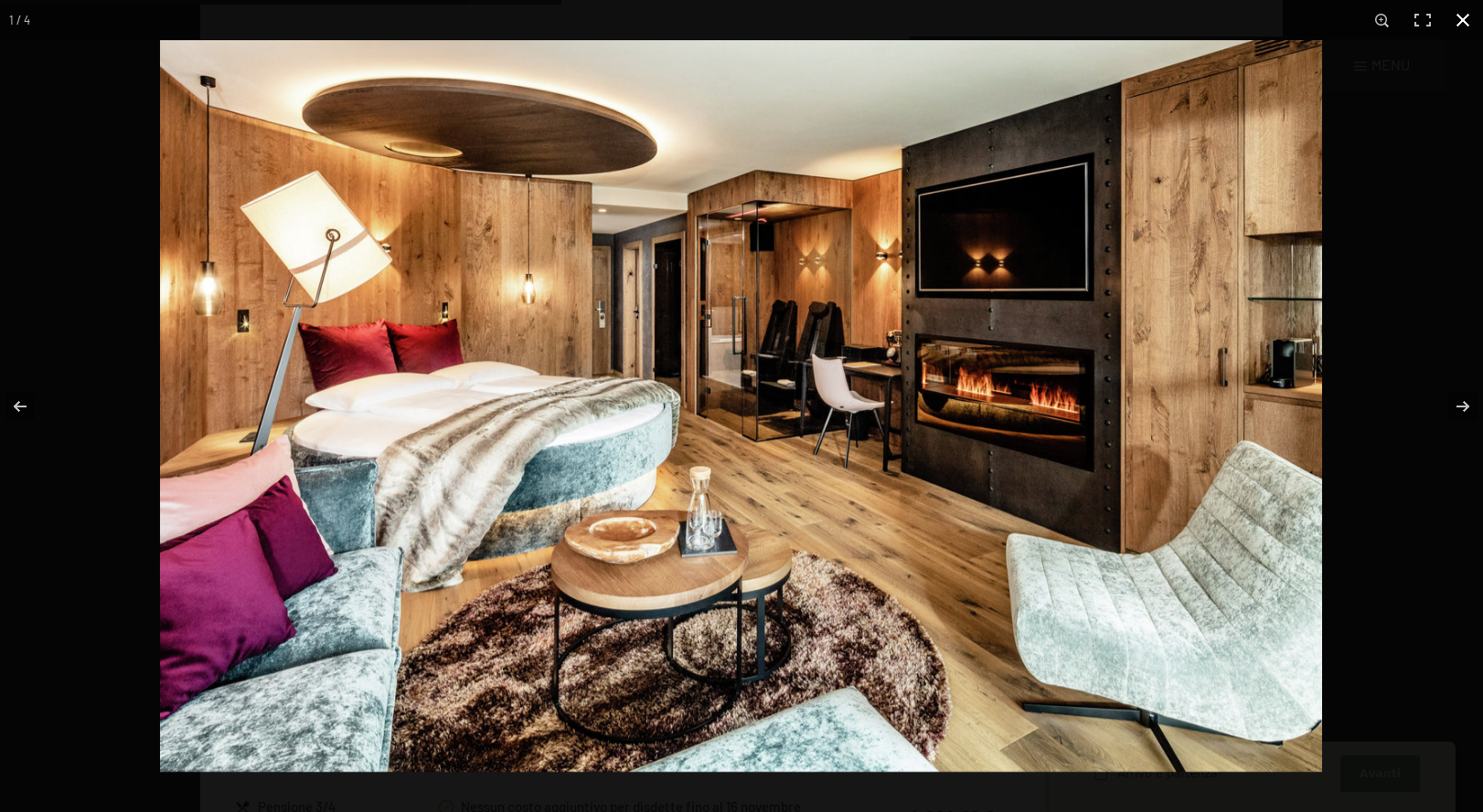
click at [1457, 21] on button "button" at bounding box center [1462, 20] width 40 height 40
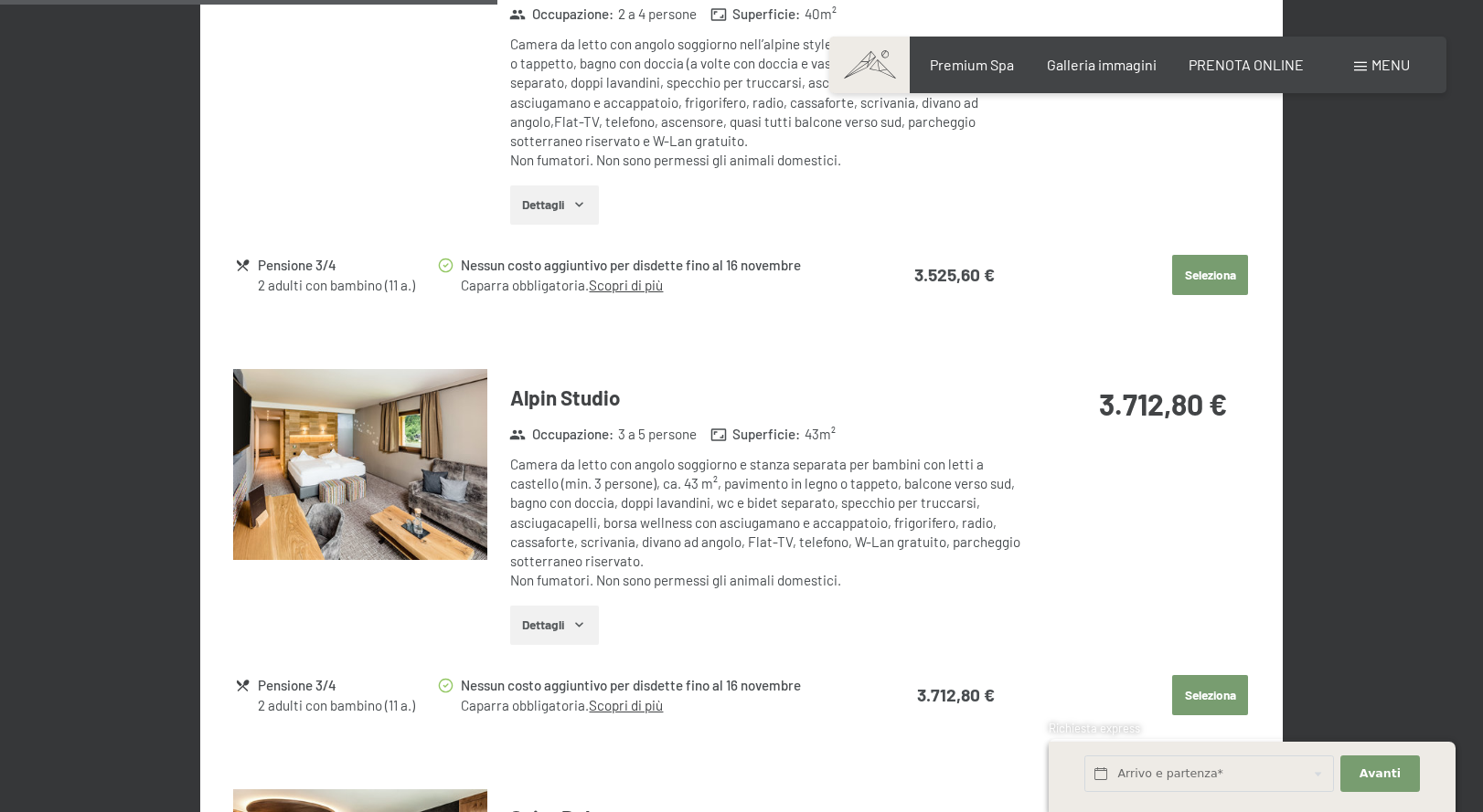
scroll to position [2149, 0]
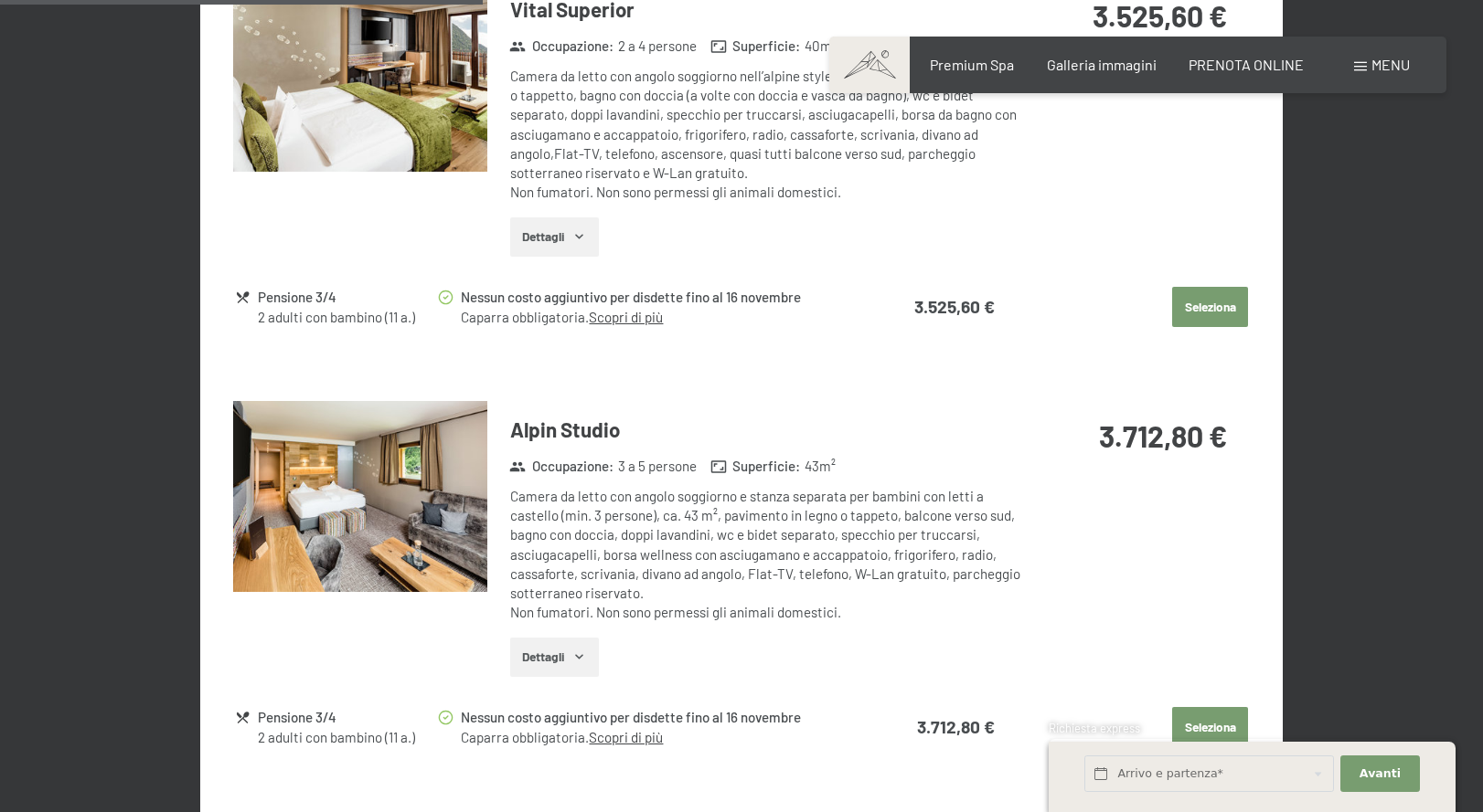
click at [586, 426] on h3 "Alpin Studio" at bounding box center [765, 429] width 511 height 28
click at [563, 654] on button "Dettagli" at bounding box center [554, 658] width 88 height 40
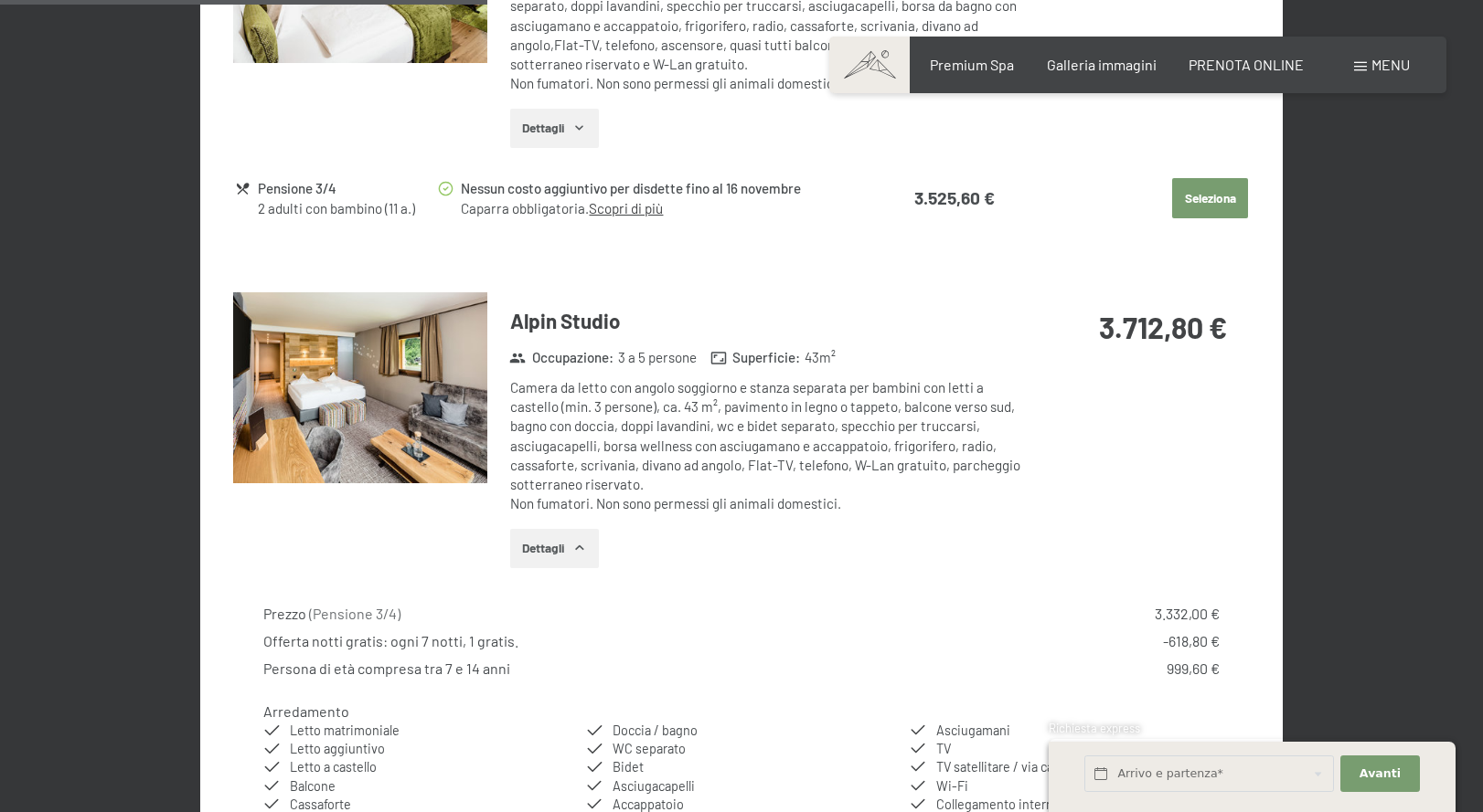
scroll to position [2252, 0]
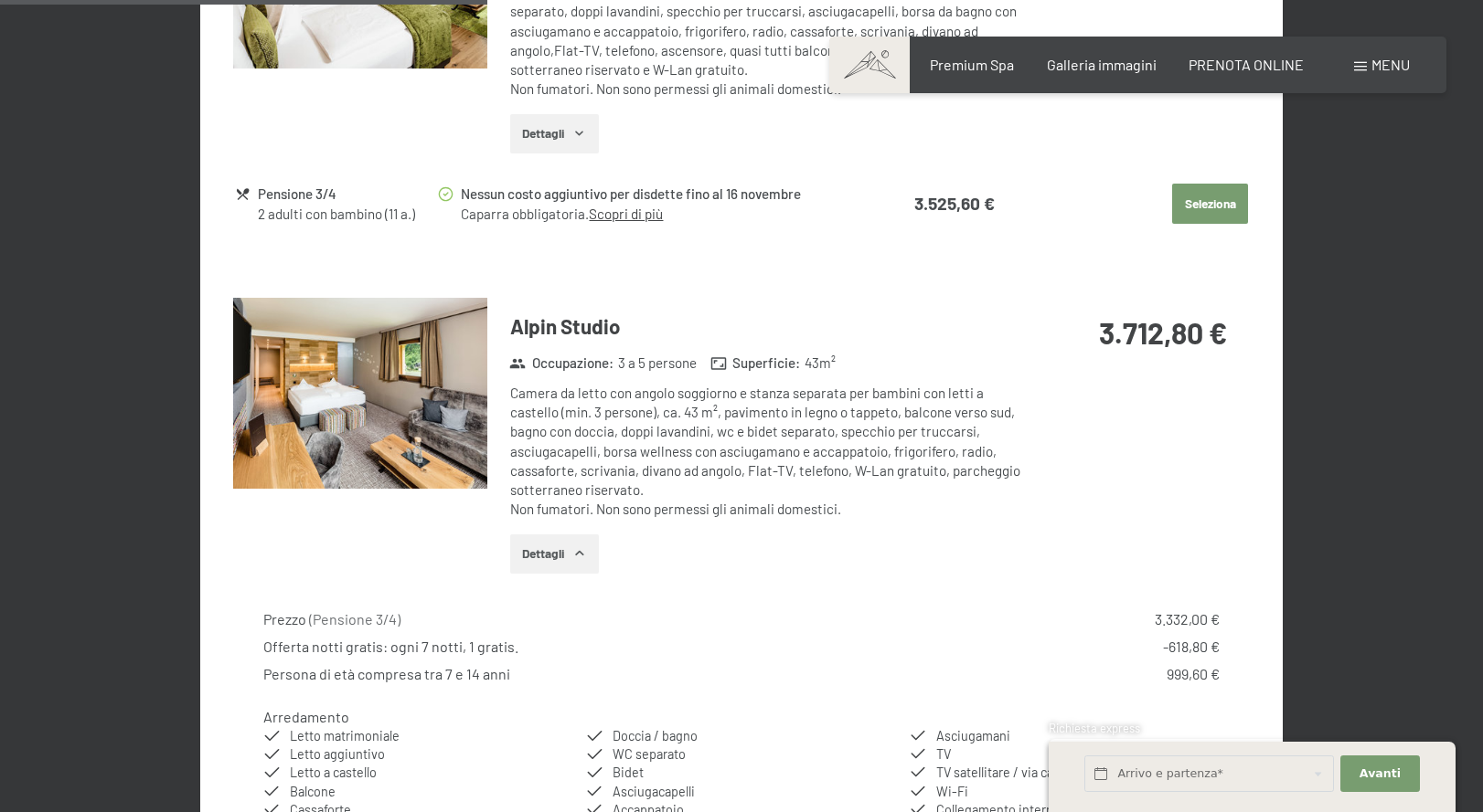
click at [379, 375] on img at bounding box center [359, 393] width 254 height 191
click at [0, 0] on button "button" at bounding box center [0, 0] width 0 height 0
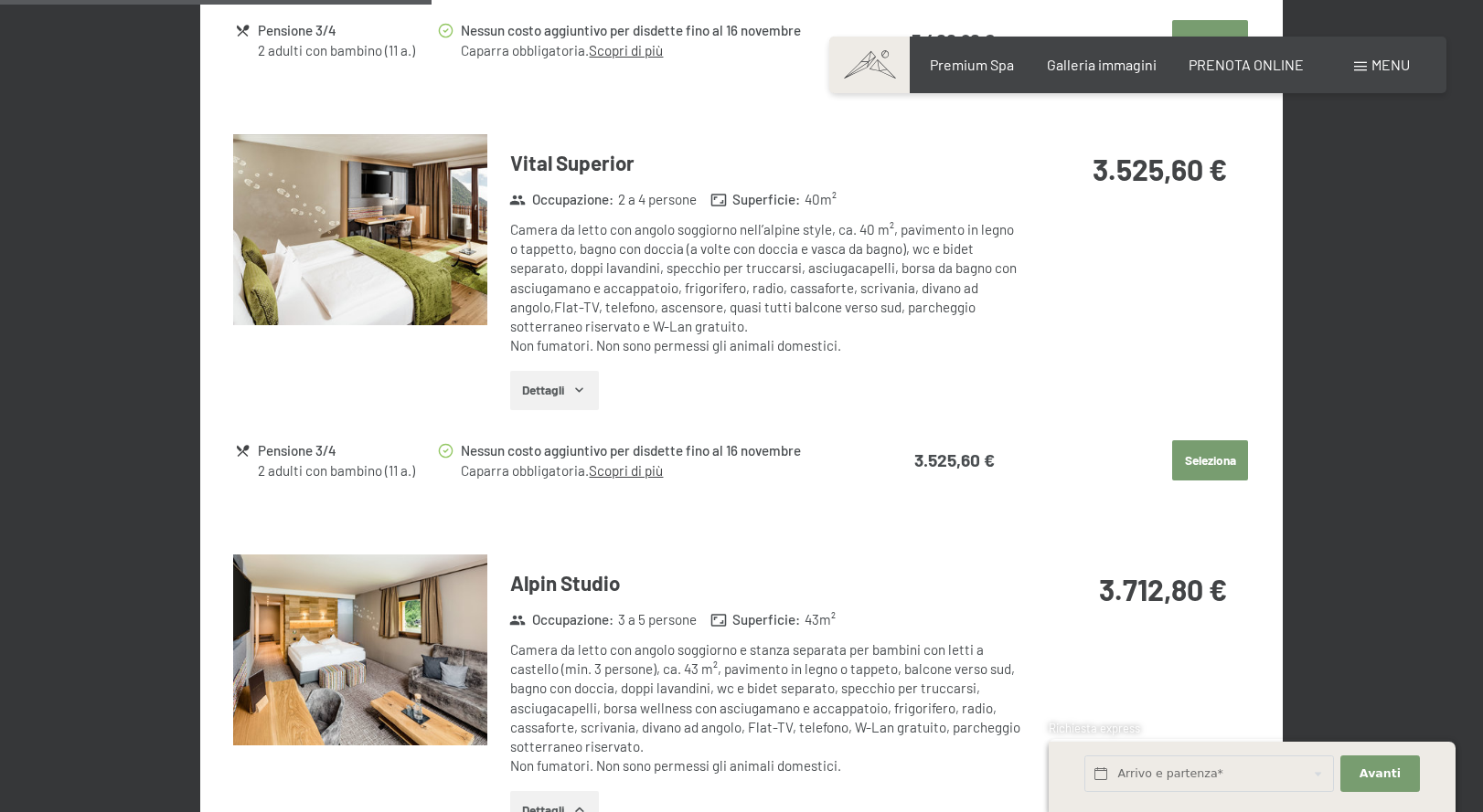
scroll to position [1995, 0]
click at [381, 236] on img at bounding box center [359, 231] width 254 height 191
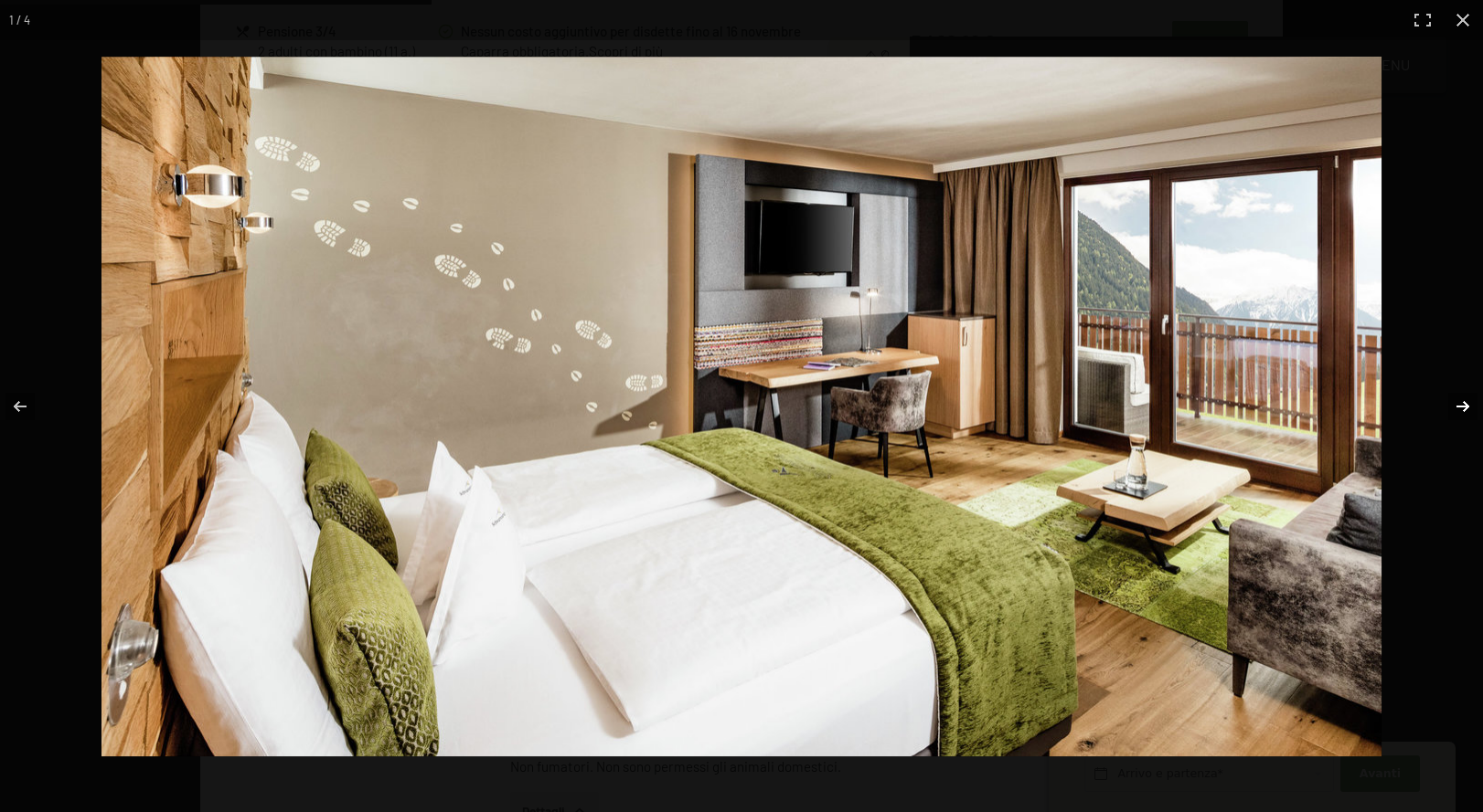
click at [1462, 398] on button "button" at bounding box center [1450, 406] width 64 height 91
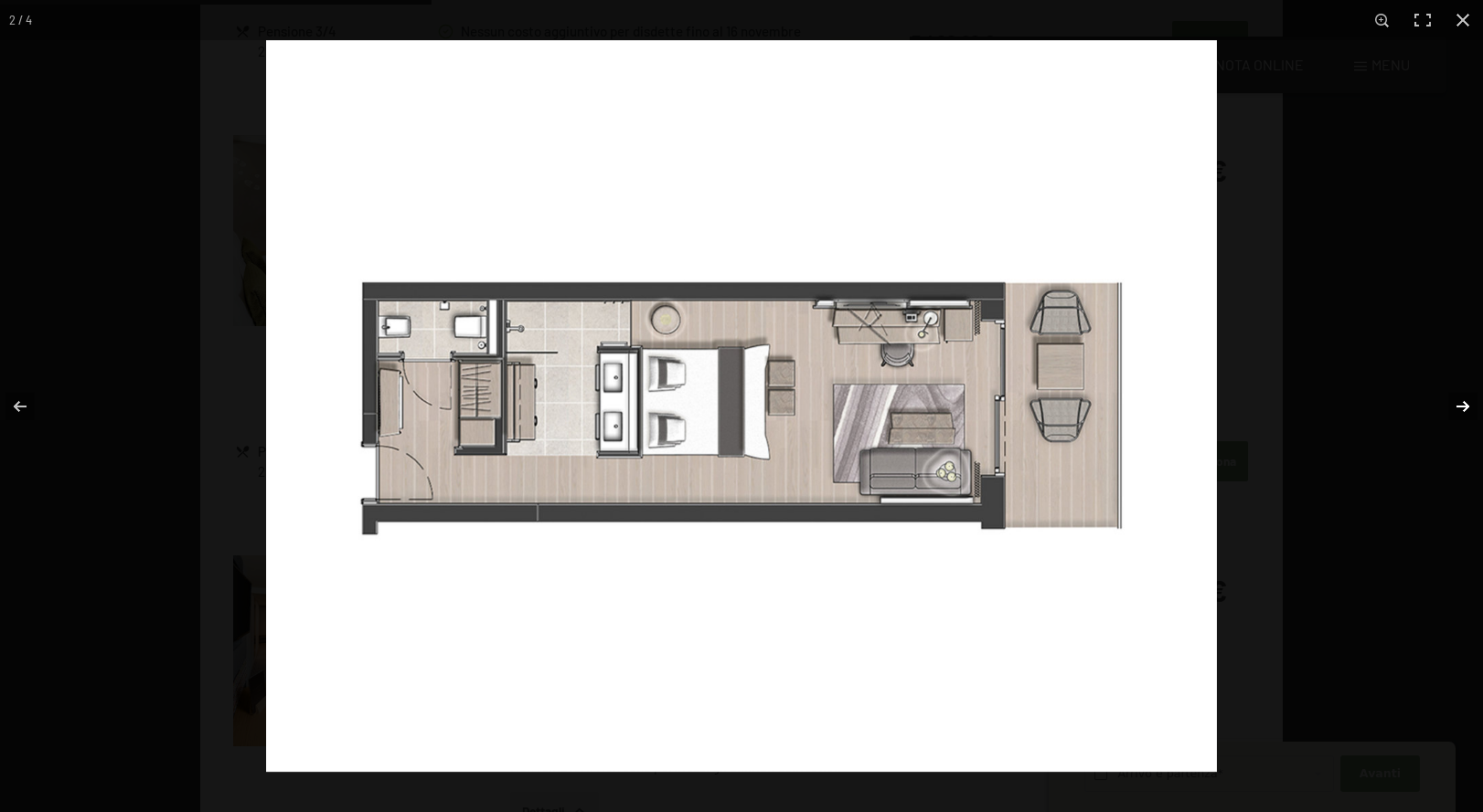
click at [1457, 396] on button "button" at bounding box center [1450, 406] width 64 height 91
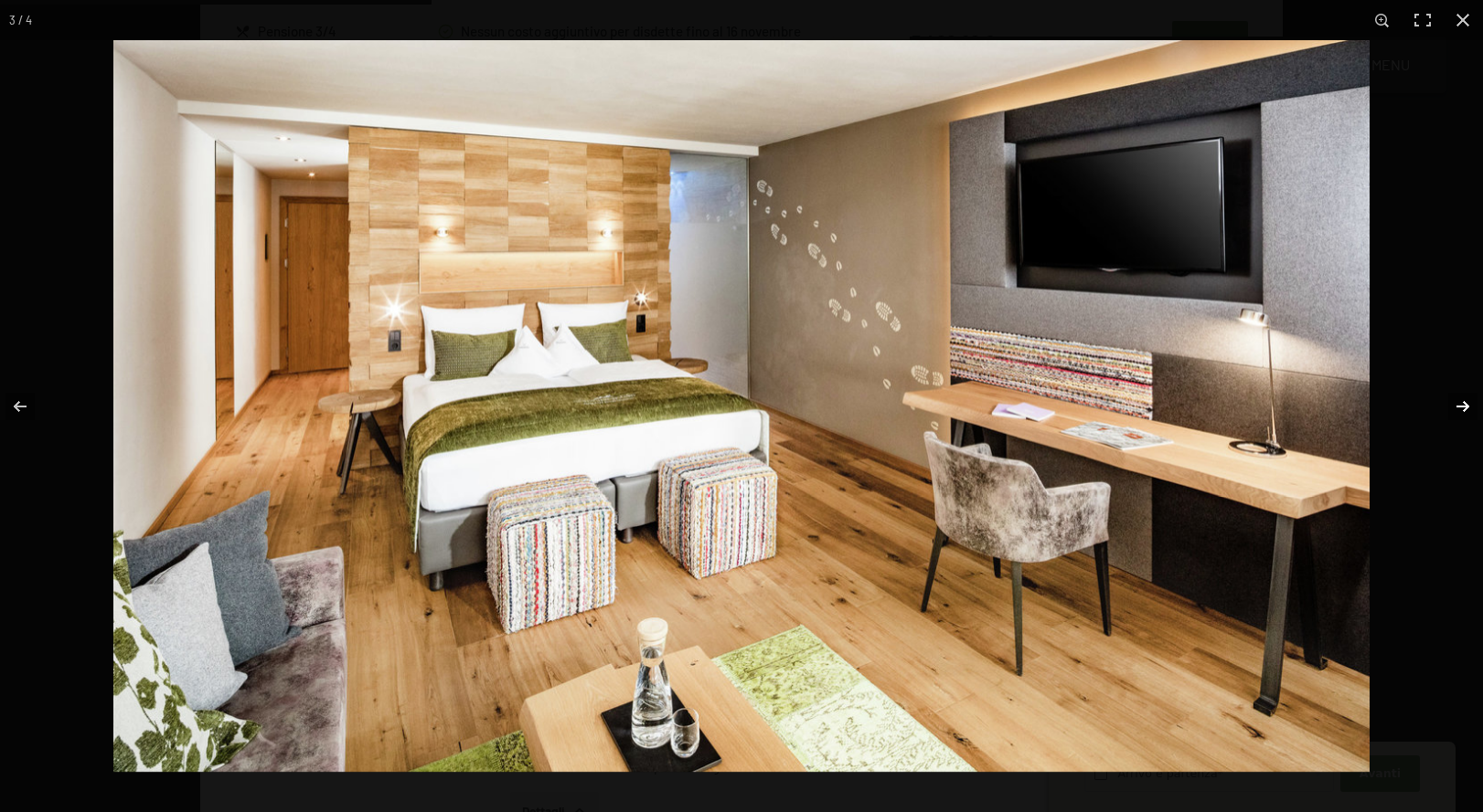
click at [1457, 397] on button "button" at bounding box center [1450, 406] width 64 height 91
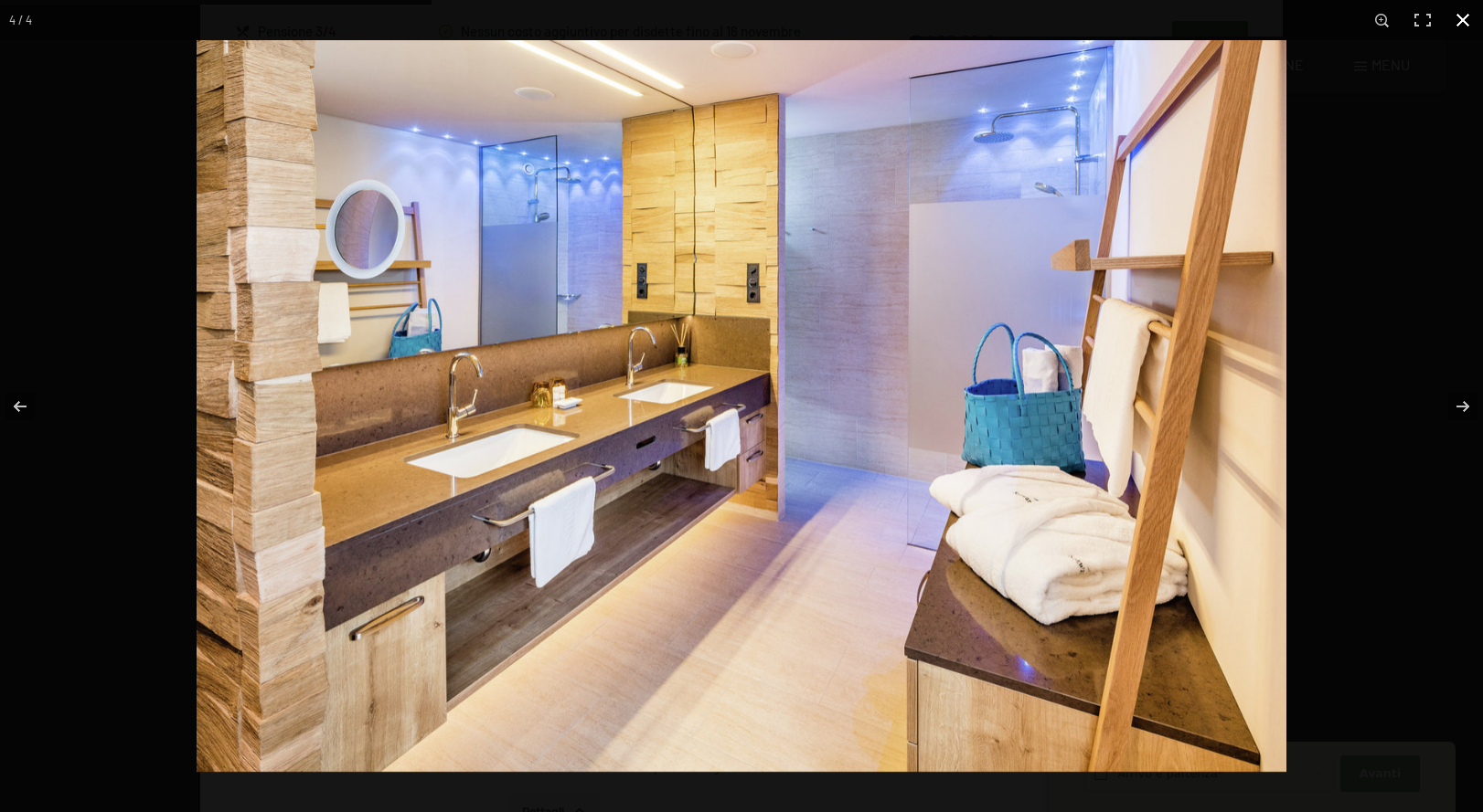
click at [1458, 16] on button "button" at bounding box center [1462, 20] width 40 height 40
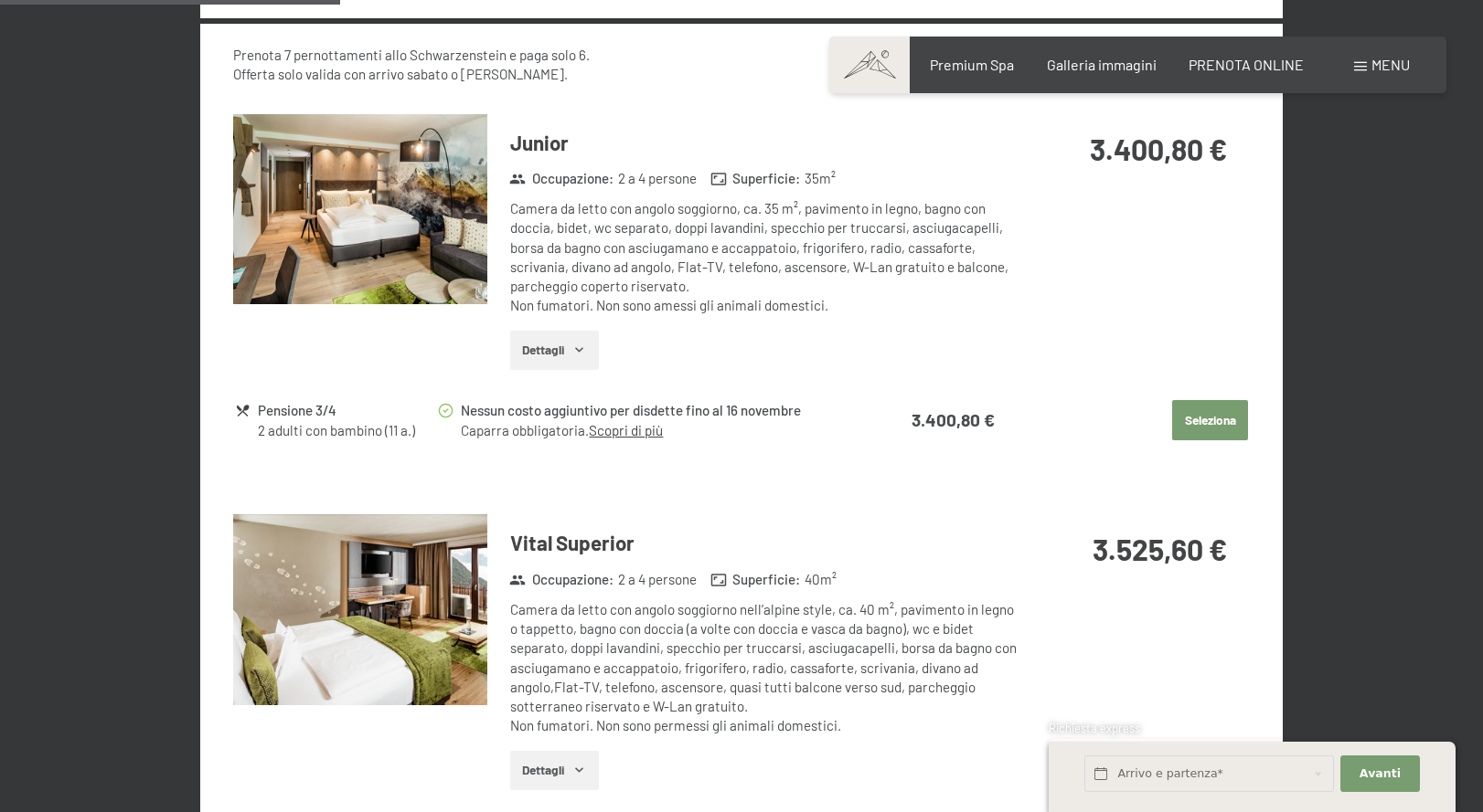
scroll to position [1549, 0]
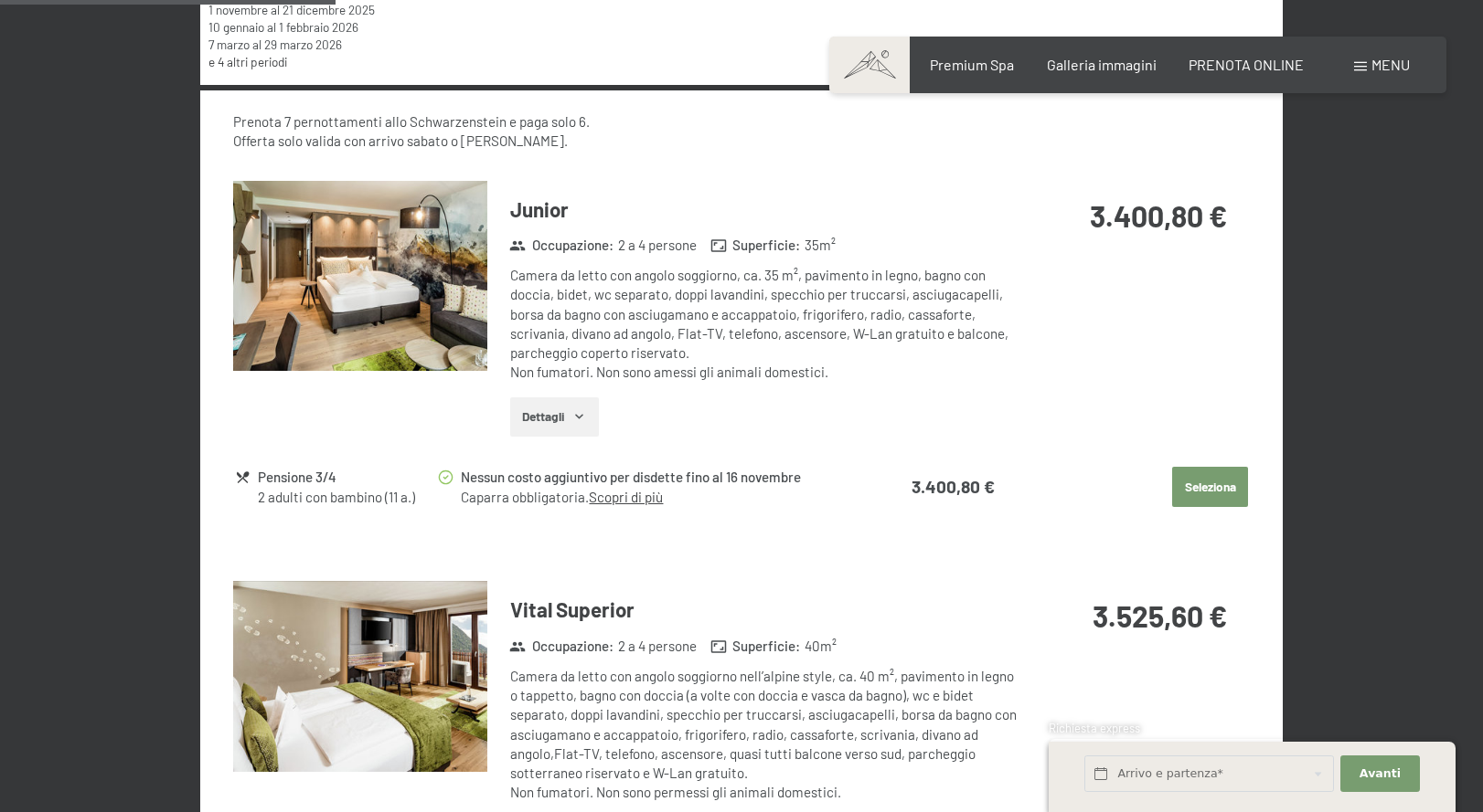
click at [400, 257] on img at bounding box center [359, 276] width 254 height 191
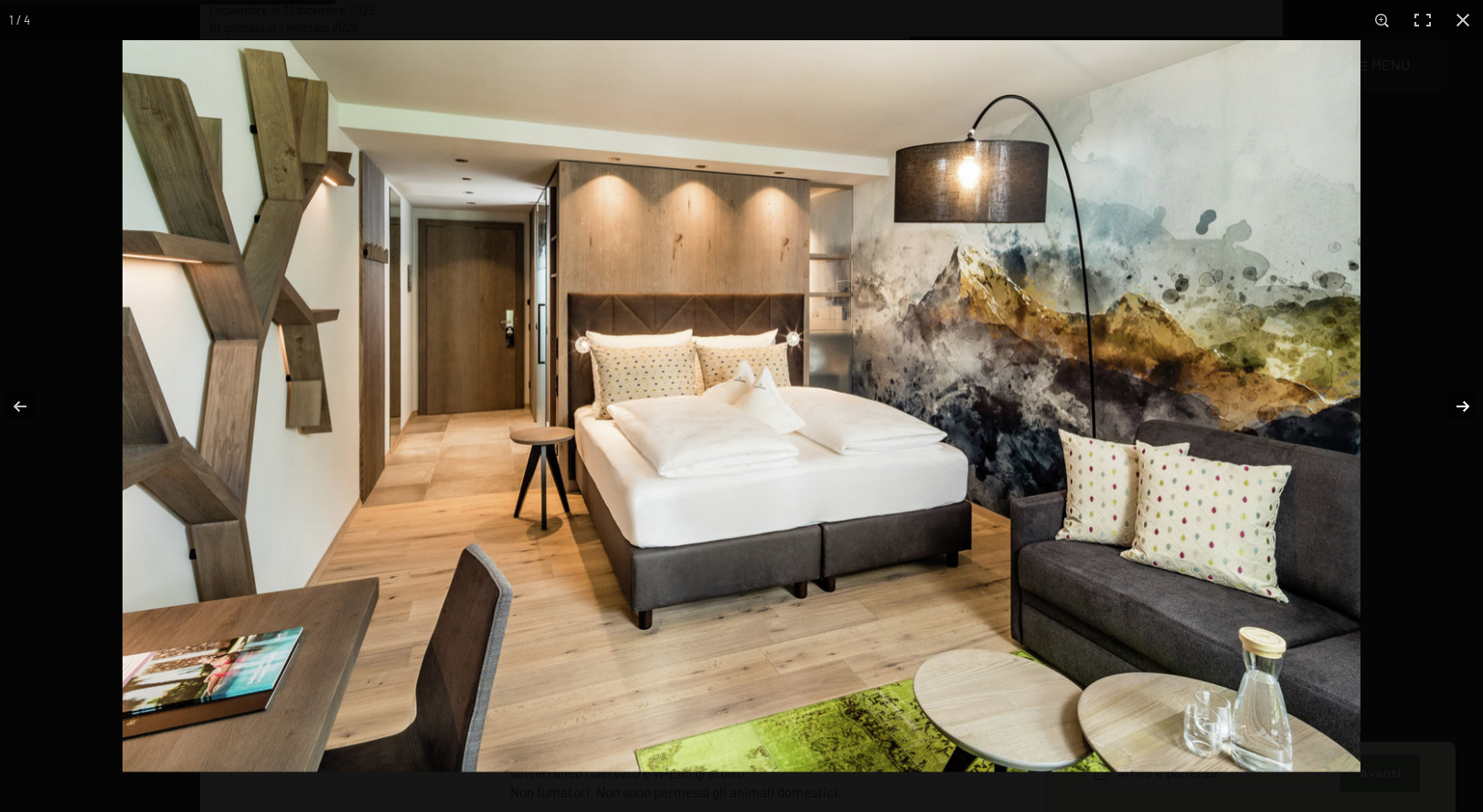
click at [1461, 399] on button "button" at bounding box center [1450, 406] width 64 height 91
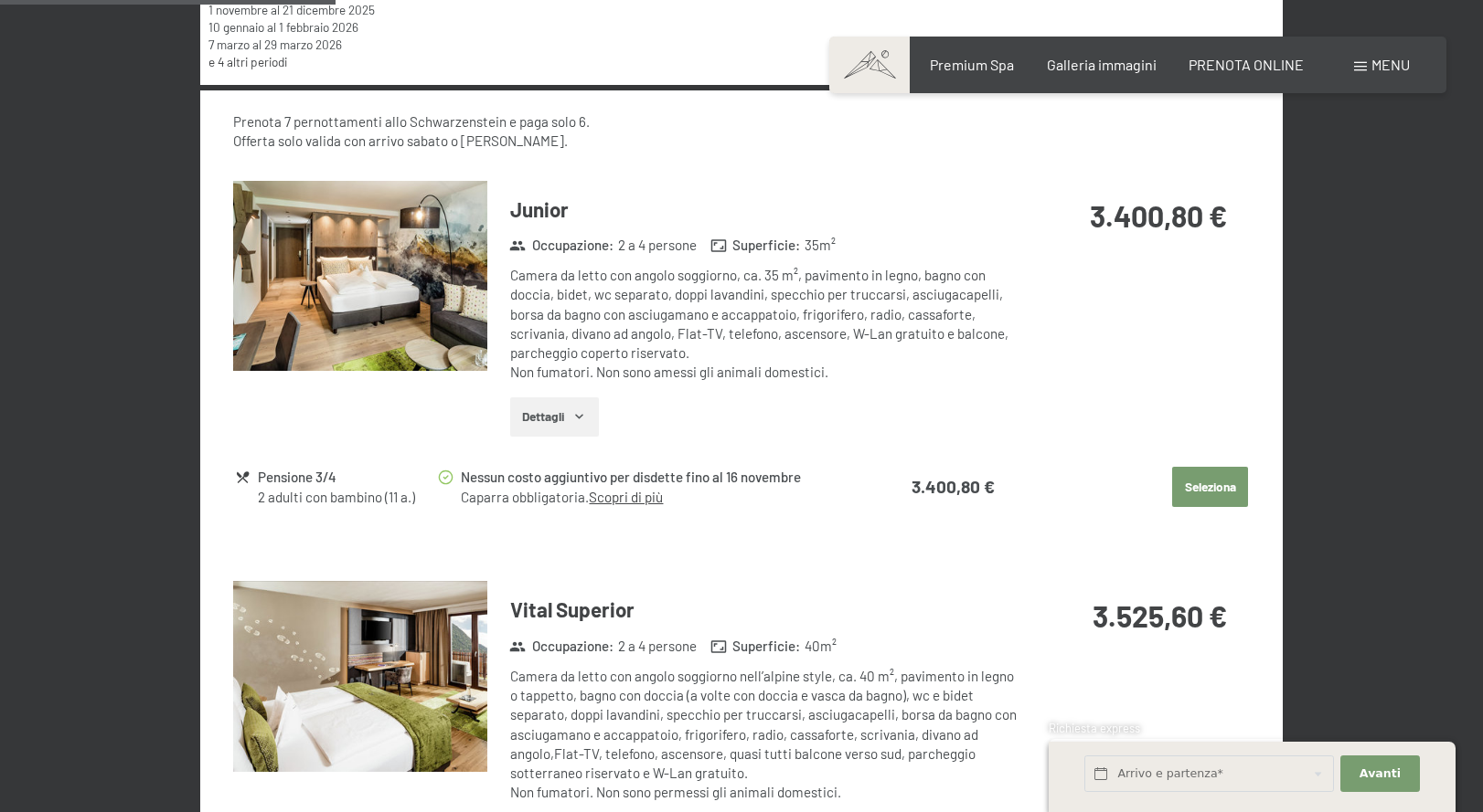
click at [0, 0] on button "button" at bounding box center [0, 0] width 0 height 0
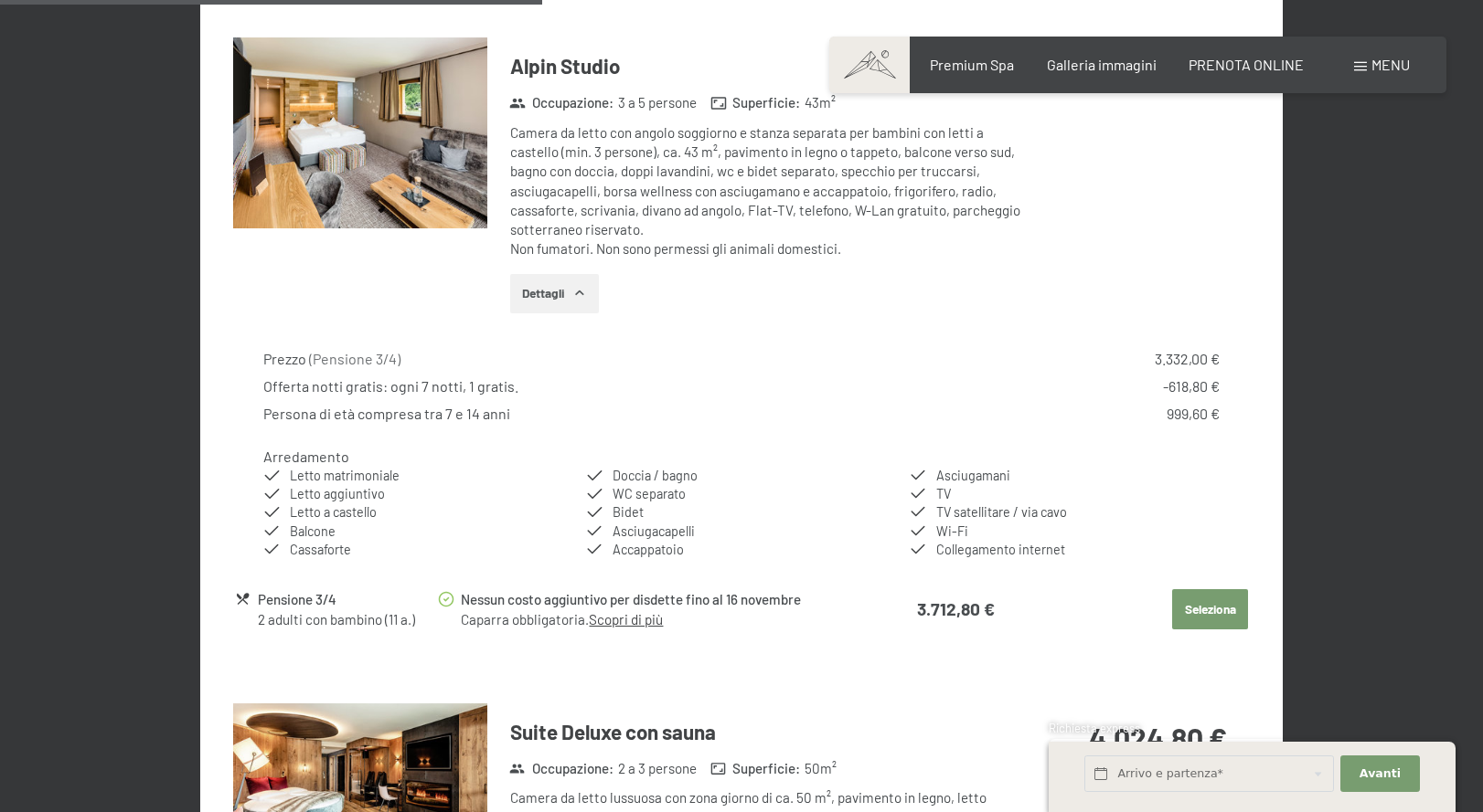
scroll to position [2506, 0]
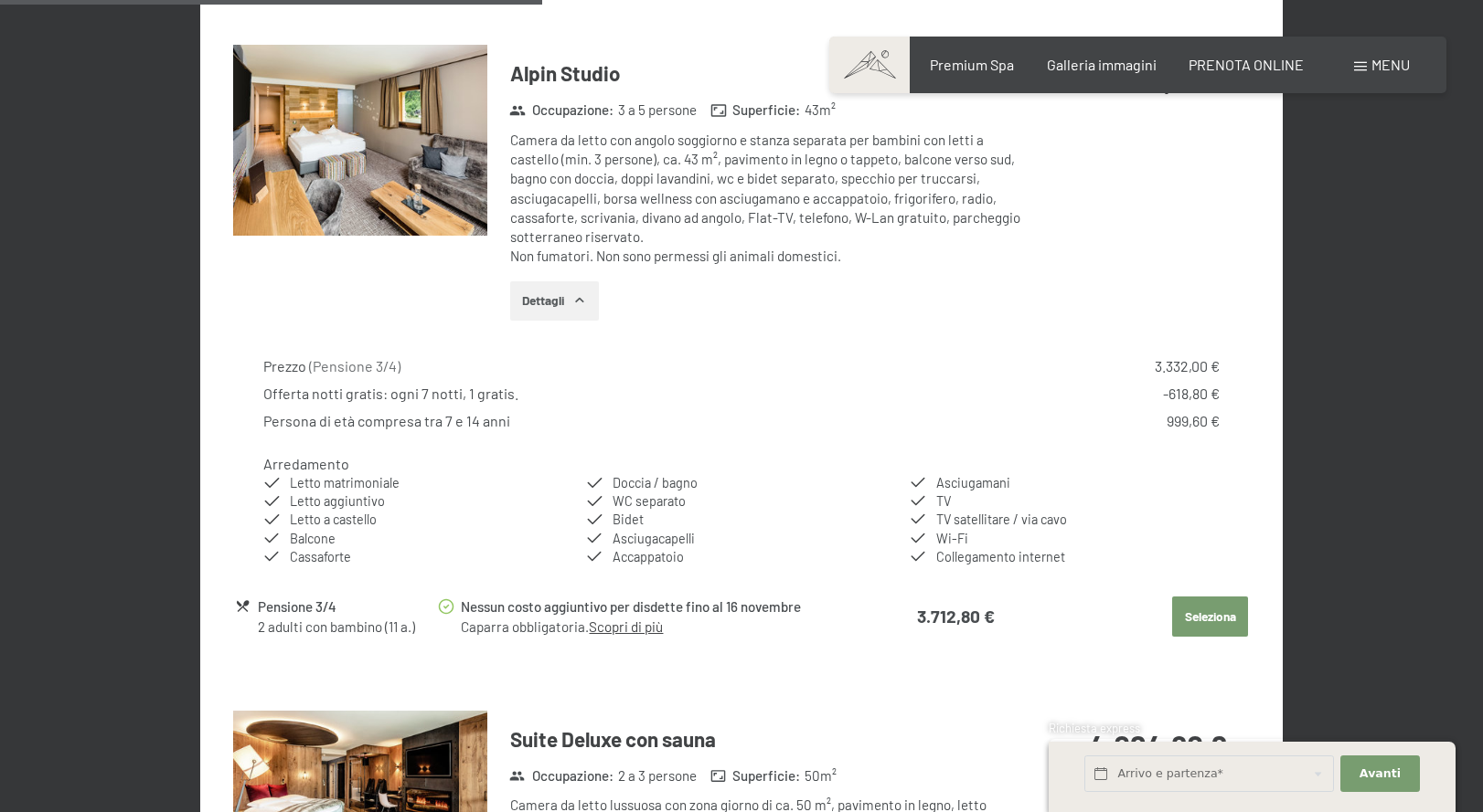
drag, startPoint x: 262, startPoint y: 363, endPoint x: 433, endPoint y: 363, distance: 171.0
click at [433, 363] on div "Prezzo ( Pensione 3/4 ) 3.332,00 € Offerta notti gratis: ogni 7 notti, 1 gratis…" at bounding box center [742, 461] width 1017 height 240
drag, startPoint x: 265, startPoint y: 392, endPoint x: 538, endPoint y: 396, distance: 273.0
click at [538, 396] on div "Offerta notti gratis: ogni 7 notti, 1 gratis. -618,80 €" at bounding box center [741, 394] width 956 height 20
